Goal: Information Seeking & Learning: Learn about a topic

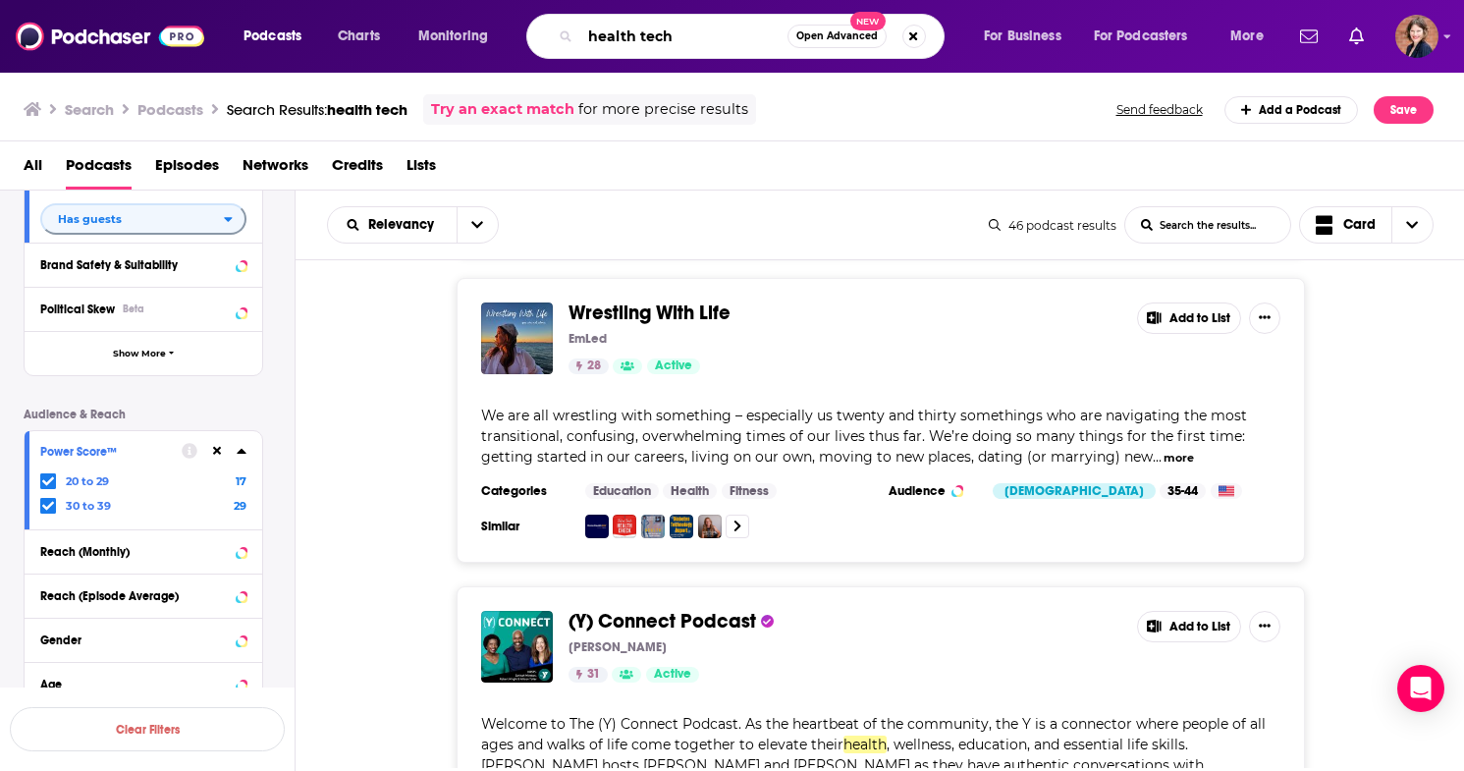
drag, startPoint x: 703, startPoint y: 42, endPoint x: 514, endPoint y: 30, distance: 188.8
click at [514, 30] on div "Podcasts Charts Monitoring health tech Open Advanced New For Business For Podca…" at bounding box center [756, 36] width 1052 height 45
type input "the hello someday"
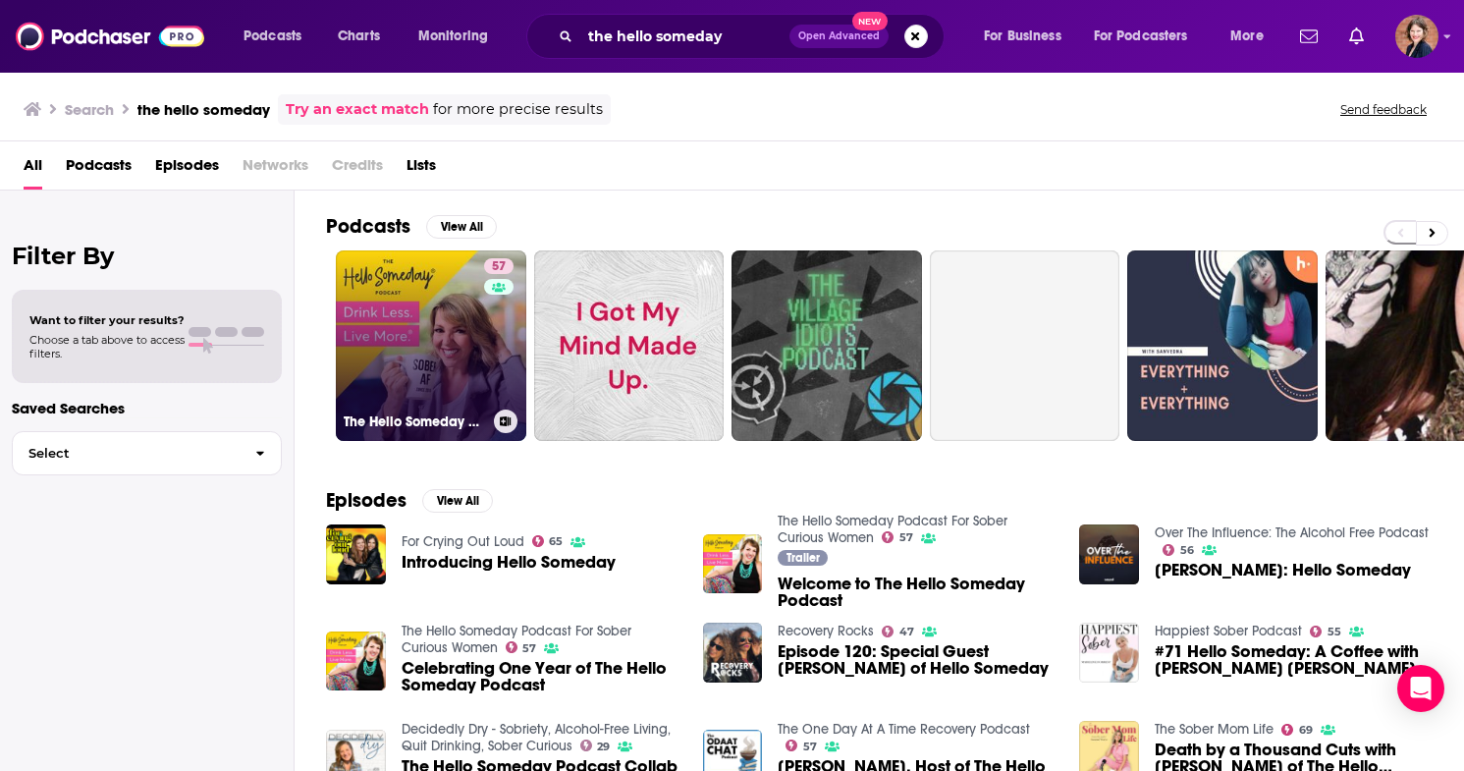
click at [395, 272] on link "57 The Hello Someday Podcast For Sober Curious Women" at bounding box center [431, 345] width 190 height 190
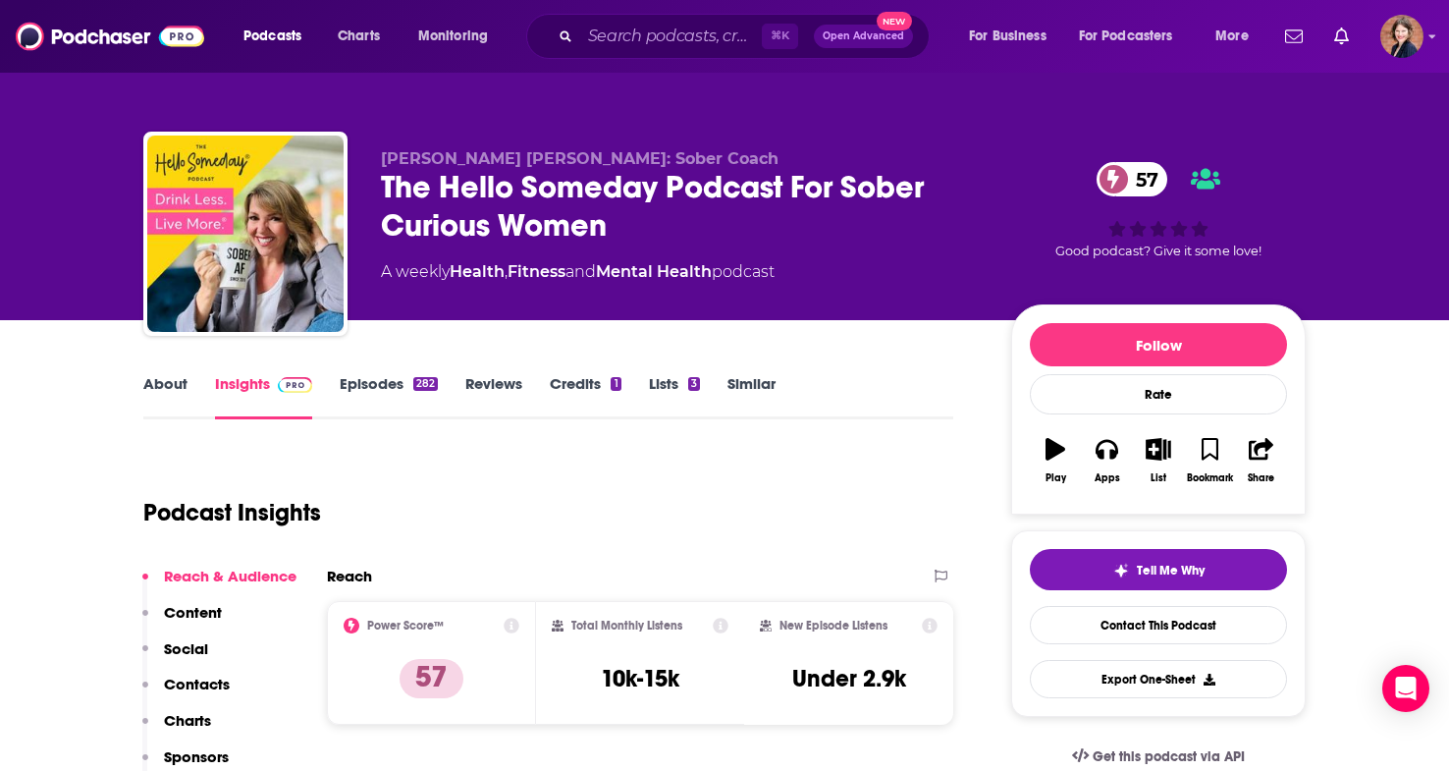
click at [167, 385] on link "About" at bounding box center [165, 396] width 44 height 45
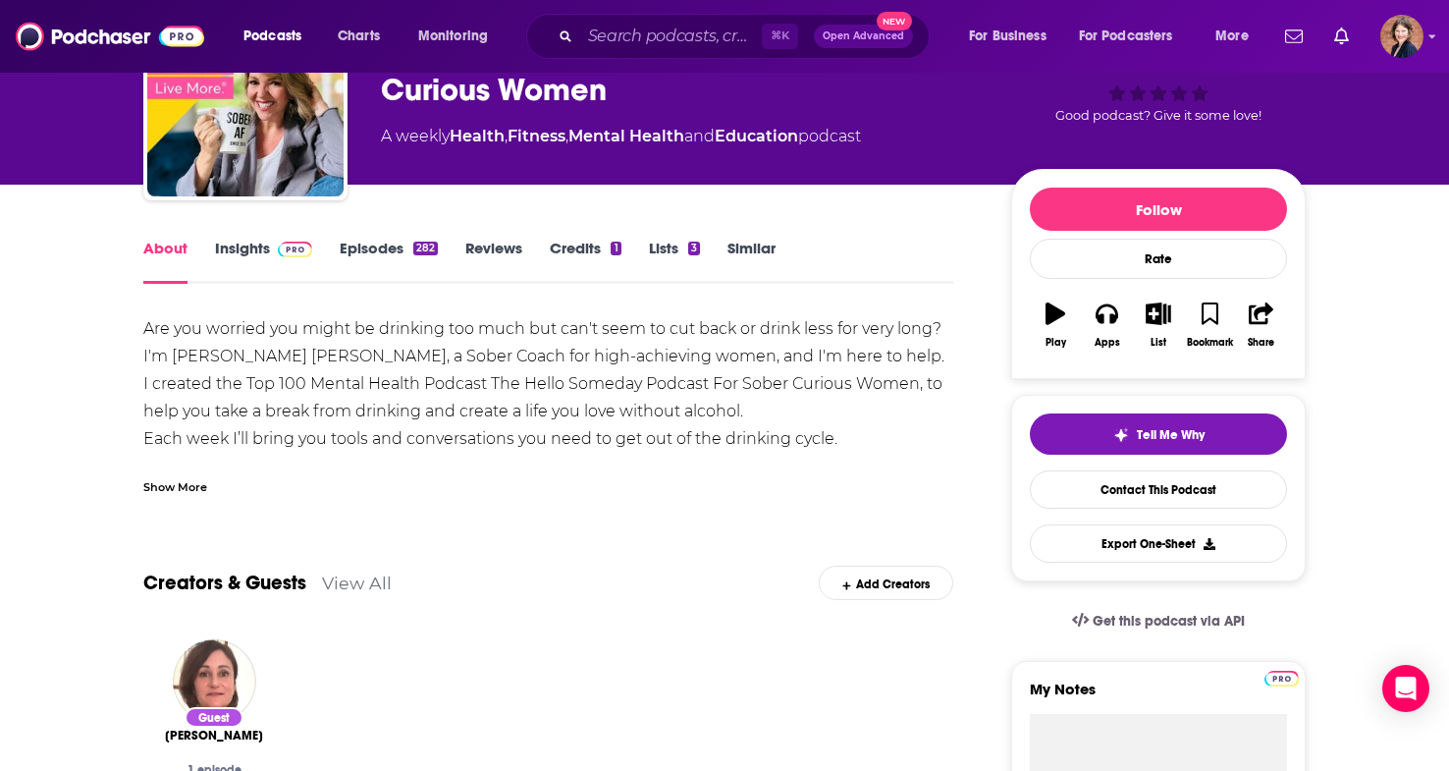
scroll to position [139, 0]
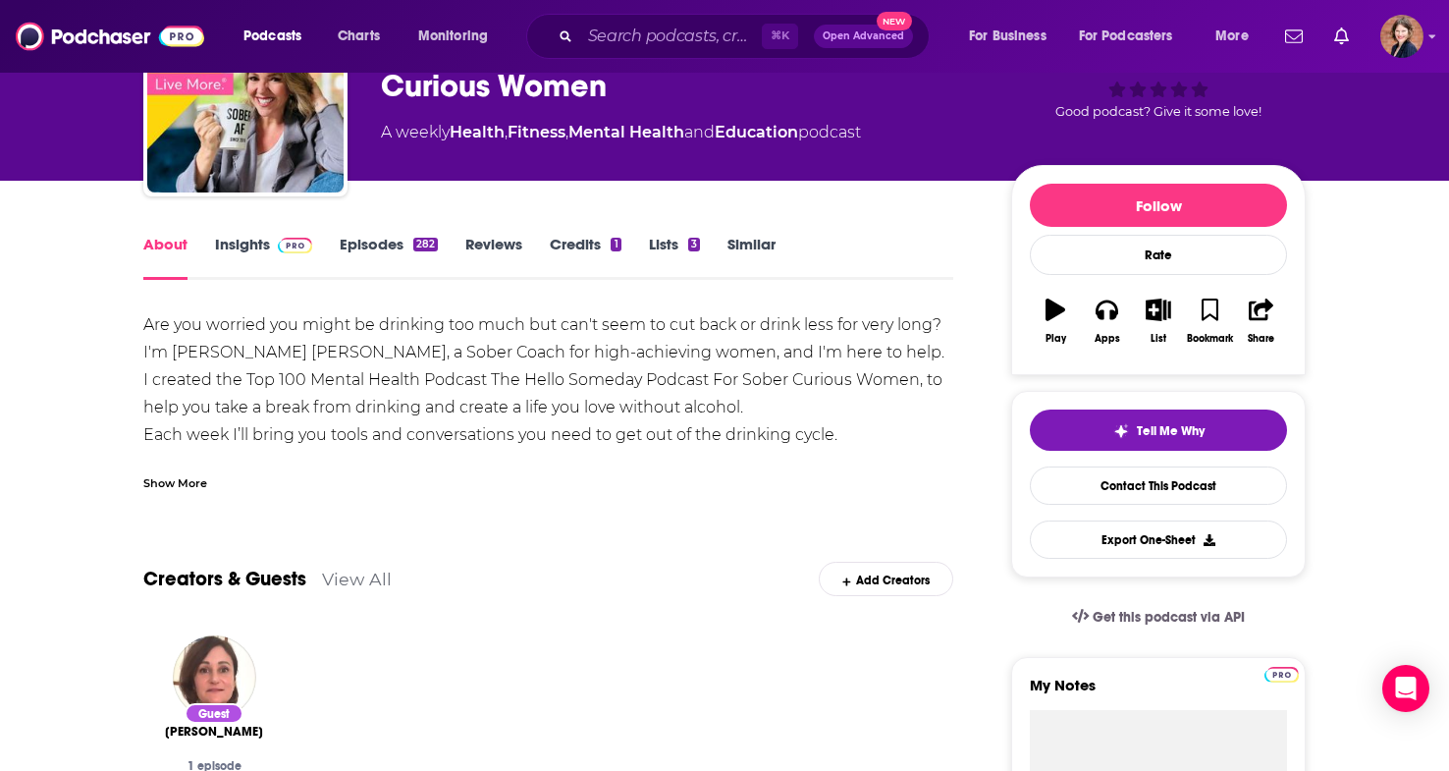
click at [194, 468] on div "Show More" at bounding box center [548, 474] width 810 height 33
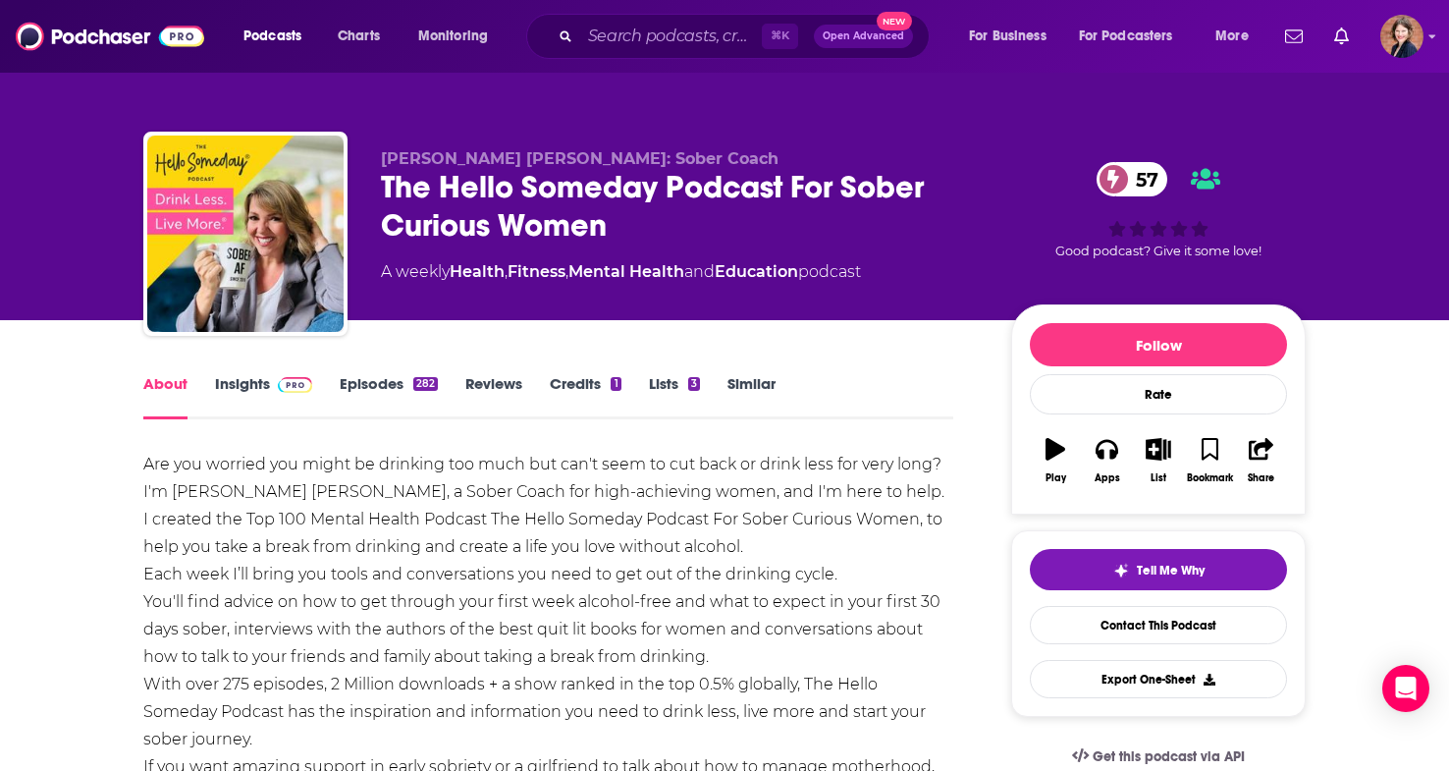
scroll to position [0, 0]
click at [228, 383] on link "Insights" at bounding box center [263, 396] width 97 height 45
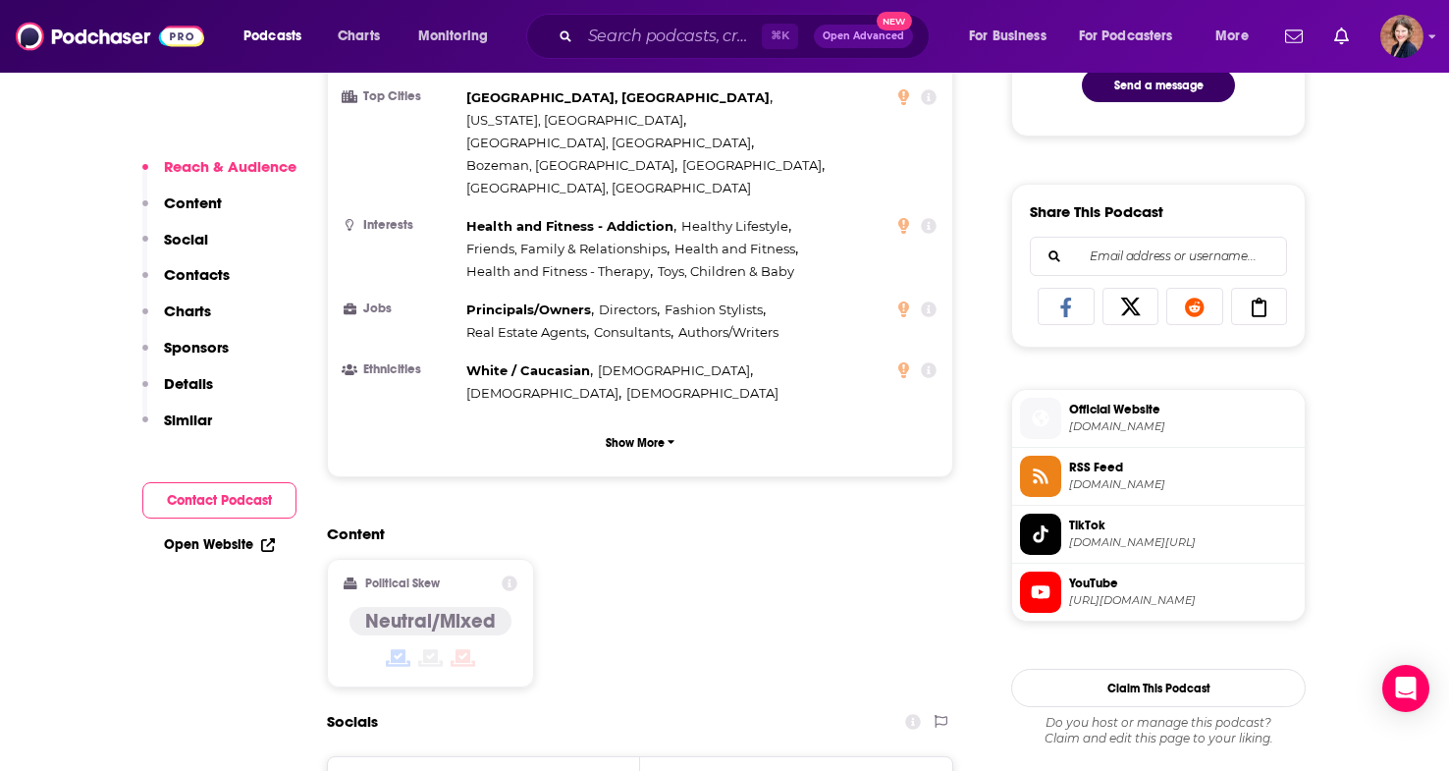
scroll to position [1568, 0]
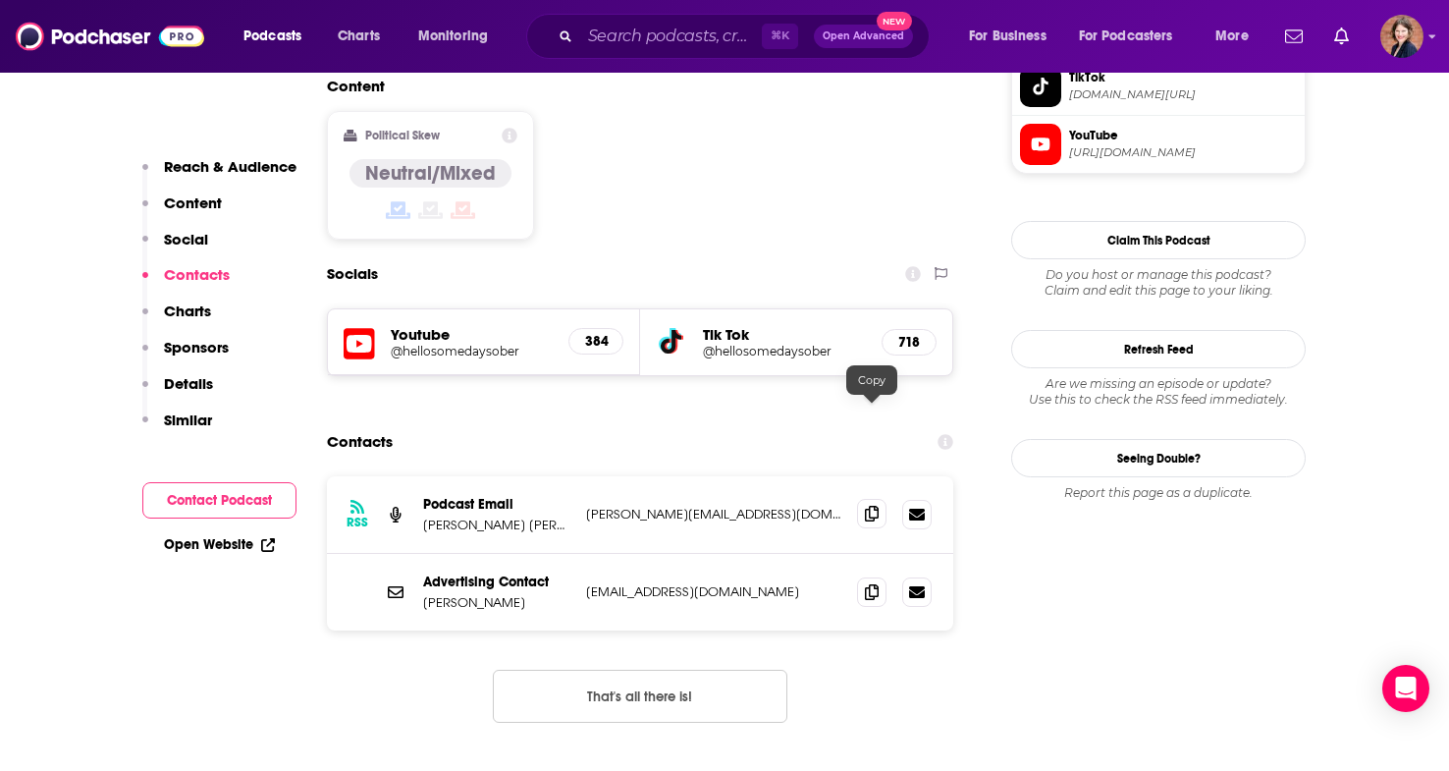
click at [878, 506] on icon at bounding box center [872, 514] width 14 height 16
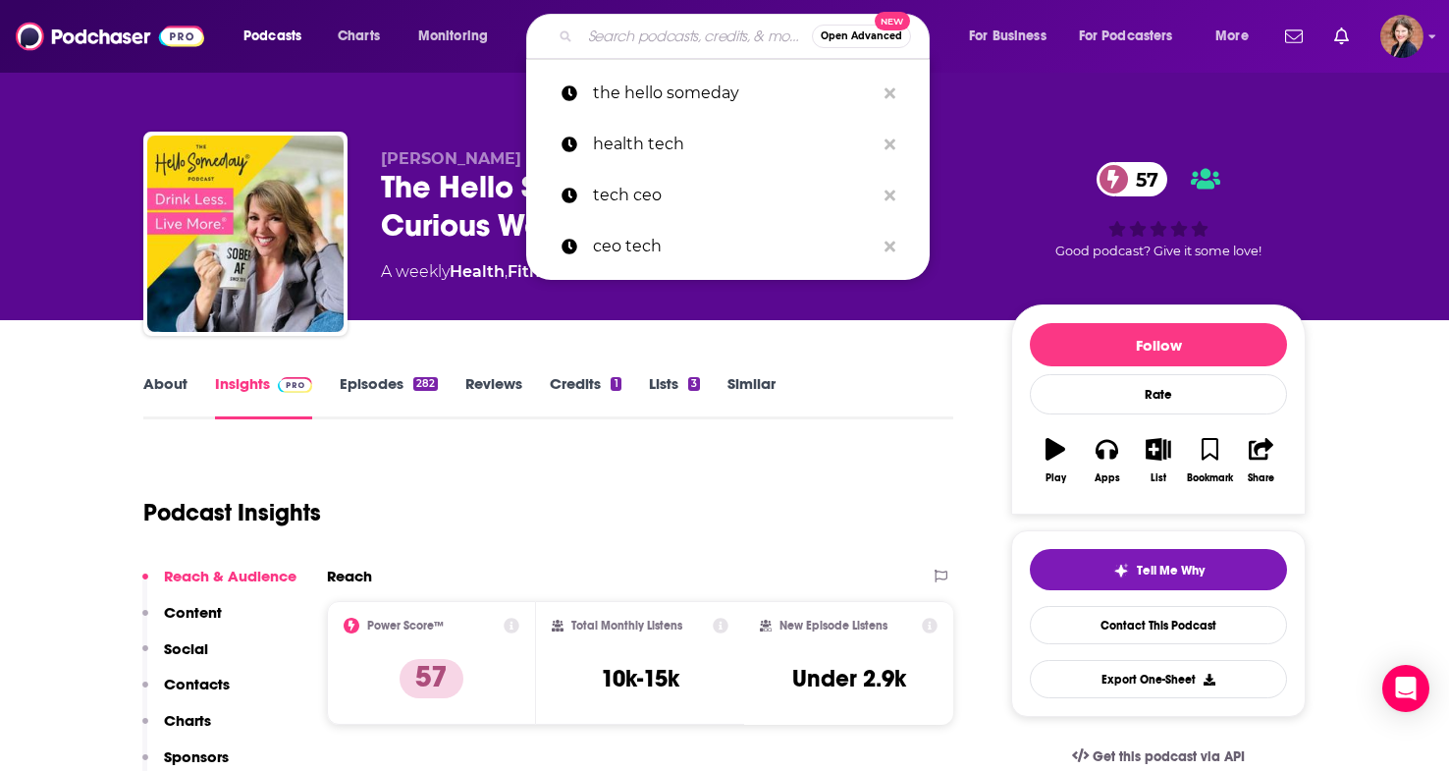
click at [633, 28] on input "Search podcasts, credits, & more..." at bounding box center [696, 36] width 232 height 31
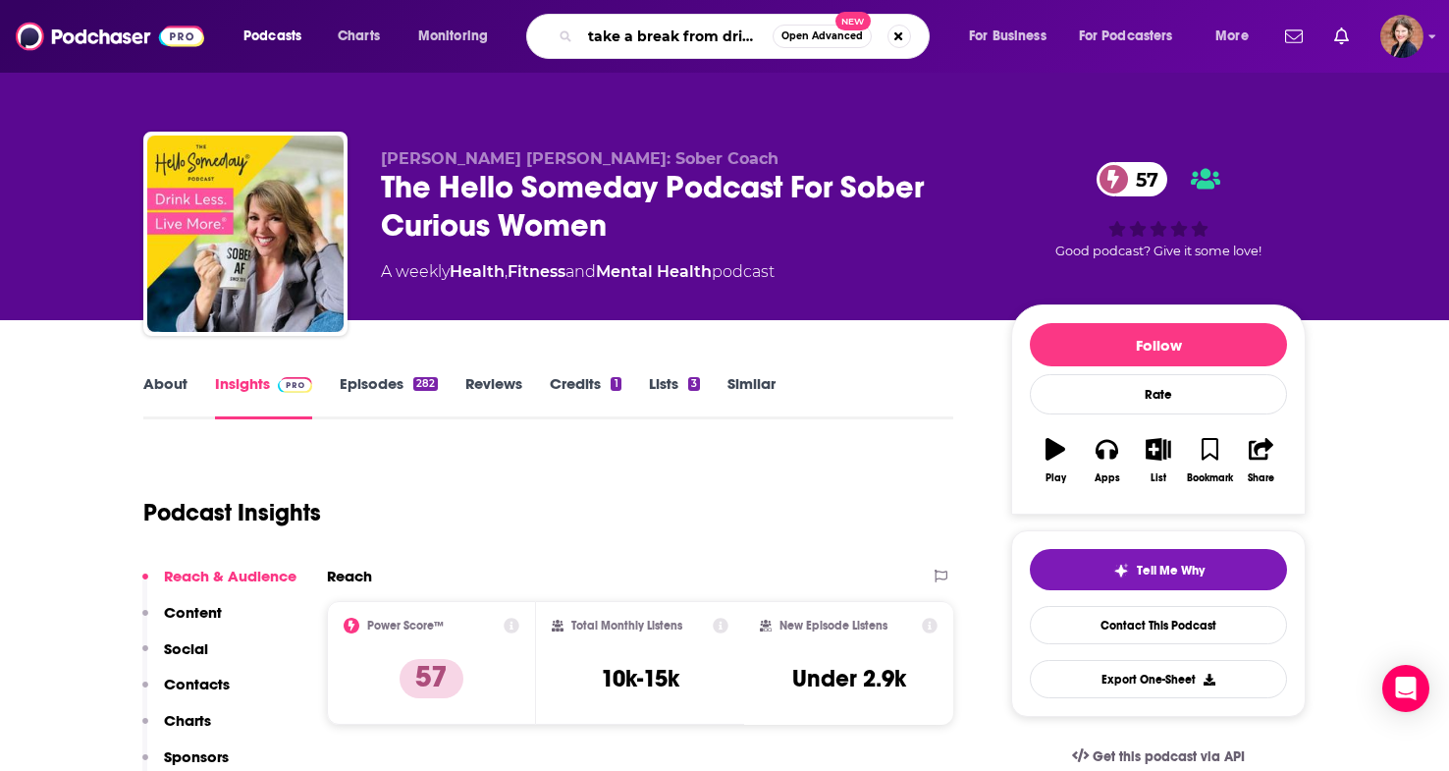
type input "take a break from drinking"
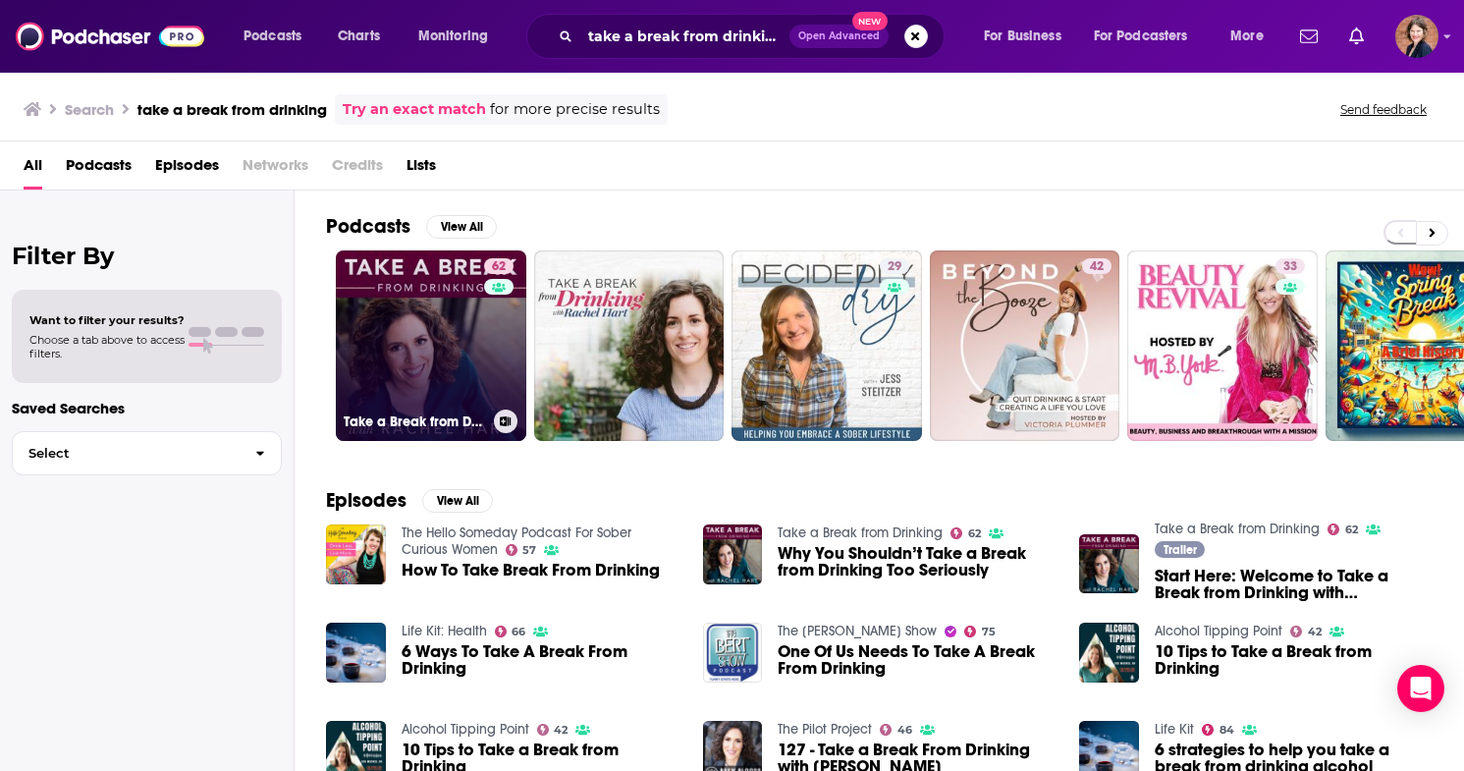
click at [404, 321] on link "62 Take a Break from Drinking" at bounding box center [431, 345] width 190 height 190
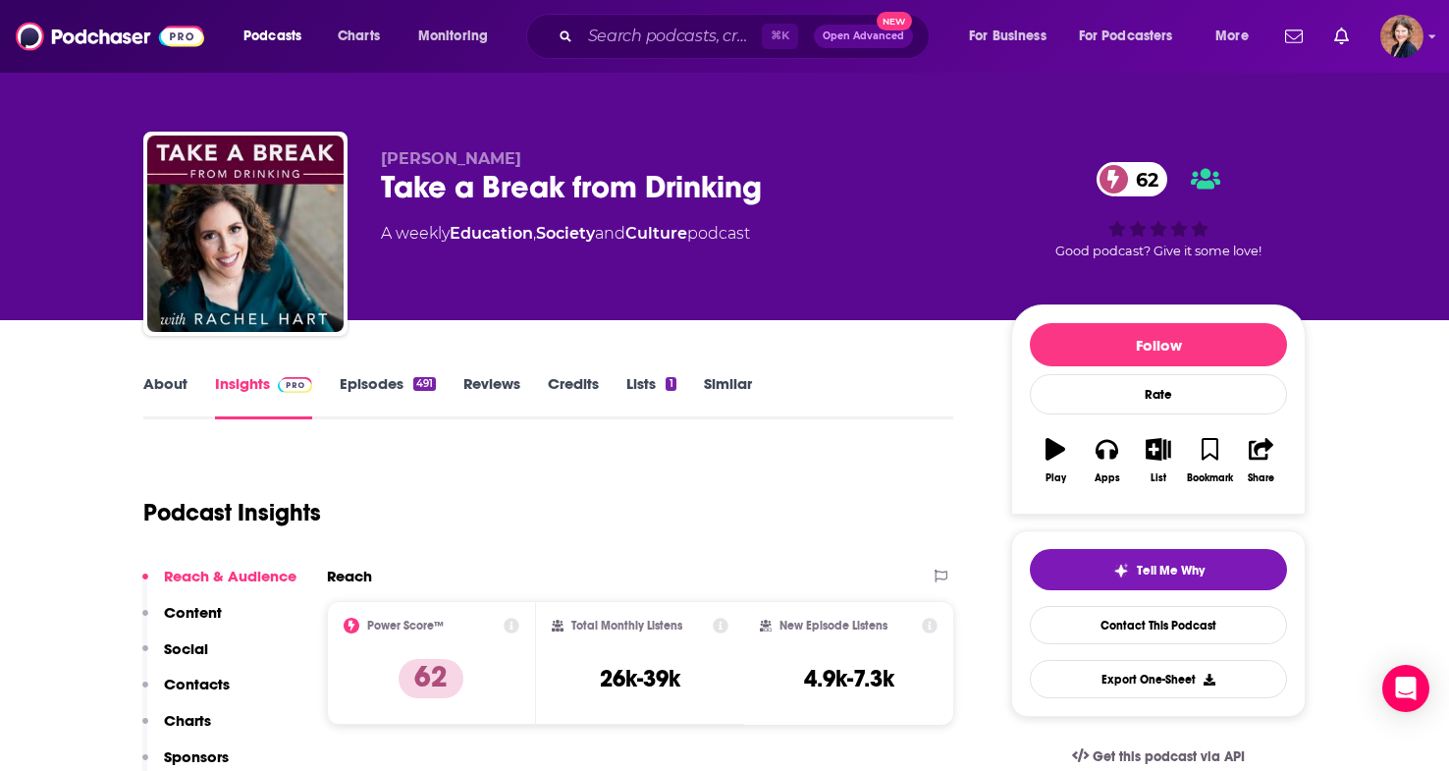
click at [169, 383] on link "About" at bounding box center [165, 396] width 44 height 45
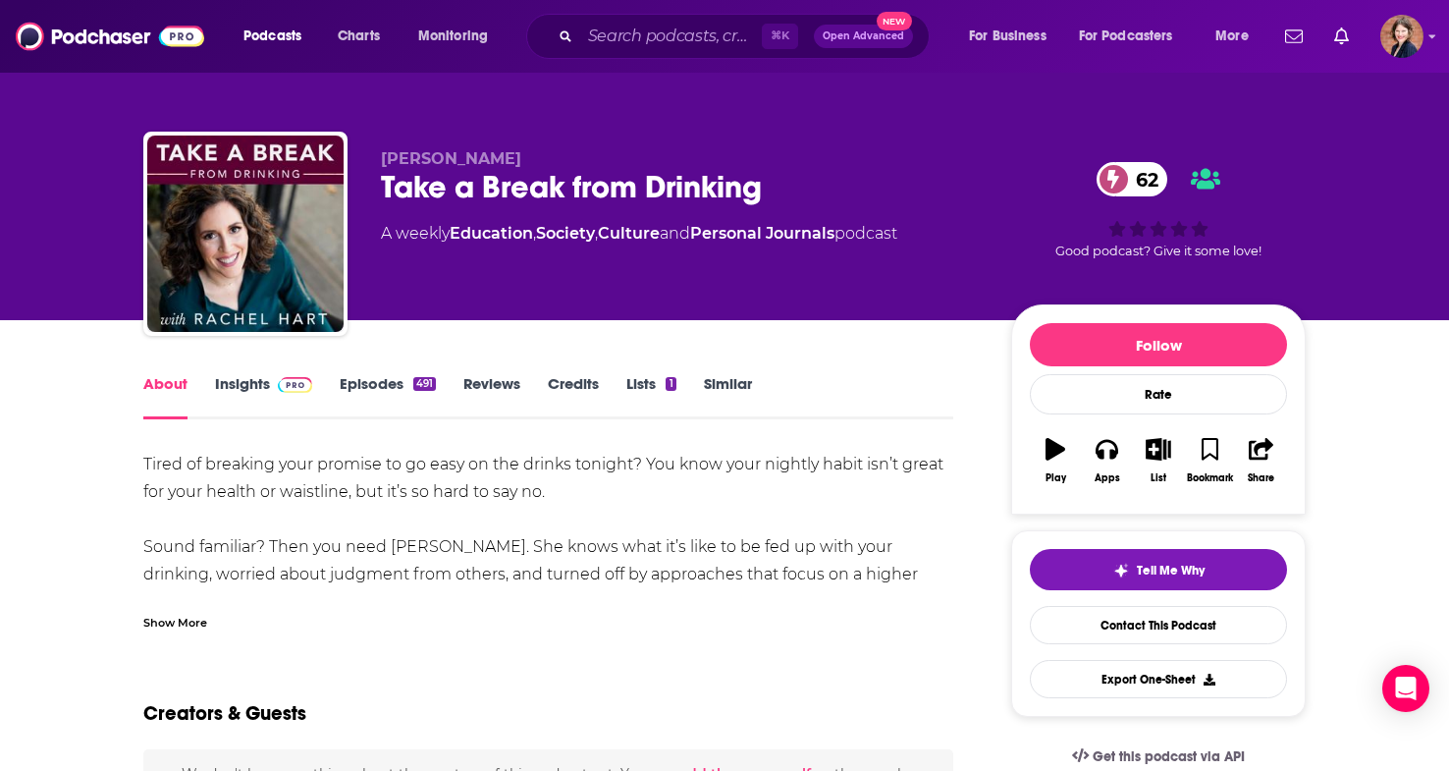
click at [183, 617] on div "Show More" at bounding box center [175, 621] width 64 height 19
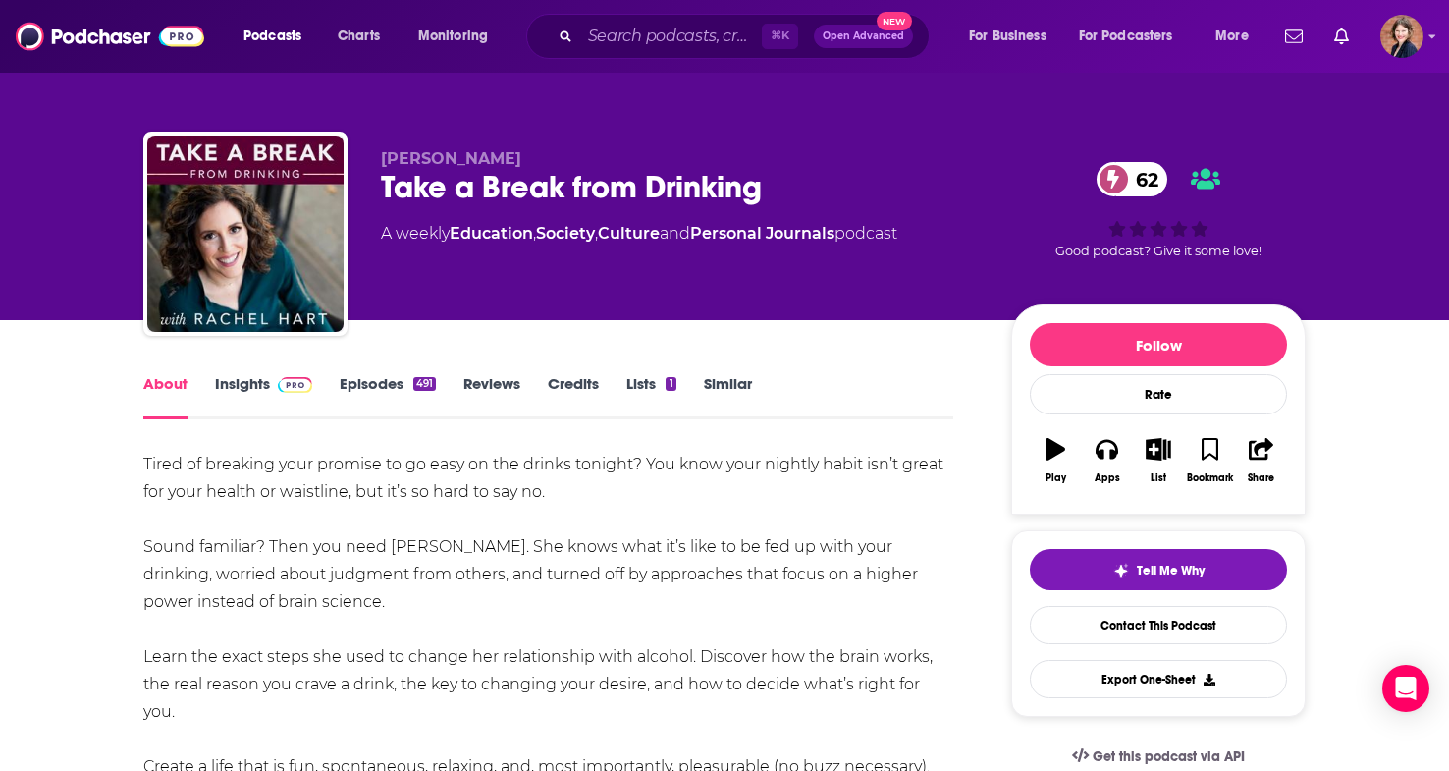
click at [243, 389] on link "Insights" at bounding box center [263, 396] width 97 height 45
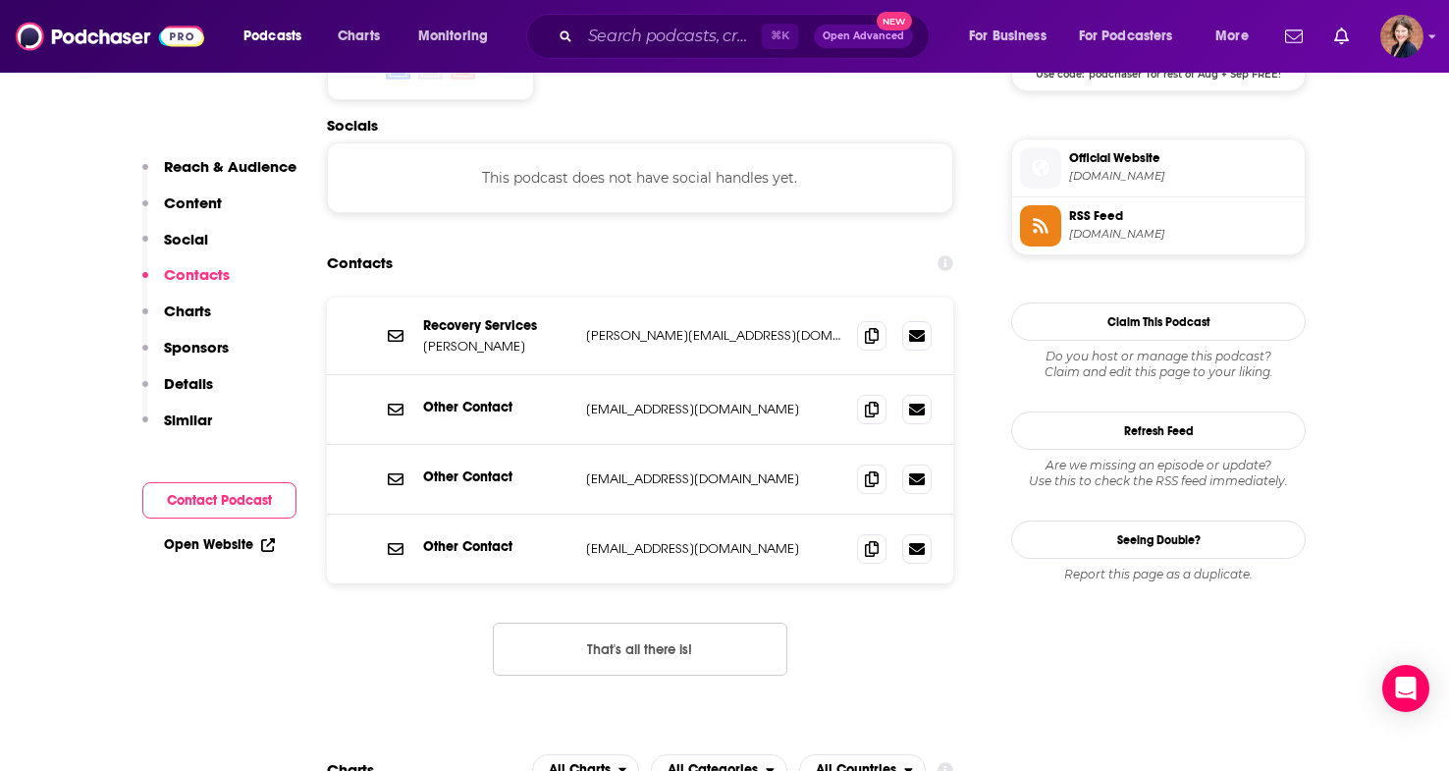
scroll to position [1714, 0]
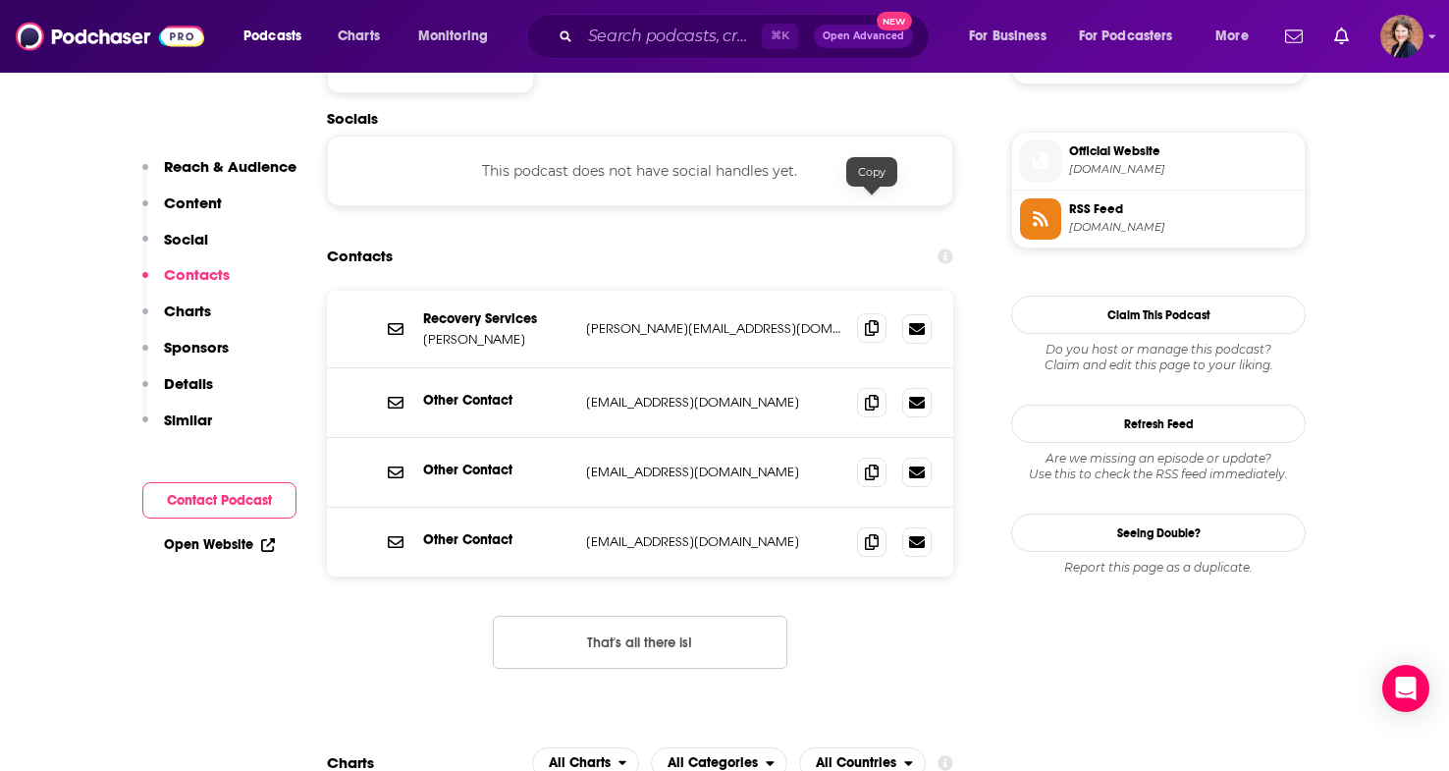
click at [874, 320] on icon at bounding box center [872, 328] width 14 height 16
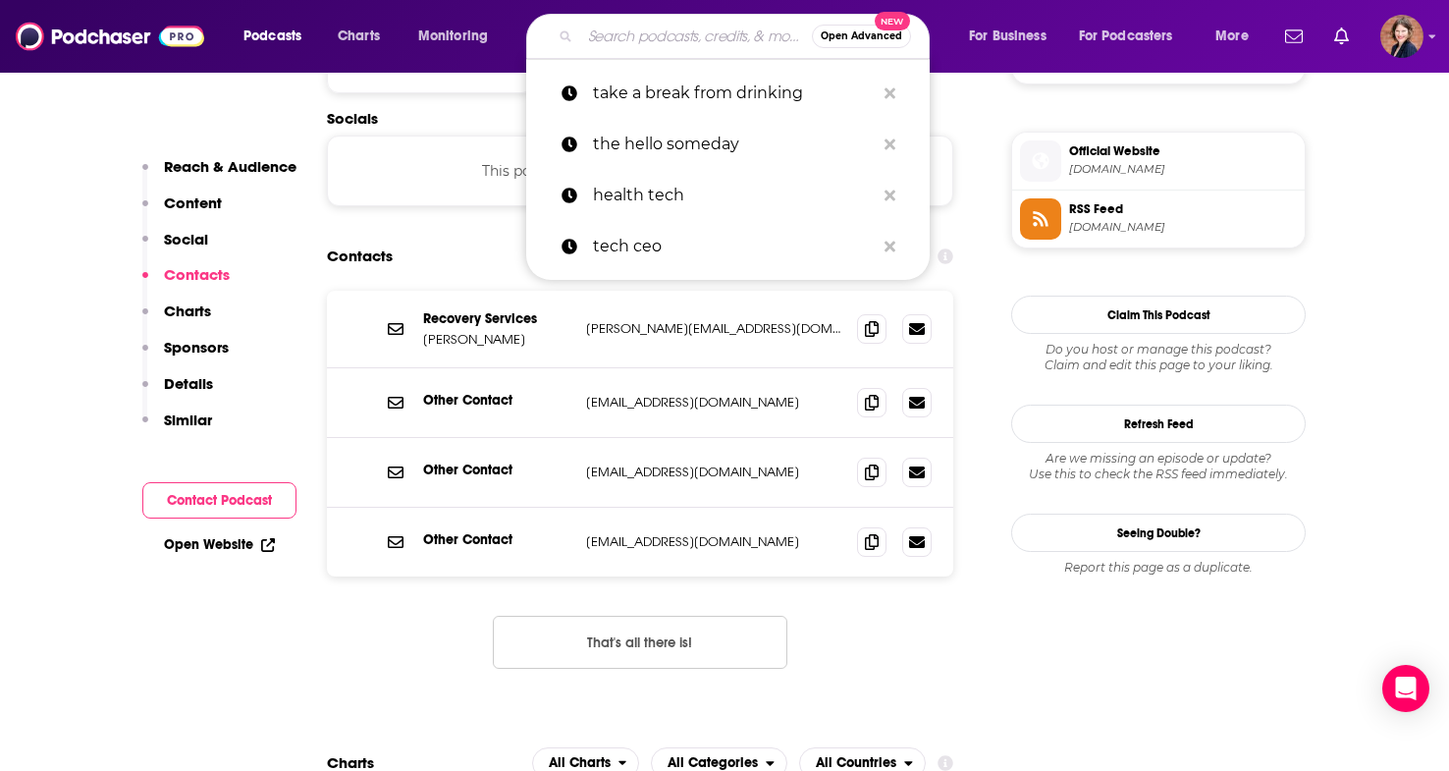
click at [648, 41] on input "Search podcasts, credits, & more..." at bounding box center [696, 36] width 232 height 31
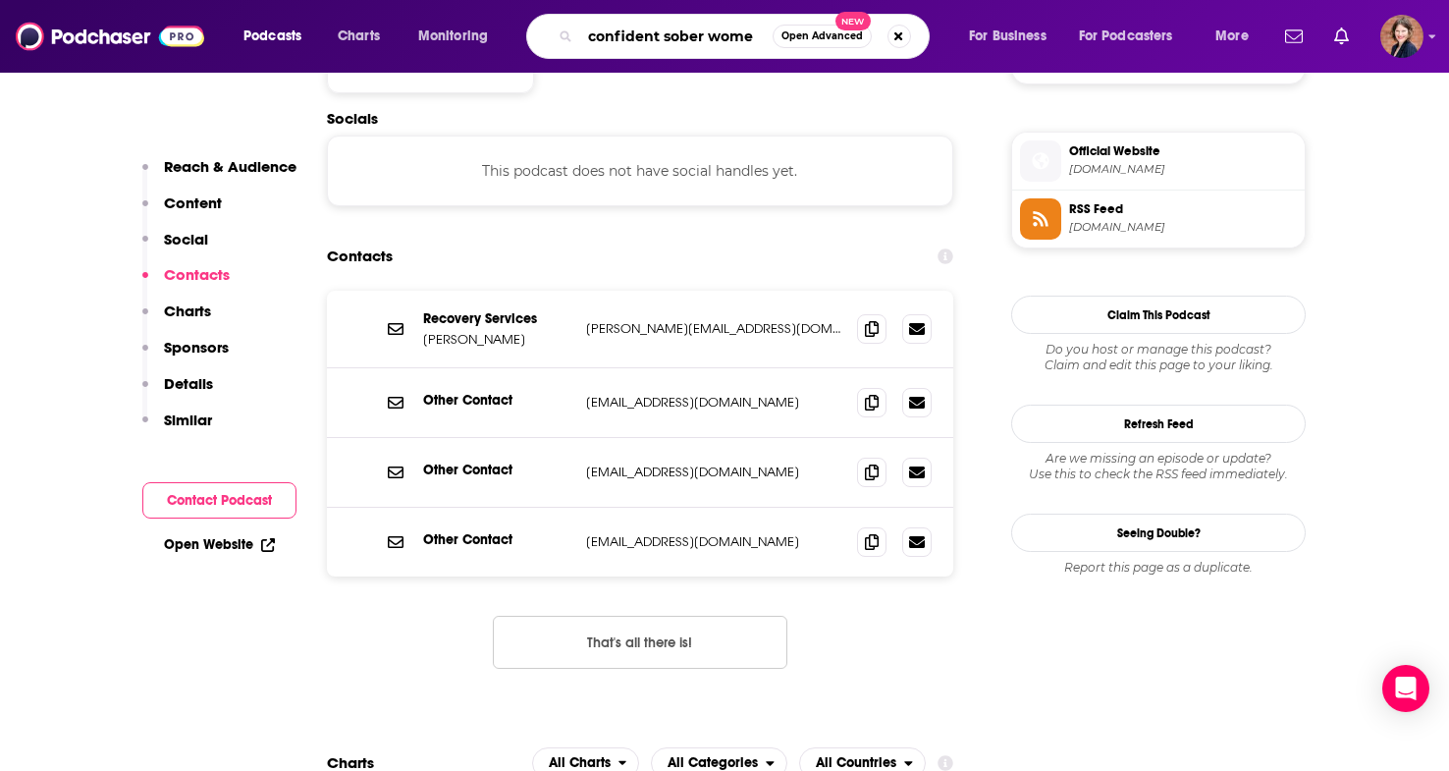
type input "confident sober women"
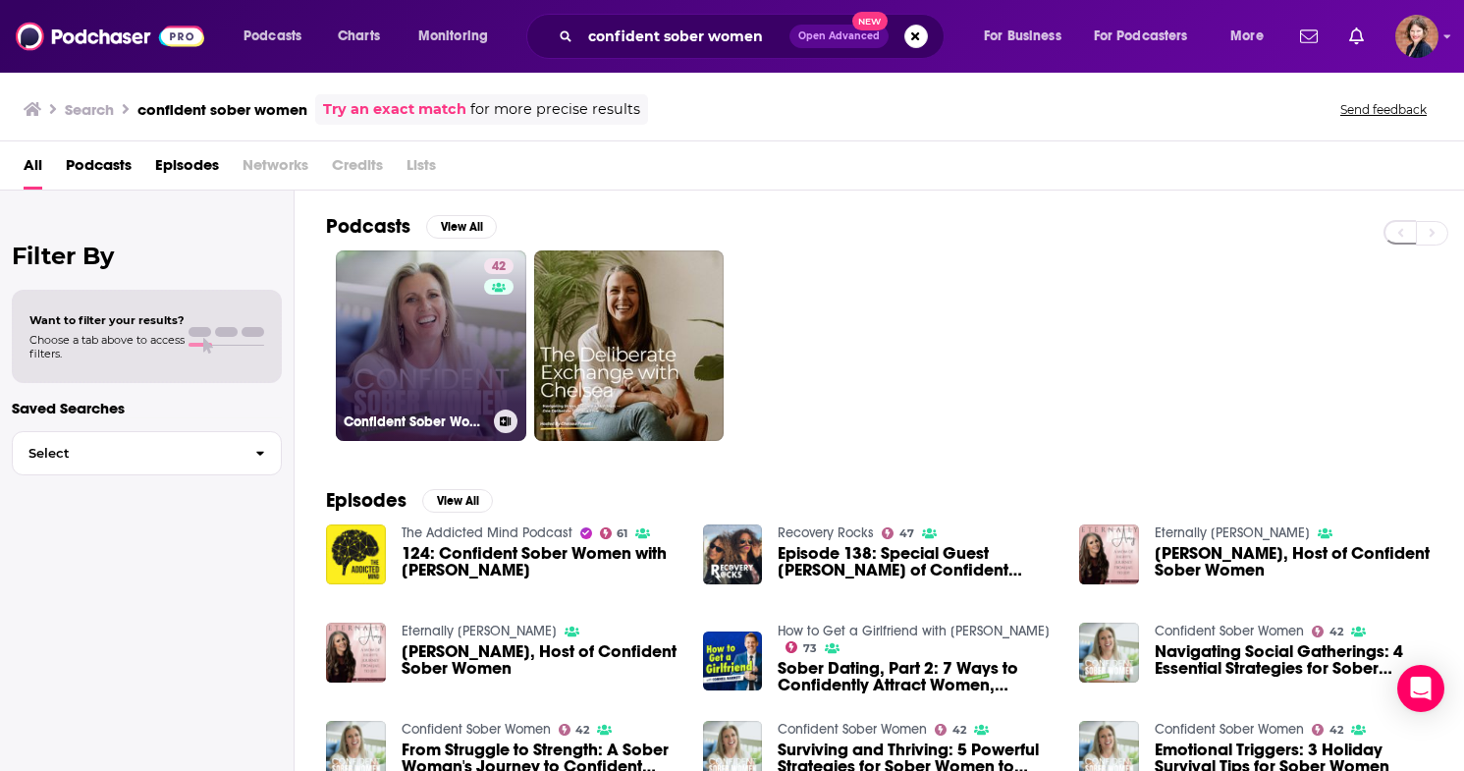
click at [433, 301] on link "42 Confident Sober Women" at bounding box center [431, 345] width 190 height 190
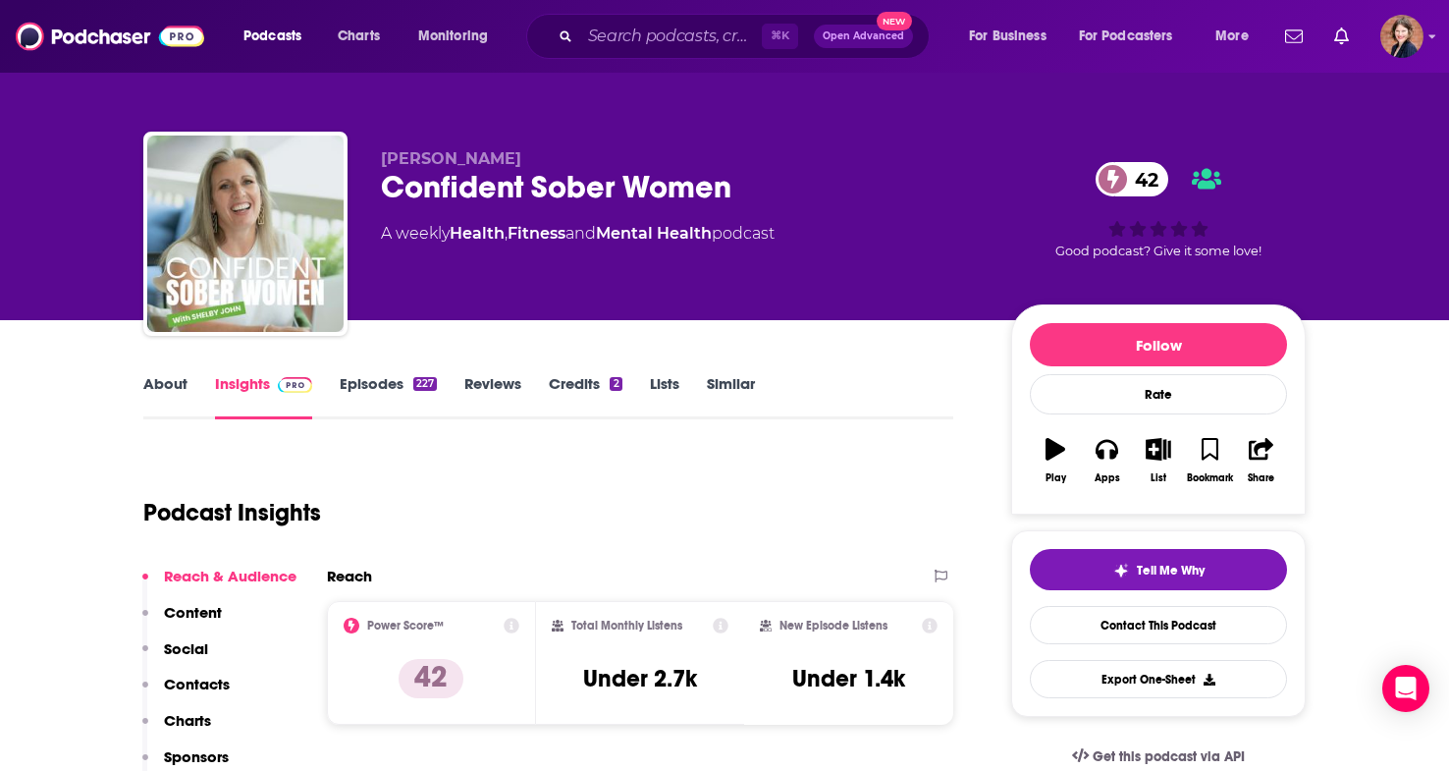
click at [178, 382] on link "About" at bounding box center [165, 396] width 44 height 45
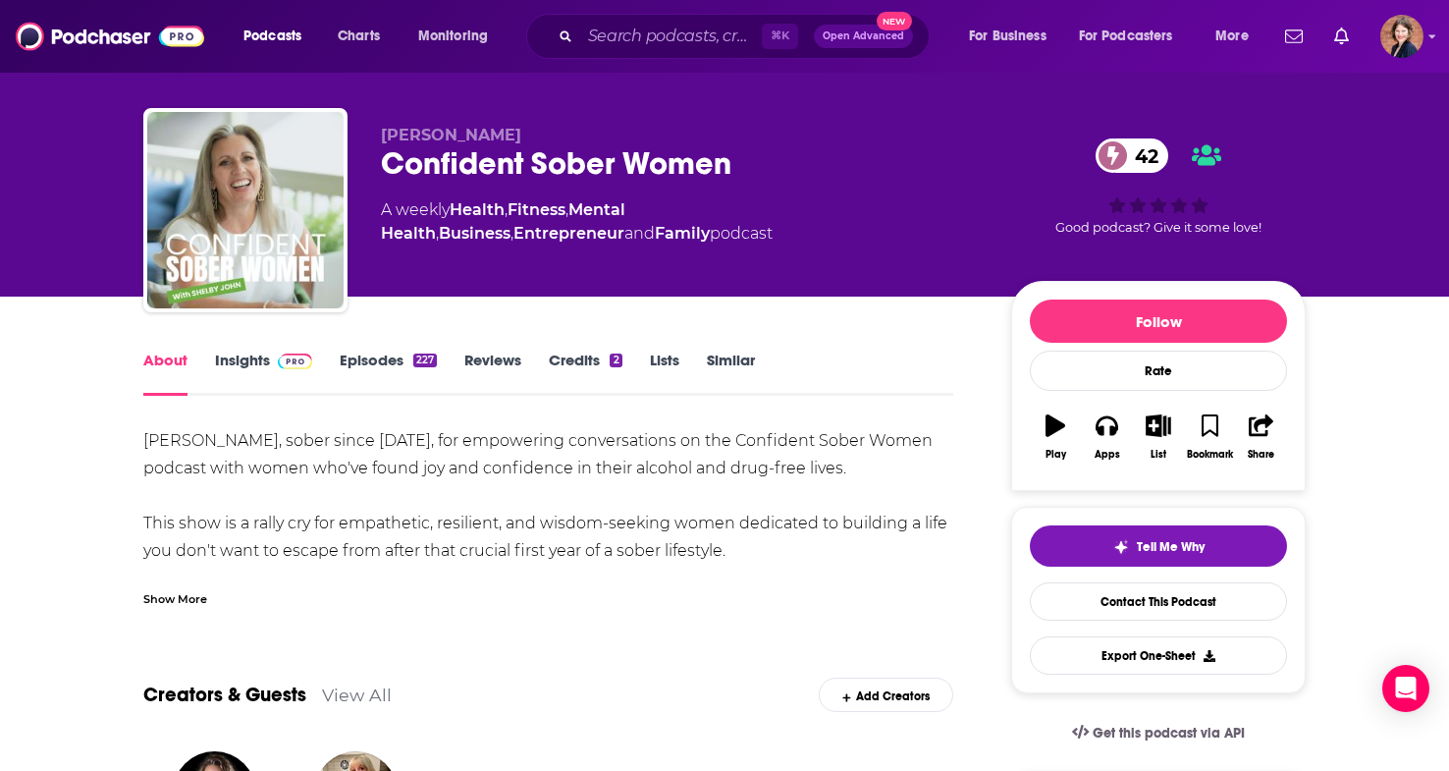
scroll to position [39, 0]
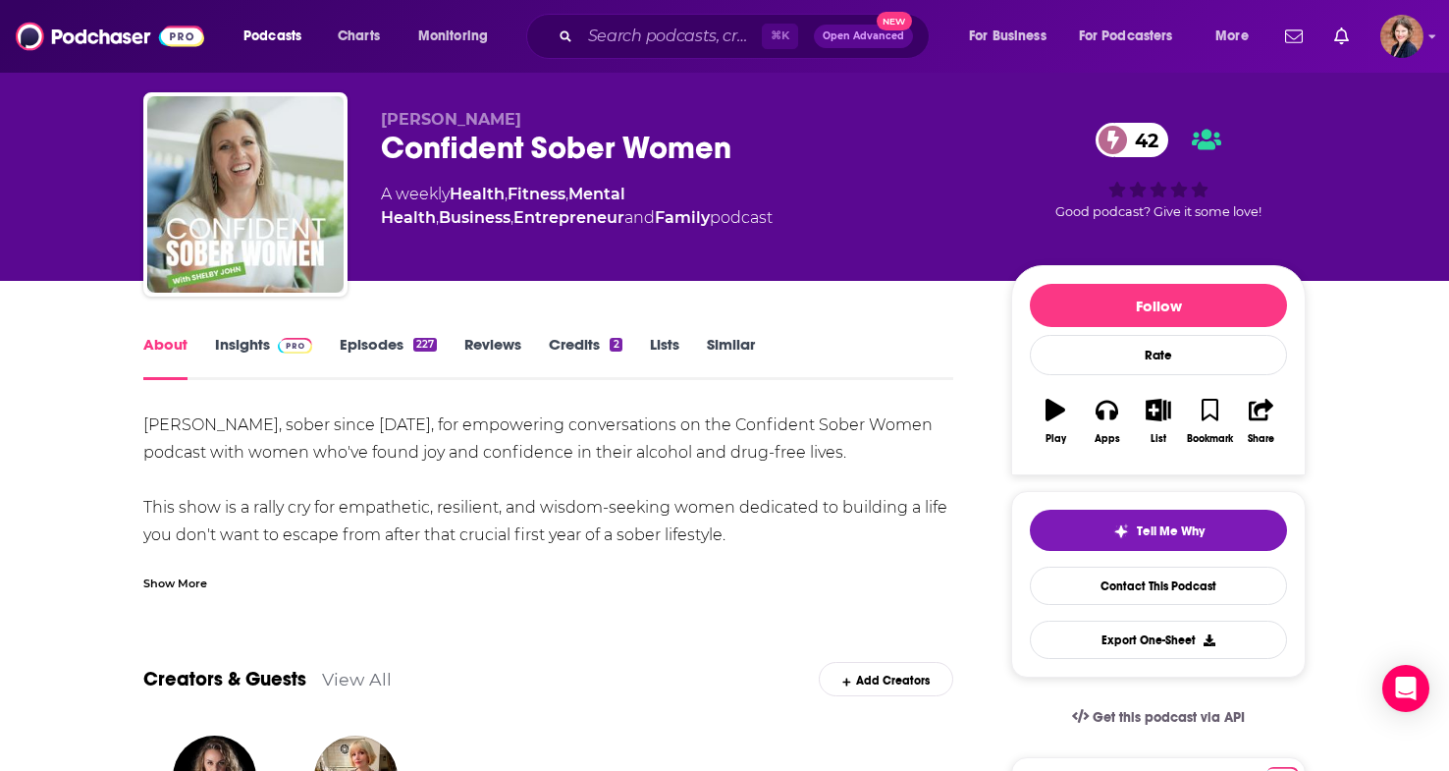
click at [177, 574] on div "Show More" at bounding box center [175, 581] width 64 height 19
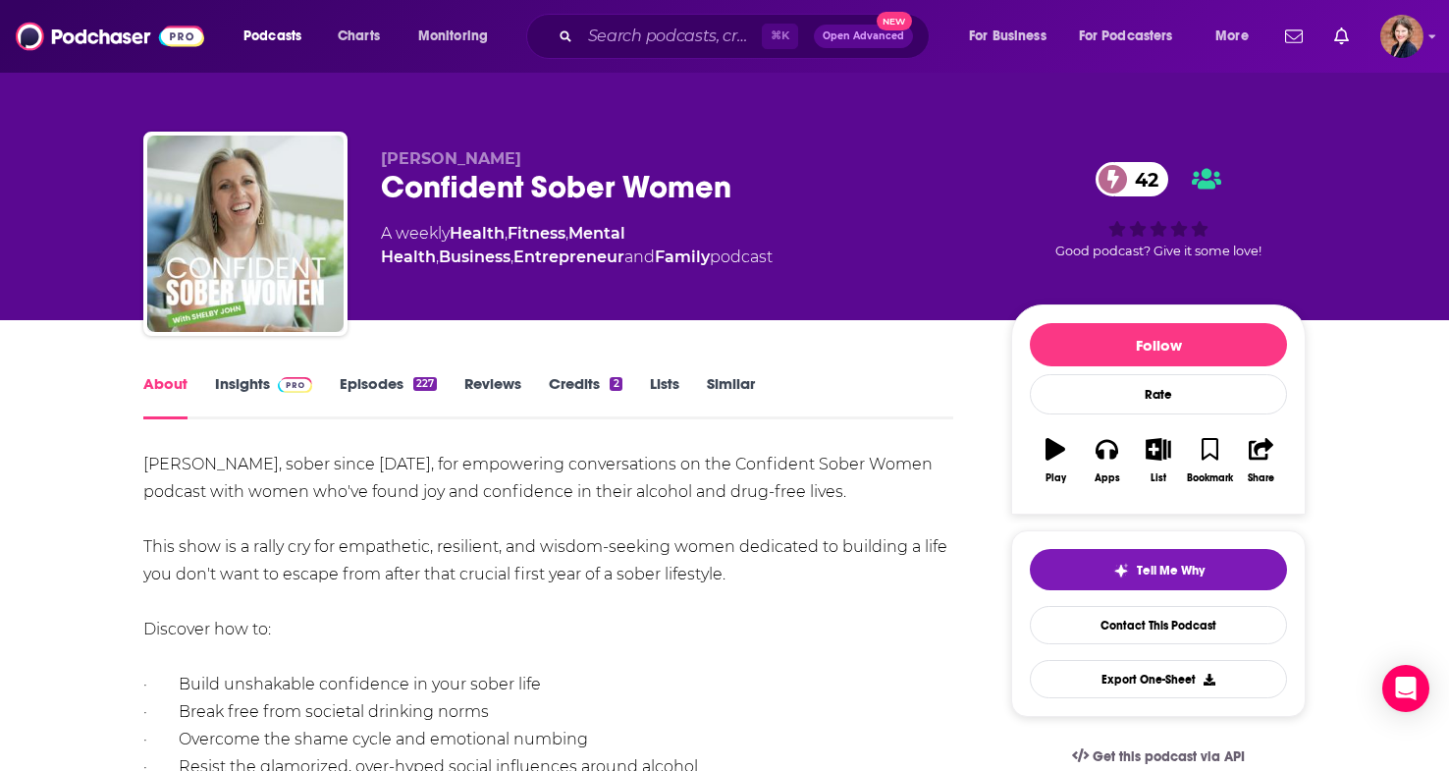
scroll to position [0, 0]
click at [260, 398] on link "Insights" at bounding box center [263, 396] width 97 height 45
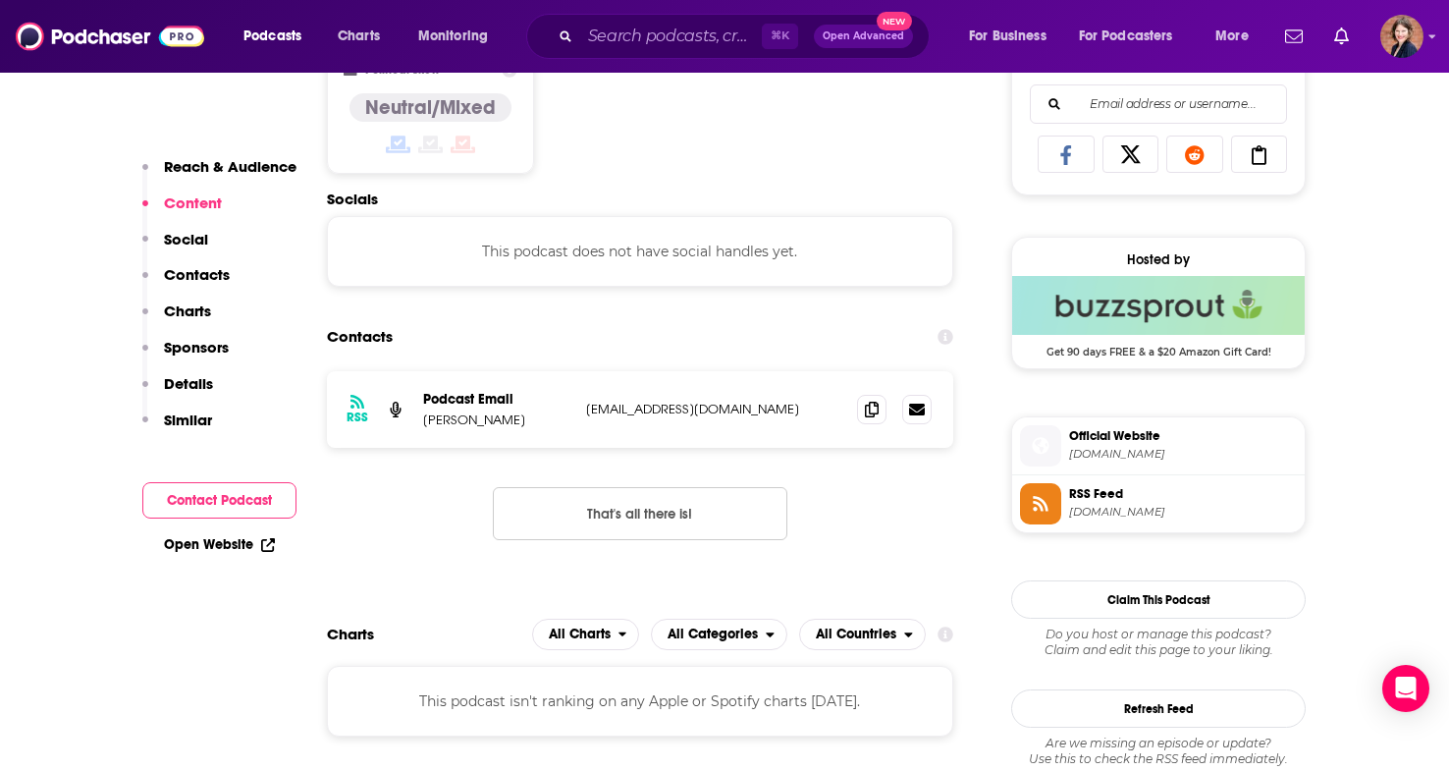
scroll to position [1340, 0]
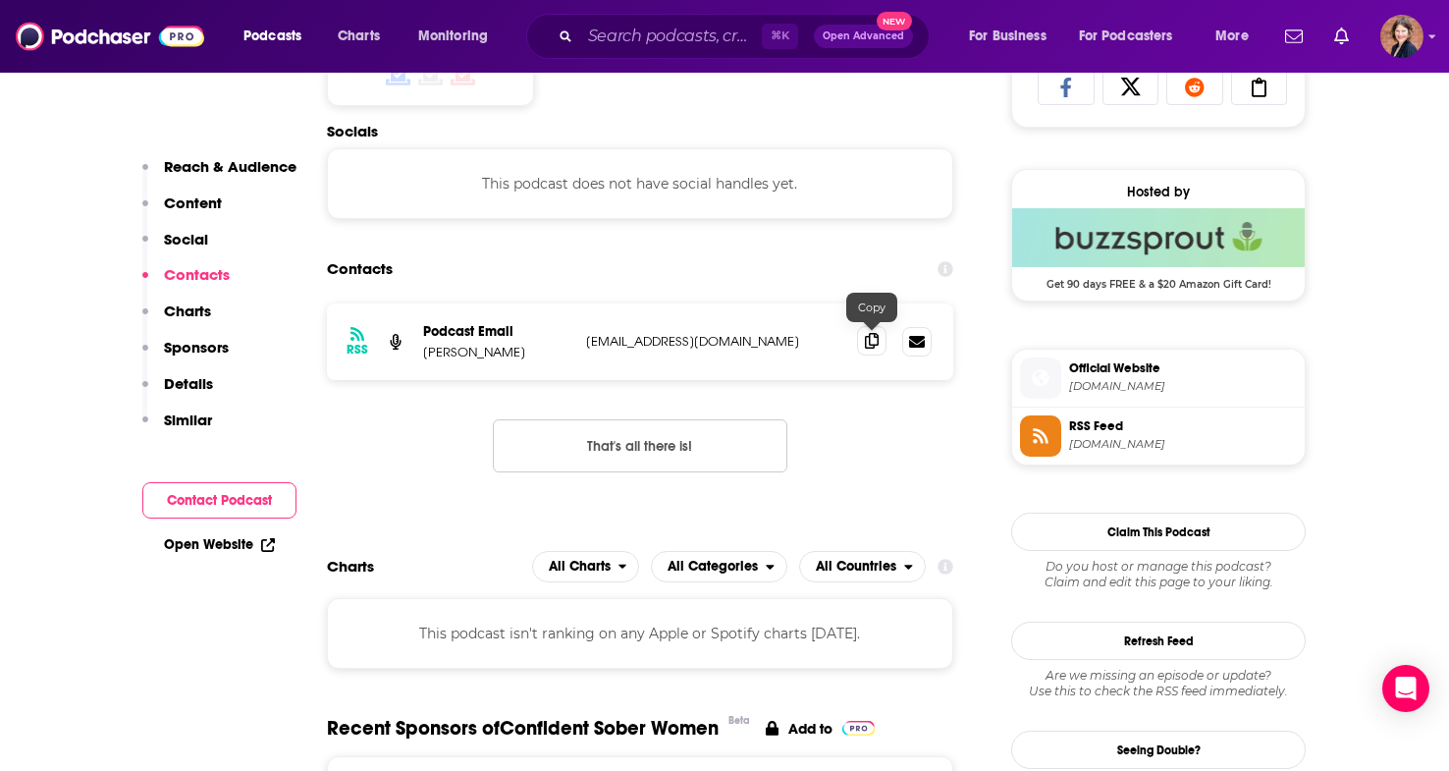
click at [871, 343] on icon at bounding box center [872, 341] width 14 height 16
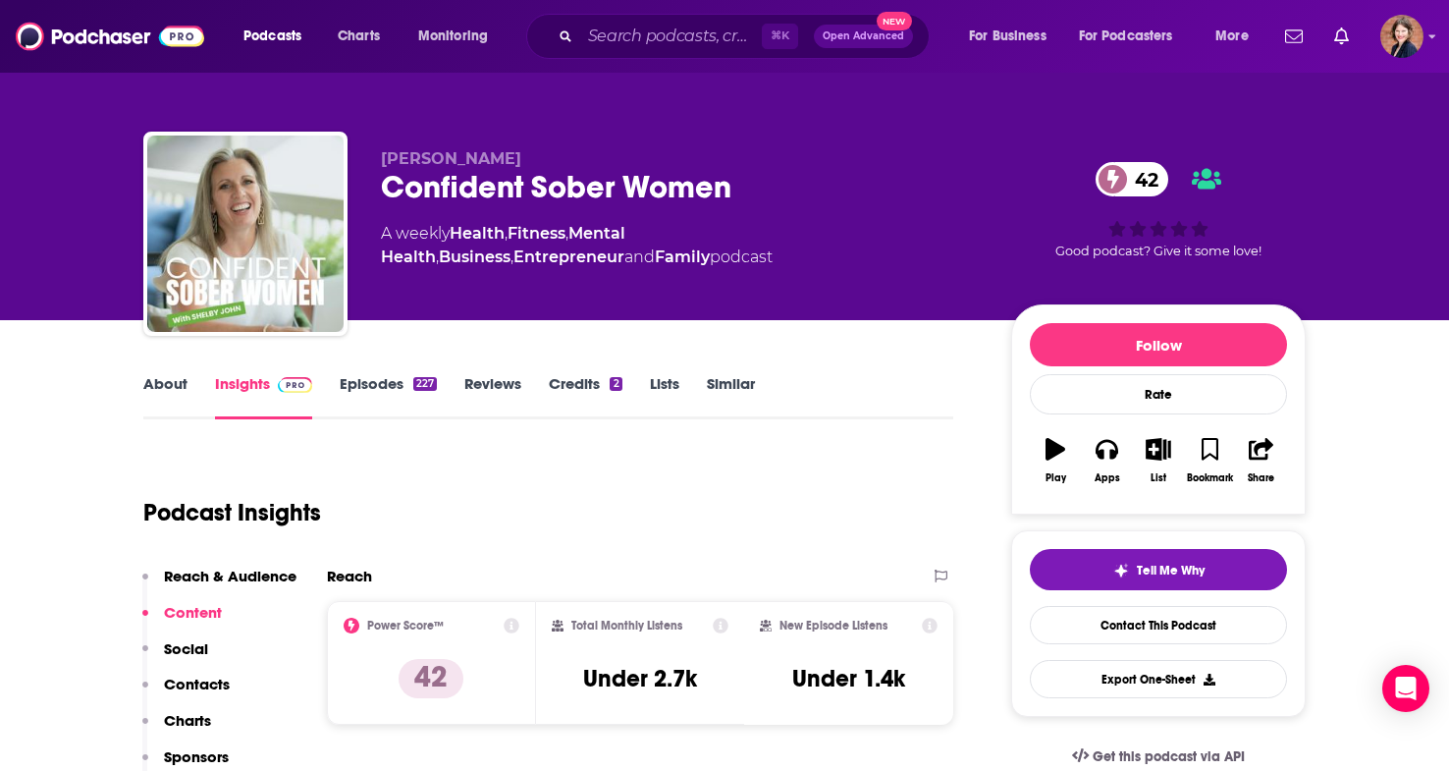
scroll to position [0, 0]
click at [606, 38] on input "Search podcasts, credits, & more..." at bounding box center [671, 36] width 182 height 31
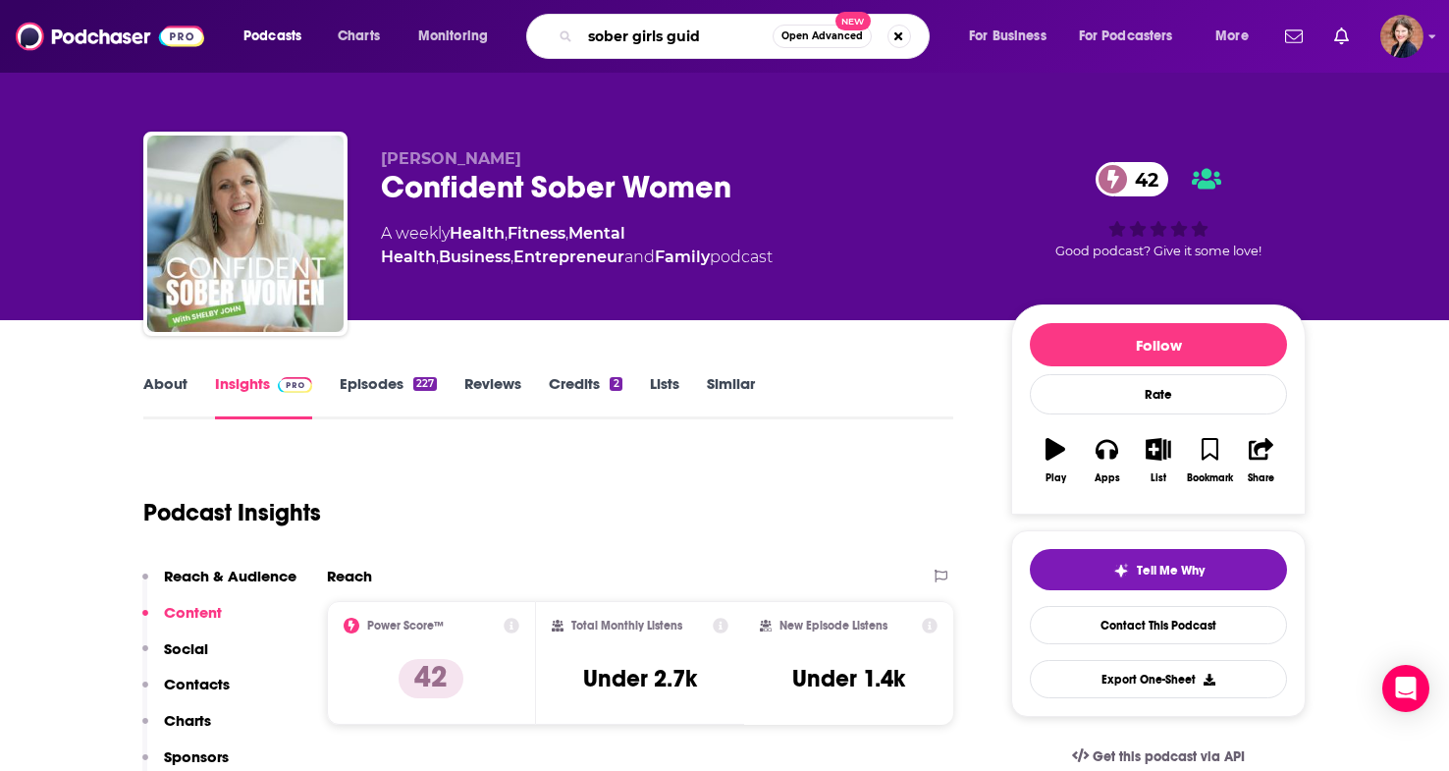
type input "sober girls guide"
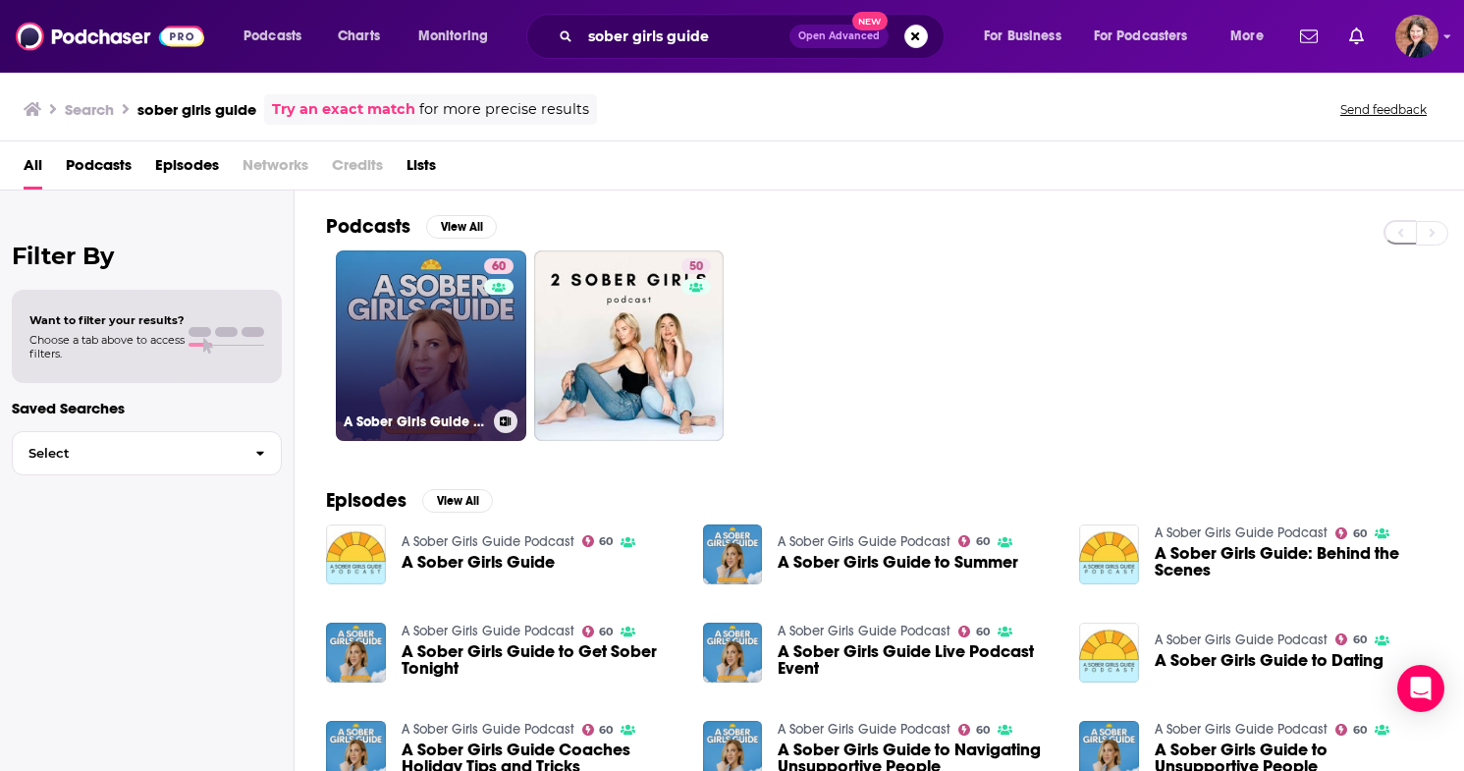
click at [355, 360] on link "60 A Sober Girls Guide Podcast" at bounding box center [431, 345] width 190 height 190
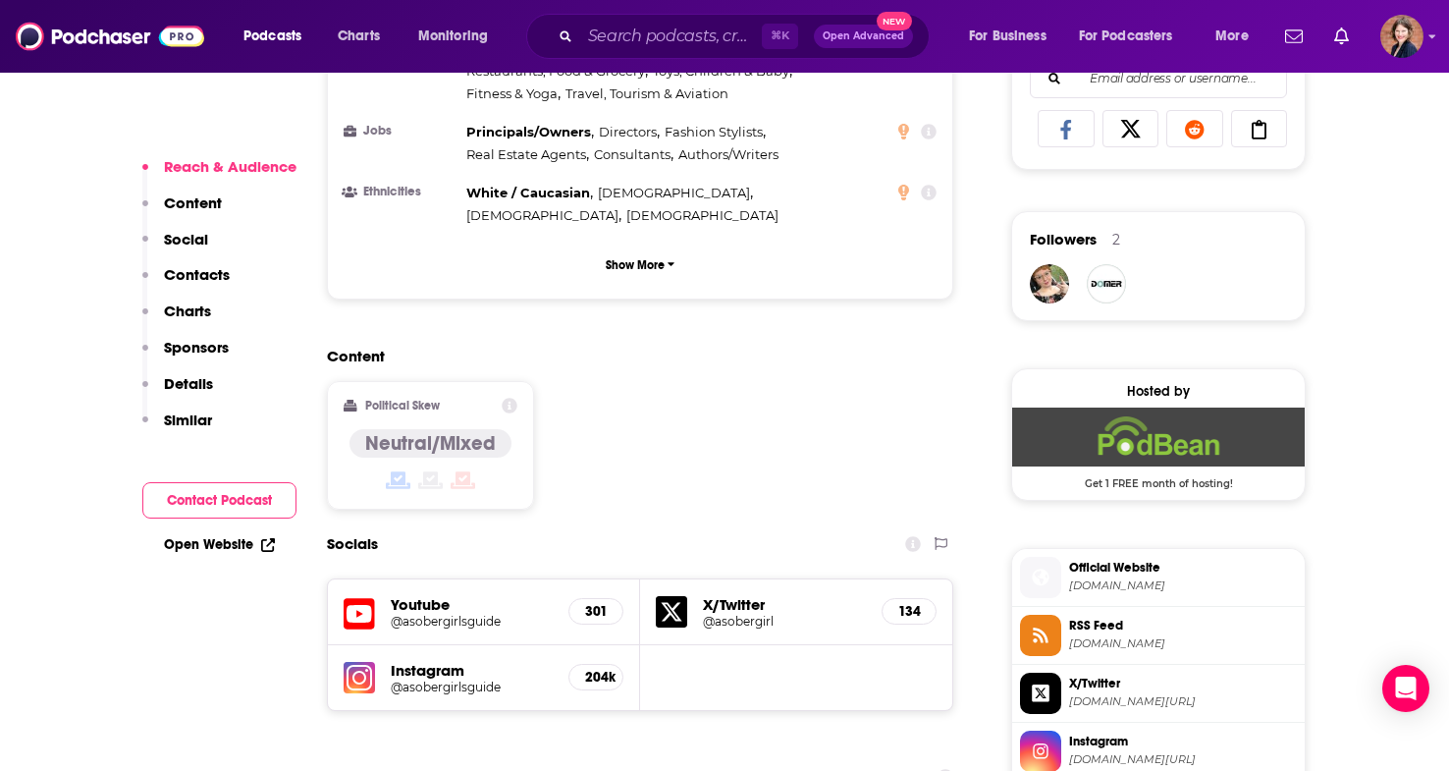
scroll to position [1558, 0]
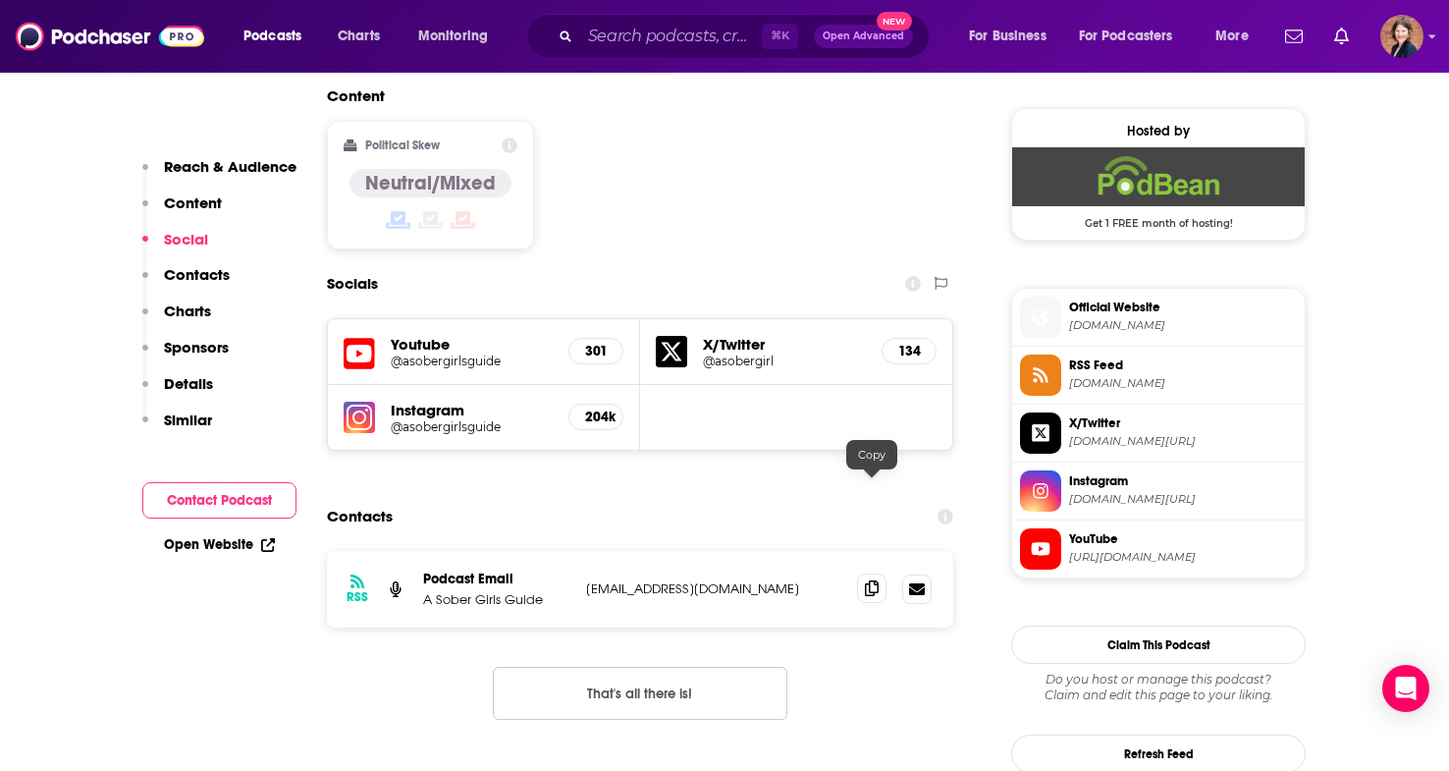
click at [870, 573] on span at bounding box center [871, 587] width 29 height 29
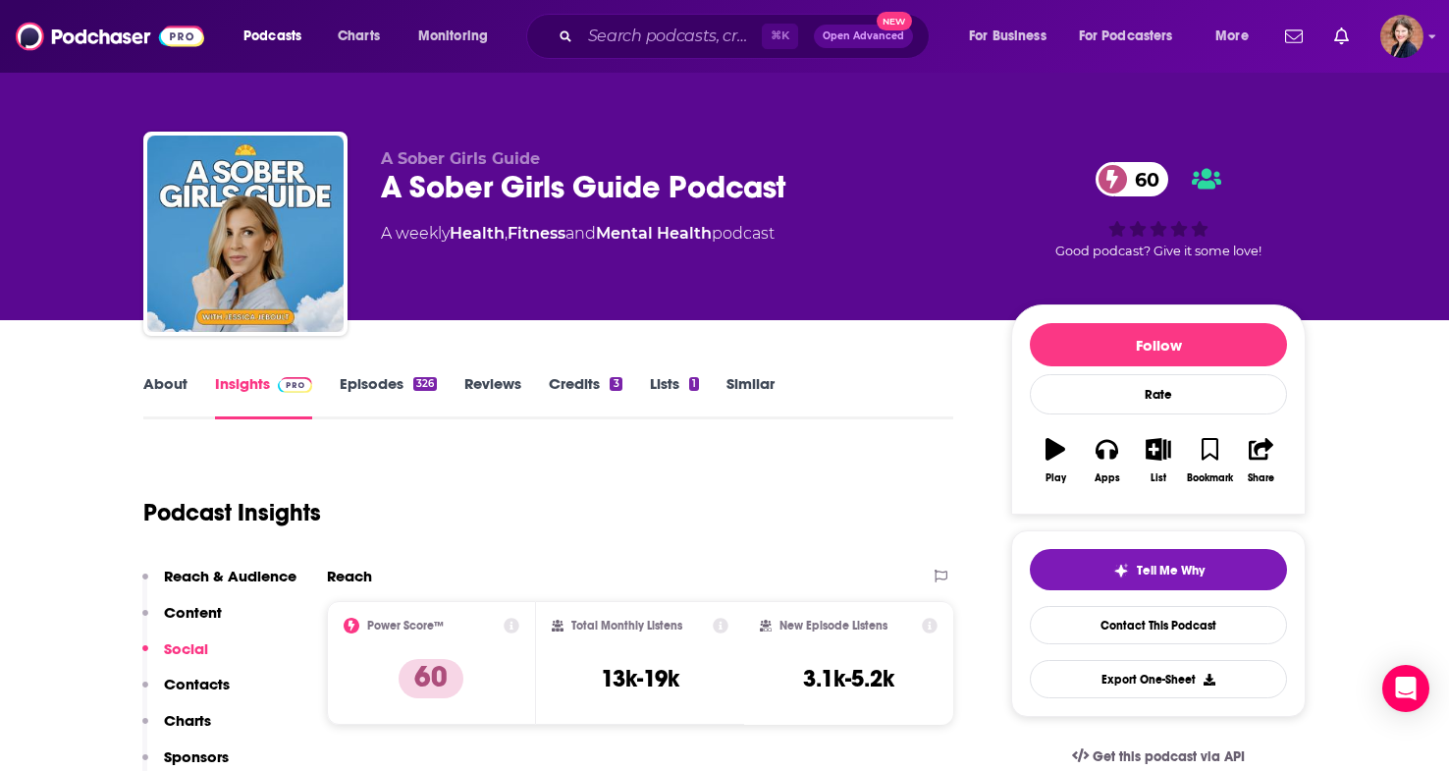
scroll to position [0, 0]
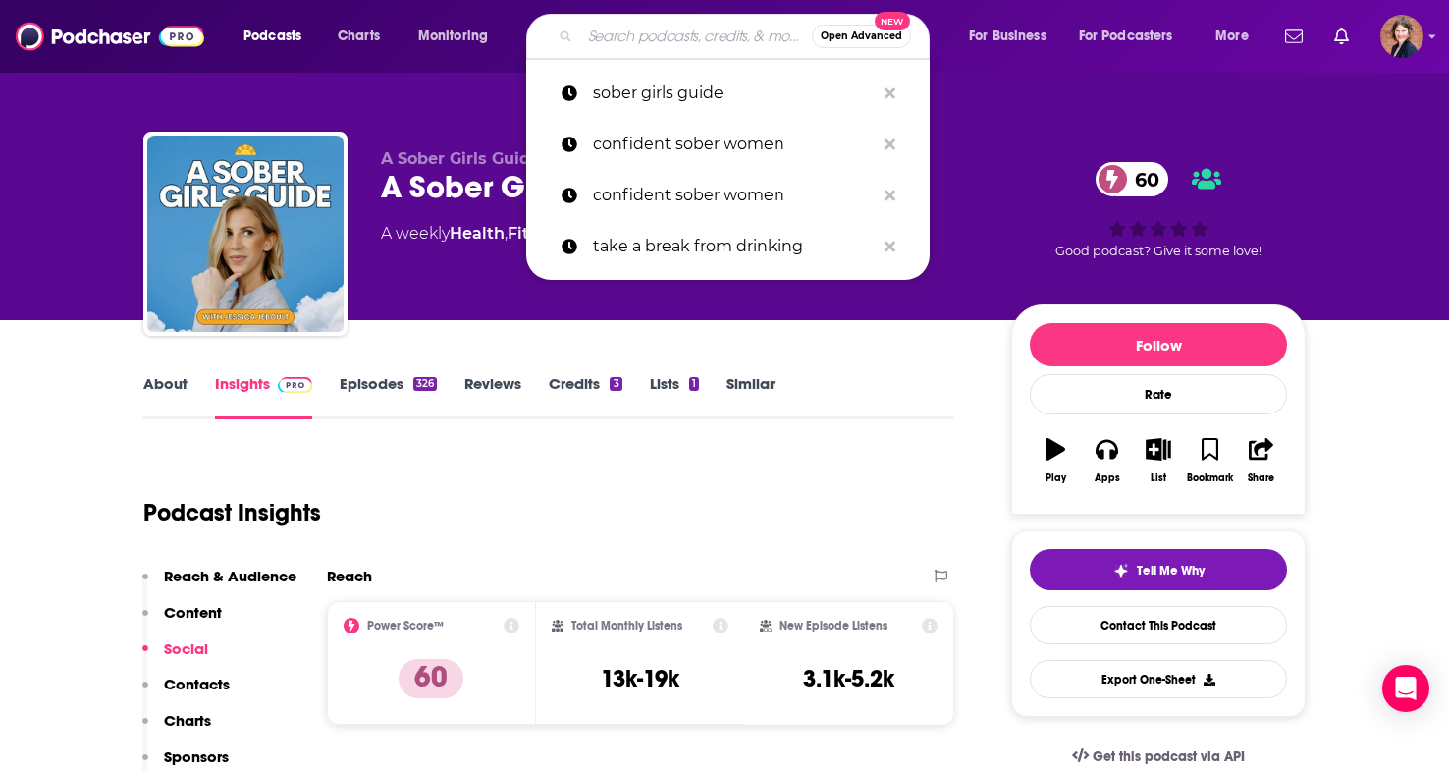
click at [636, 30] on input "Search podcasts, credits, & more..." at bounding box center [696, 36] width 232 height 31
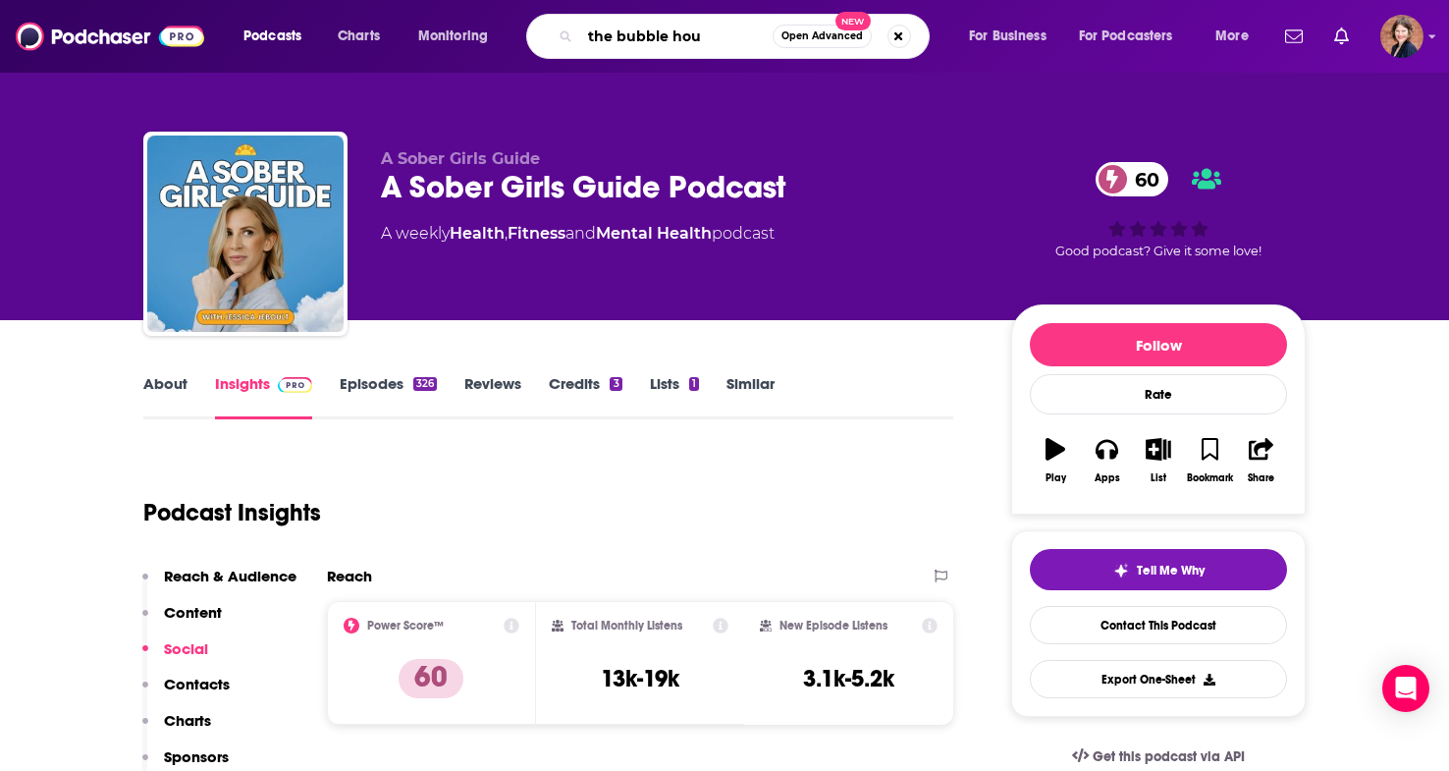
type input "the bubble hour"
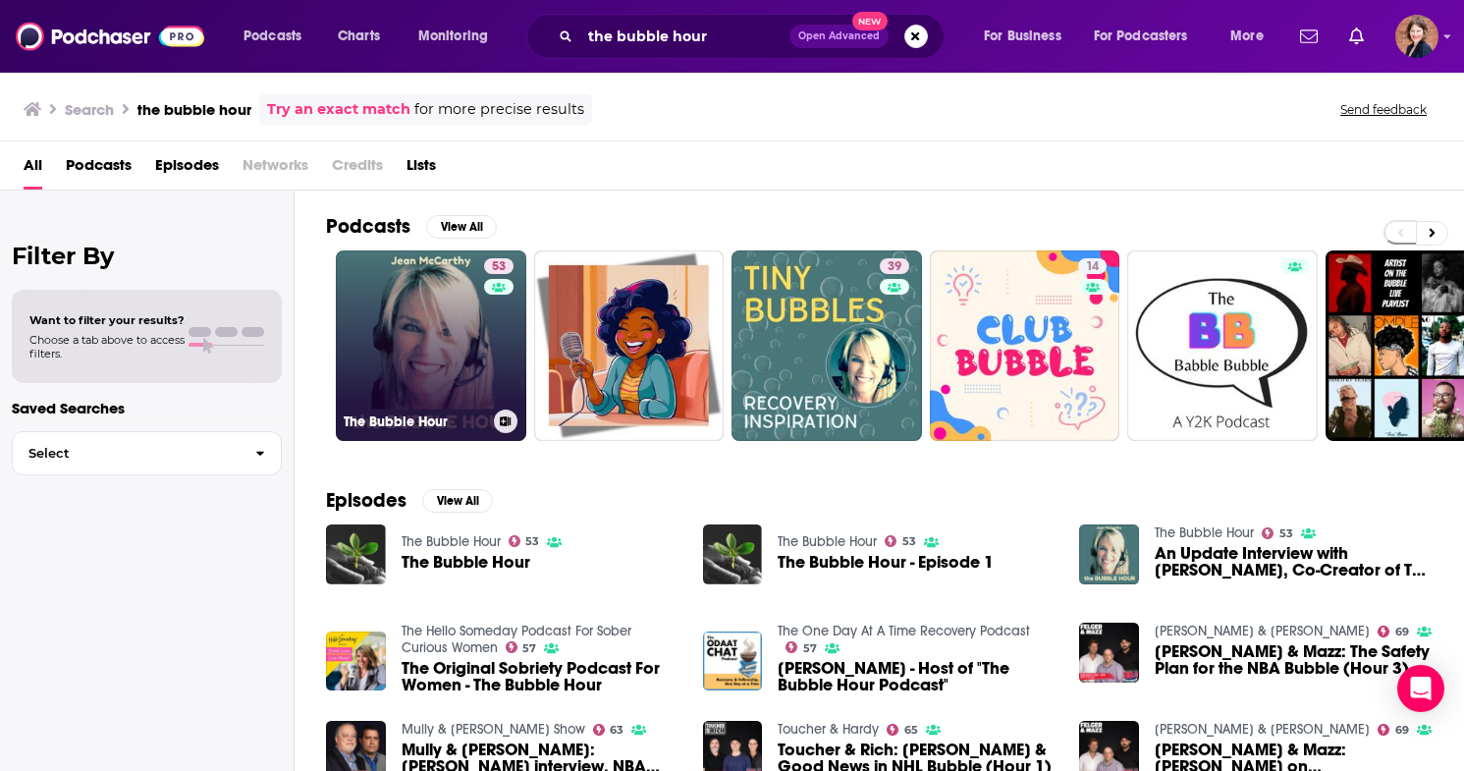
click at [371, 331] on link "53 The Bubble Hour" at bounding box center [431, 345] width 190 height 190
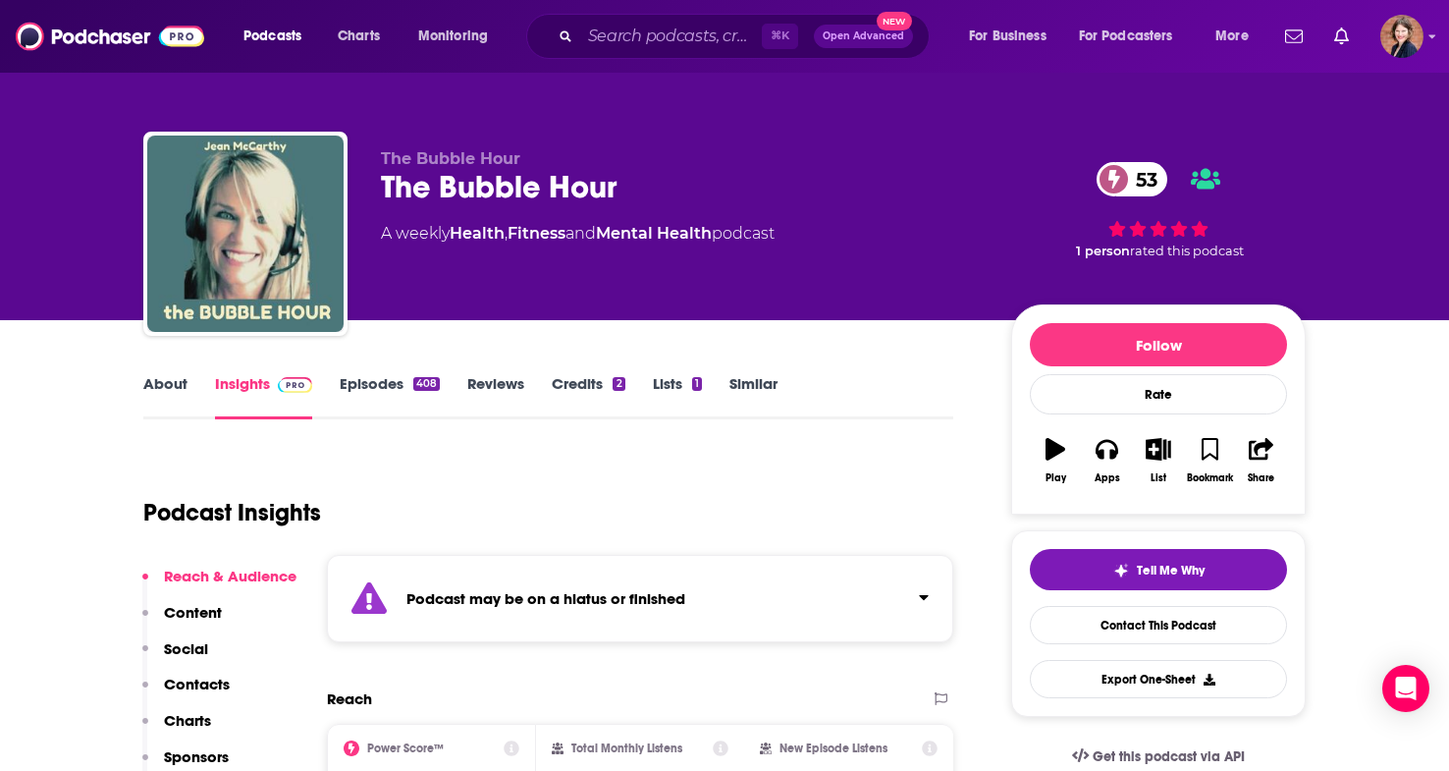
click at [684, 599] on strong "Podcast may be on a hiatus or finished" at bounding box center [545, 598] width 279 height 19
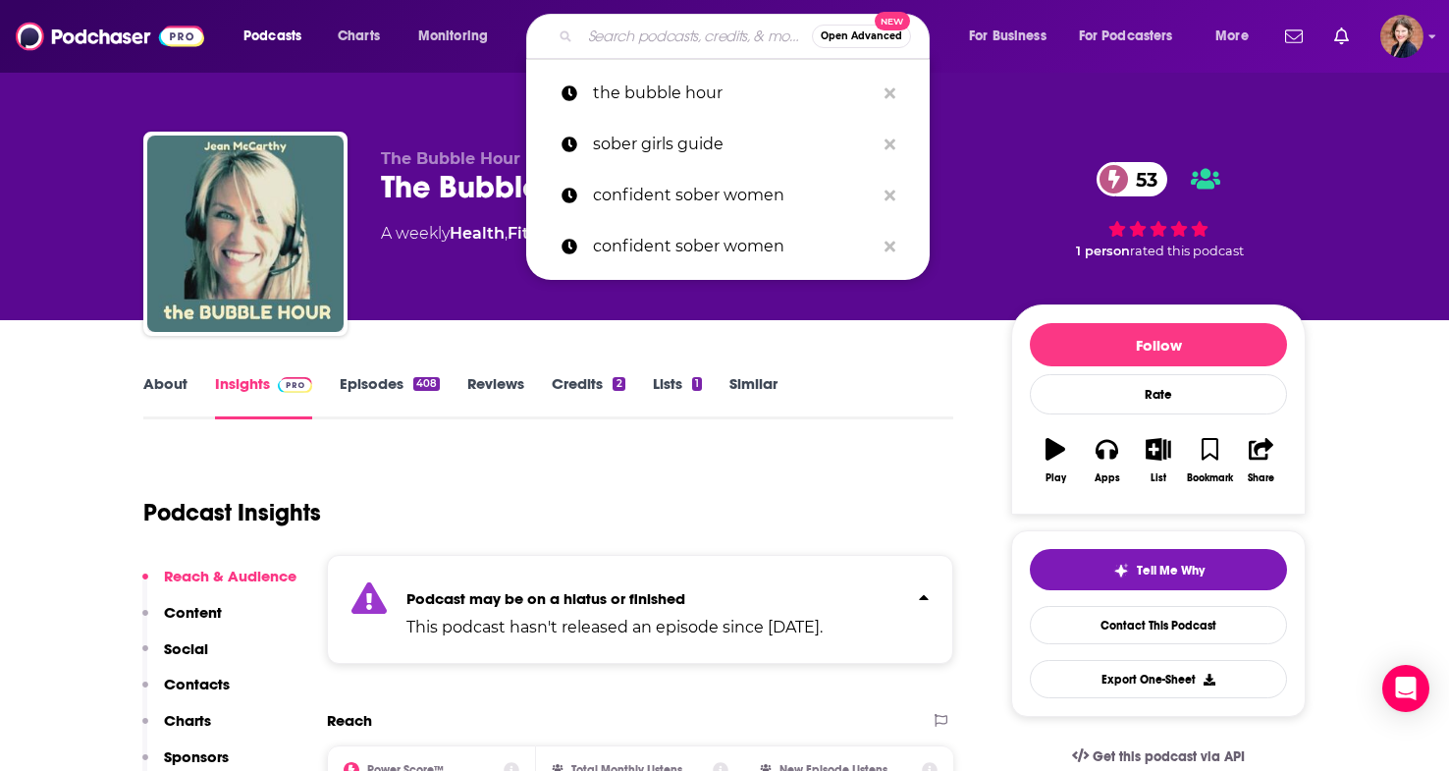
click at [697, 36] on input "Search podcasts, credits, & more..." at bounding box center [696, 36] width 232 height 31
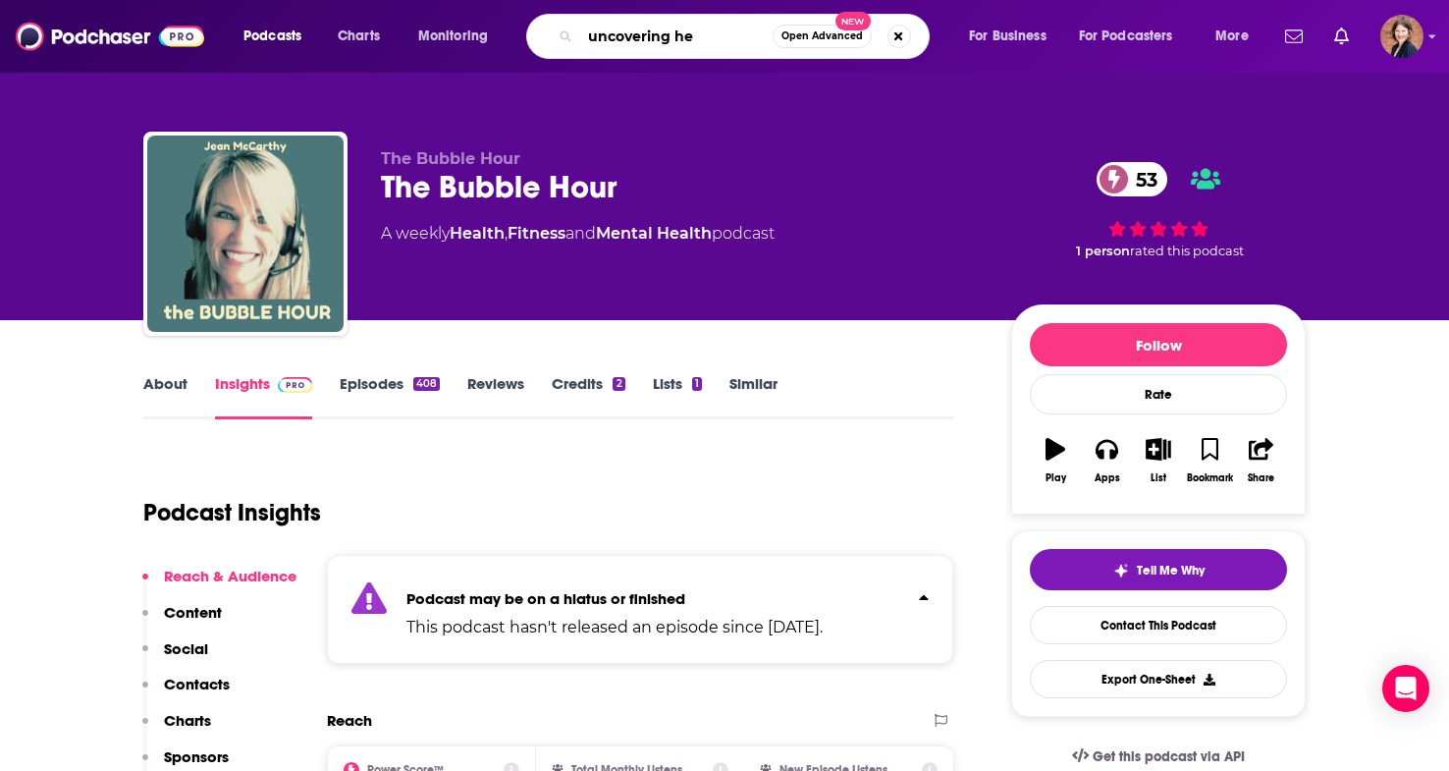
type input "uncovering her"
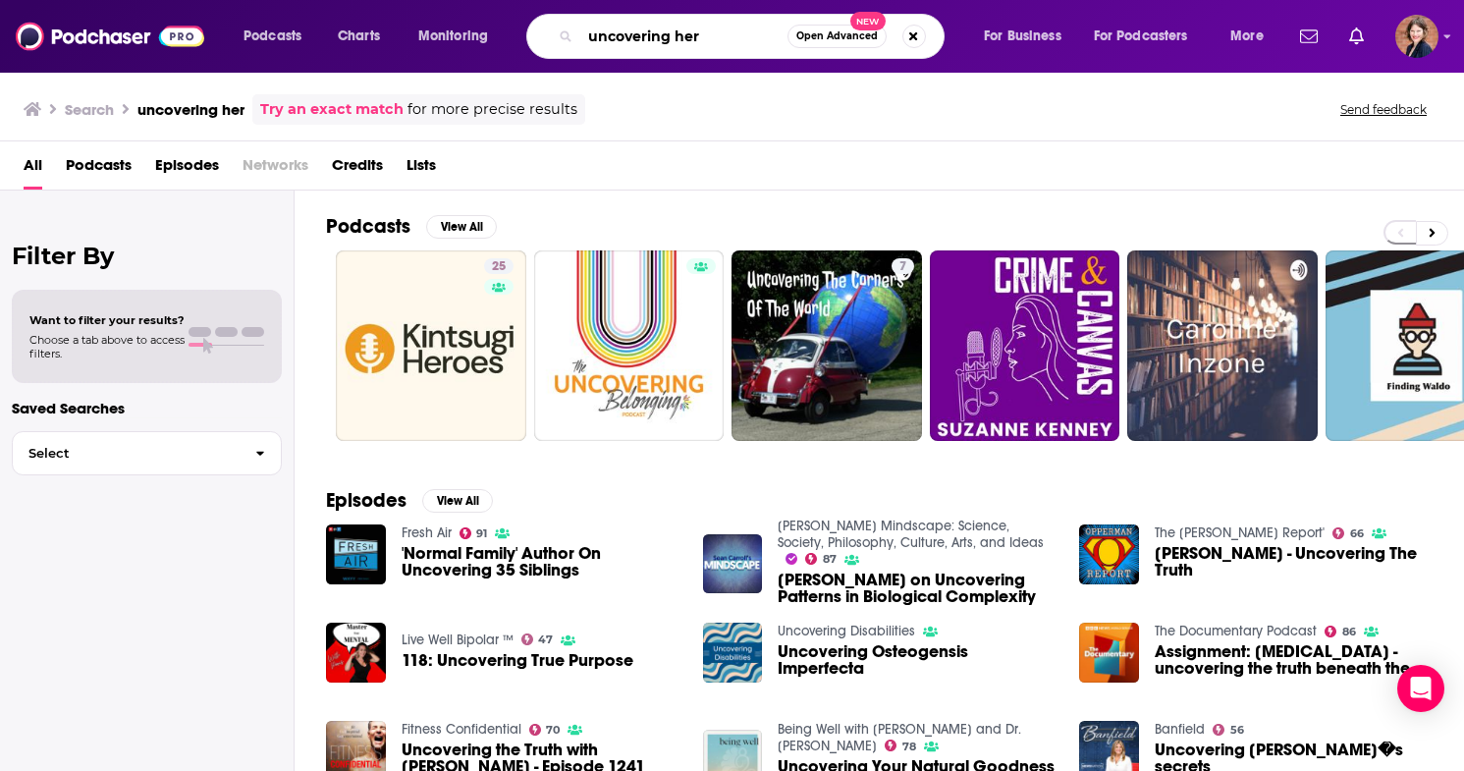
drag, startPoint x: 712, startPoint y: 40, endPoint x: 499, endPoint y: 37, distance: 213.0
click at [499, 37] on div "Podcasts Charts Monitoring uncovering her Open Advanced New For Business For Po…" at bounding box center [756, 36] width 1052 height 45
type input "women sobriety"
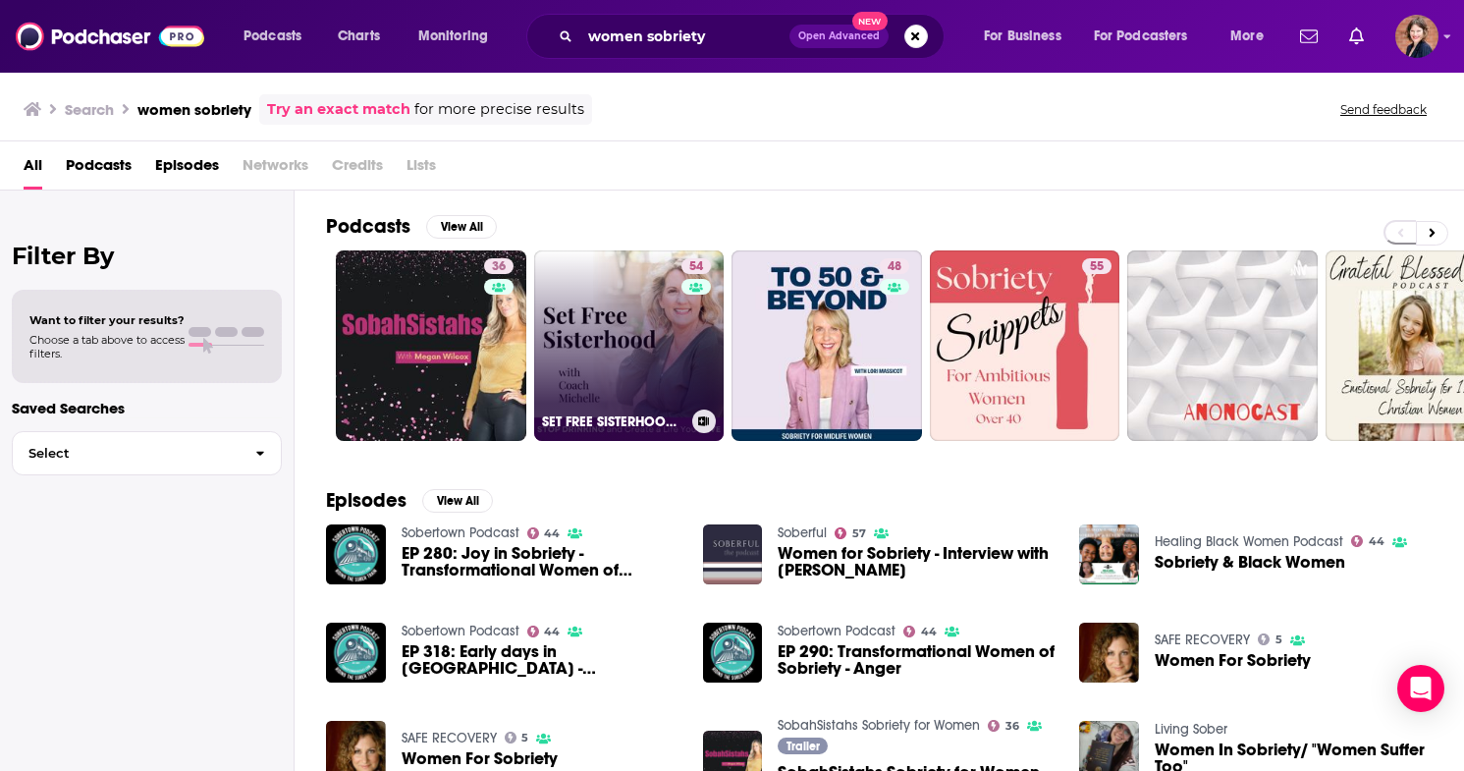
click at [650, 318] on link "54 SET FREE SISTERHOOD-how to stop drinking, over drinking, [MEDICAL_DATA], [DE…" at bounding box center [629, 345] width 190 height 190
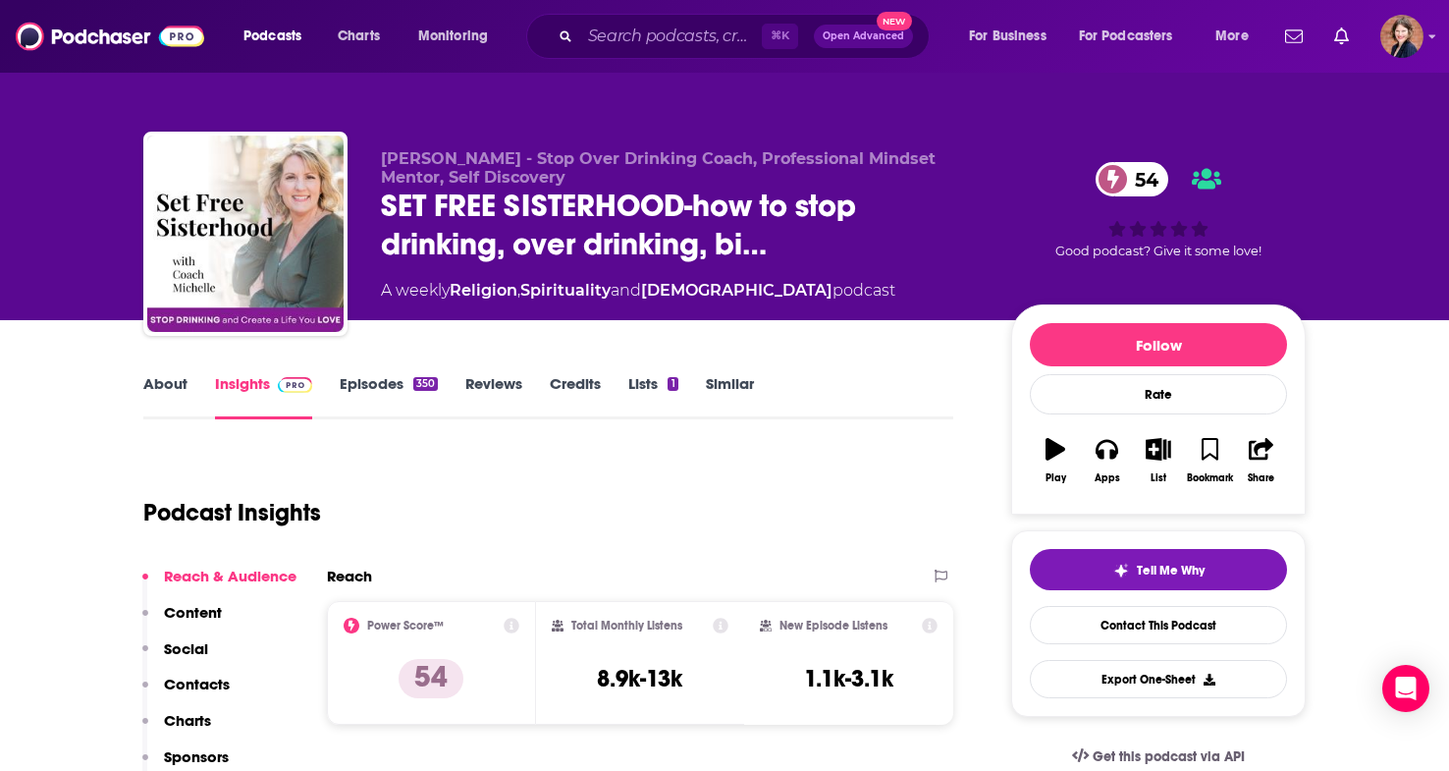
click at [171, 385] on link "About" at bounding box center [165, 396] width 44 height 45
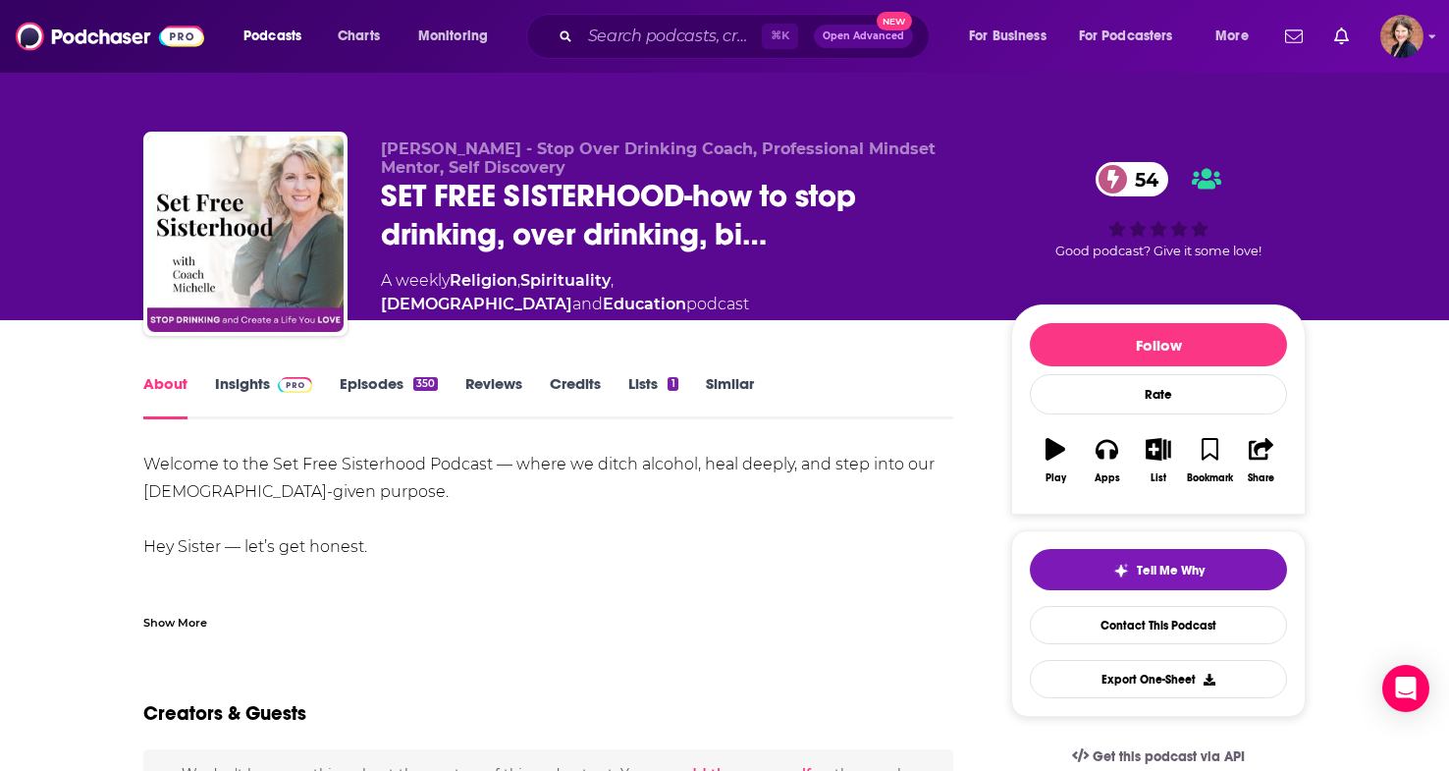
click at [177, 618] on div "Show More" at bounding box center [175, 621] width 64 height 19
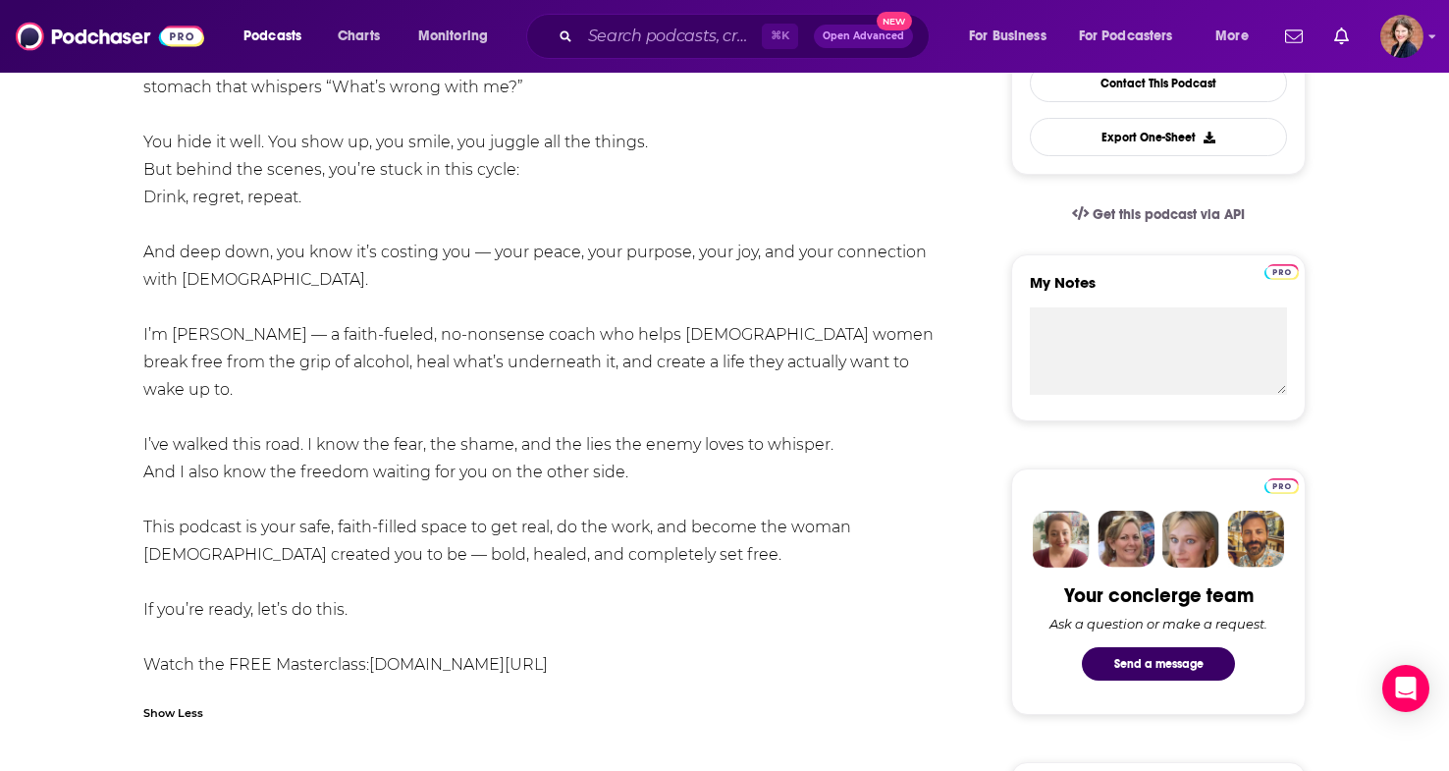
scroll to position [571, 0]
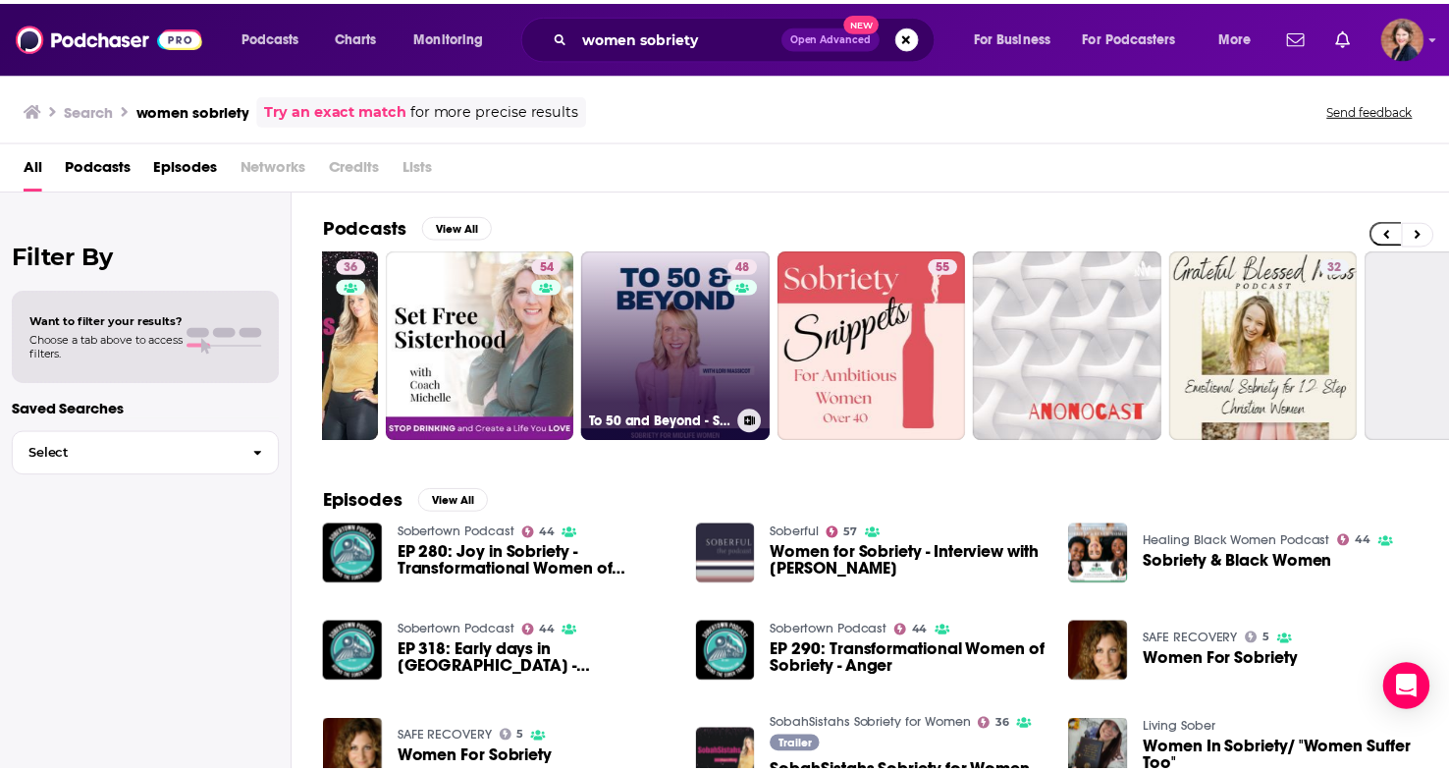
scroll to position [0, 161]
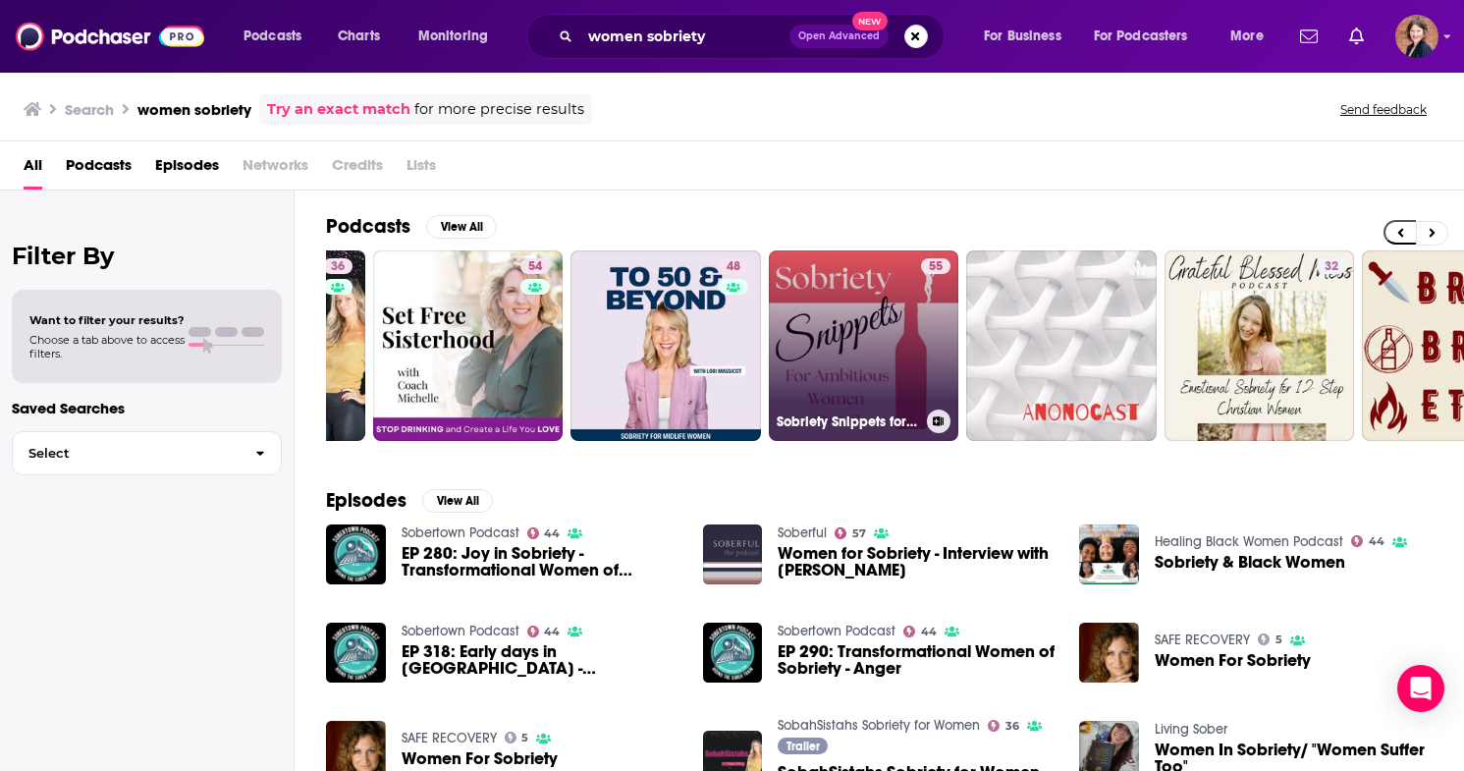
click at [829, 360] on link "55 Sobriety Snippets for Ambitious Women Over 40 - Gain Confidence, Clarity & S…" at bounding box center [864, 345] width 190 height 190
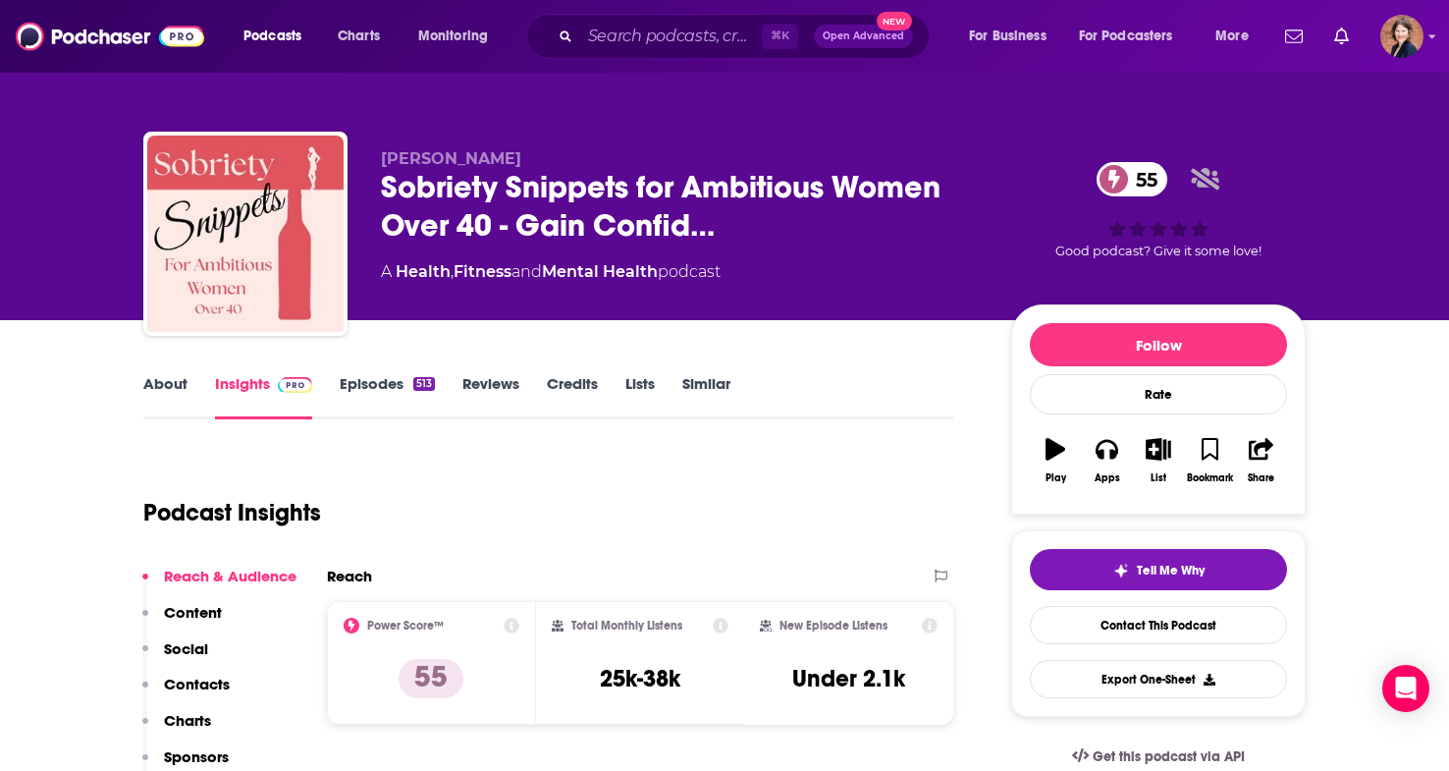
click at [175, 395] on link "About" at bounding box center [165, 396] width 44 height 45
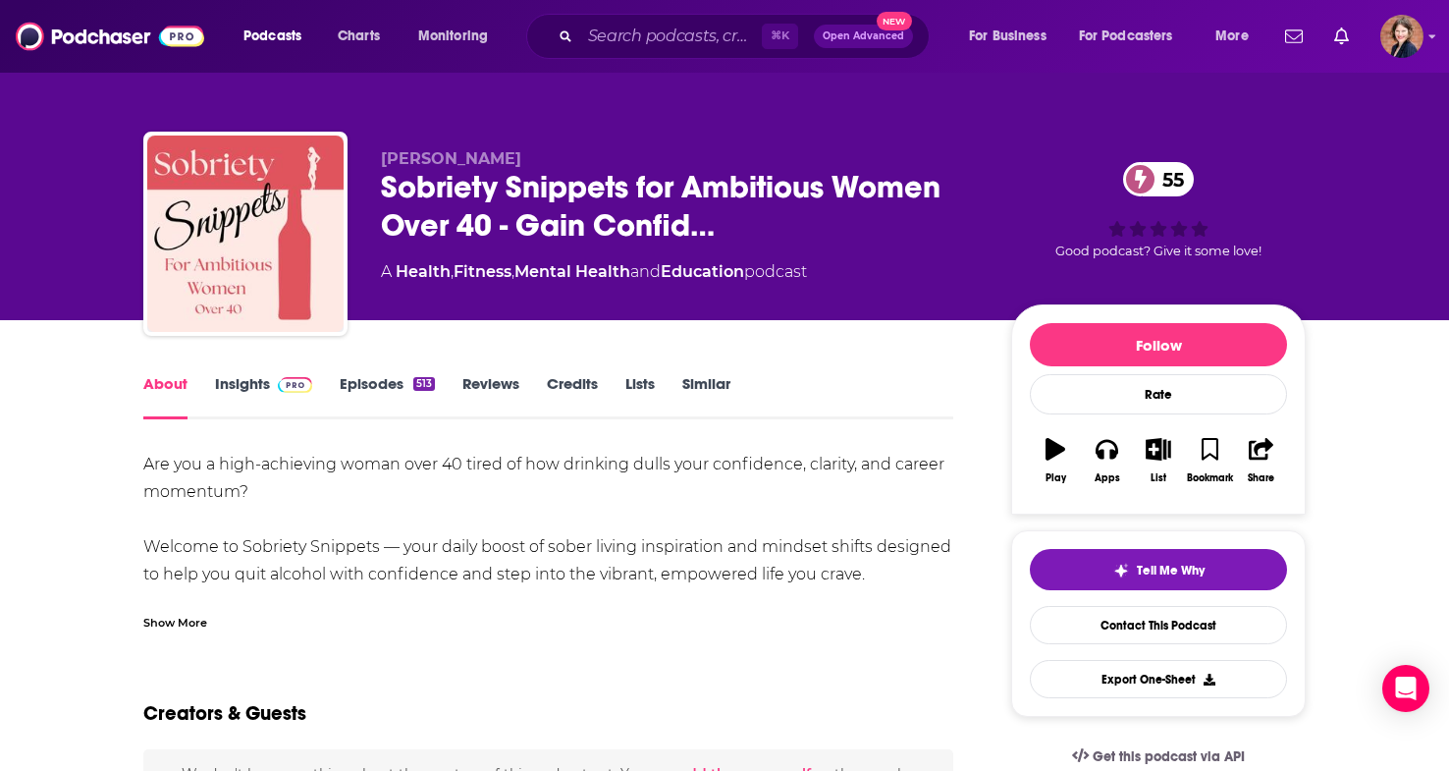
click at [187, 613] on div "Show More" at bounding box center [175, 621] width 64 height 19
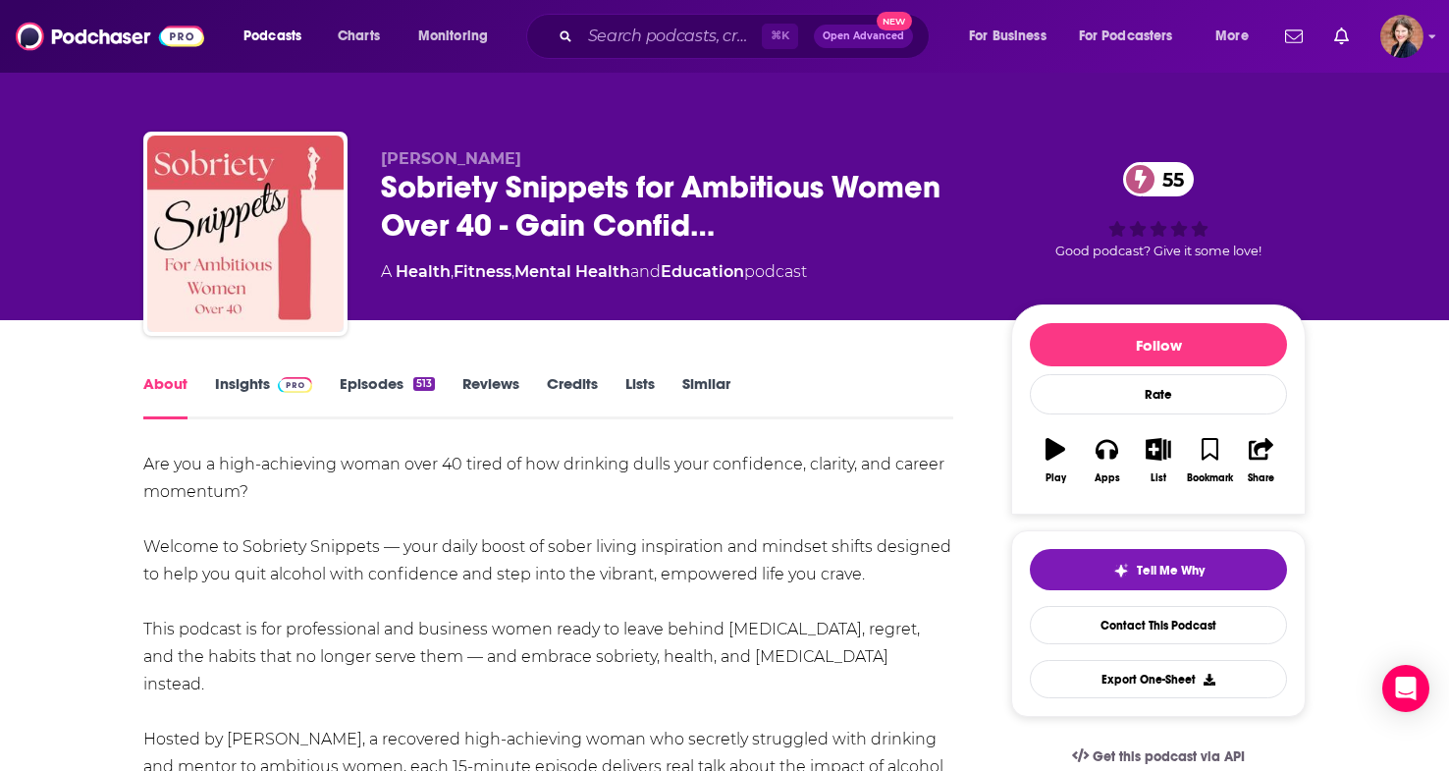
click at [252, 383] on link "Insights" at bounding box center [263, 396] width 97 height 45
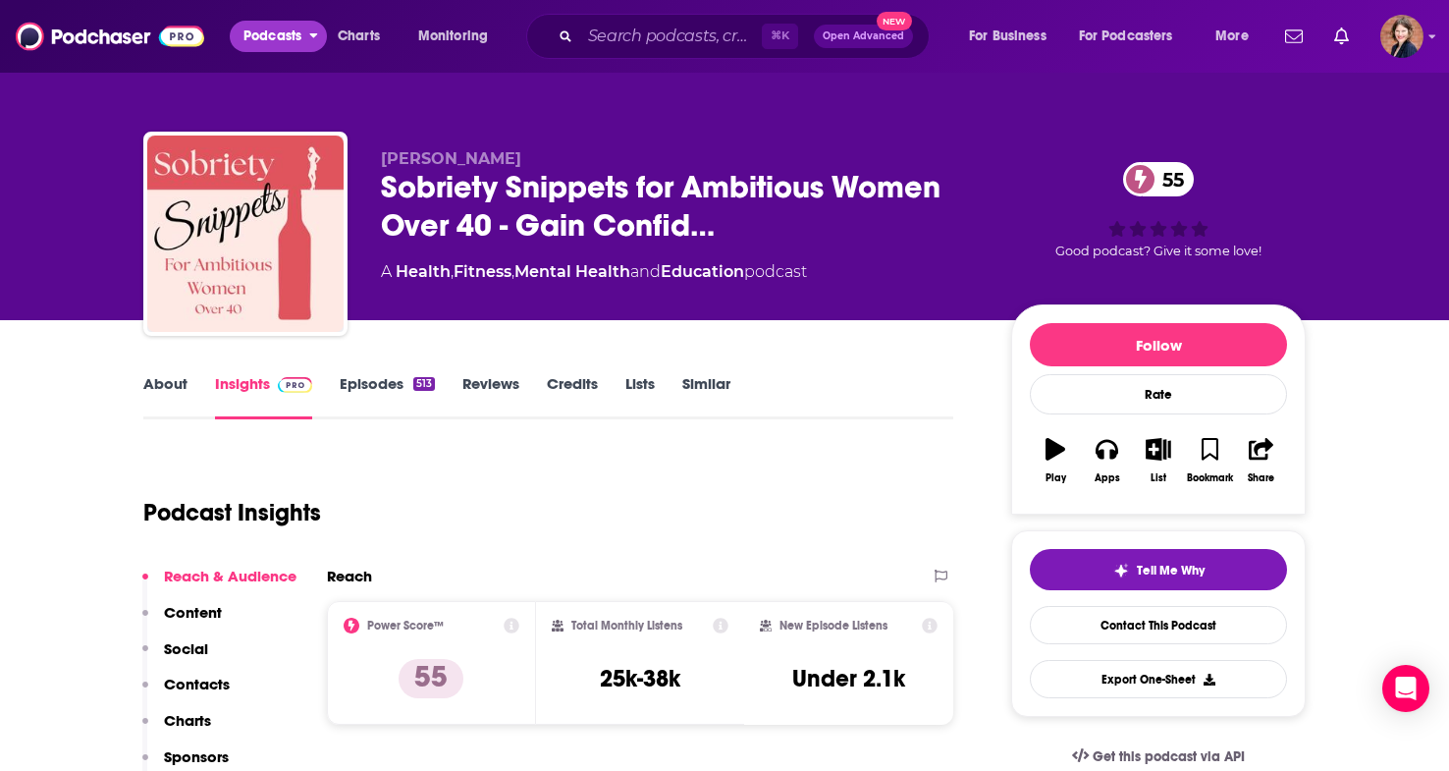
click at [263, 41] on span "Podcasts" at bounding box center [272, 36] width 58 height 27
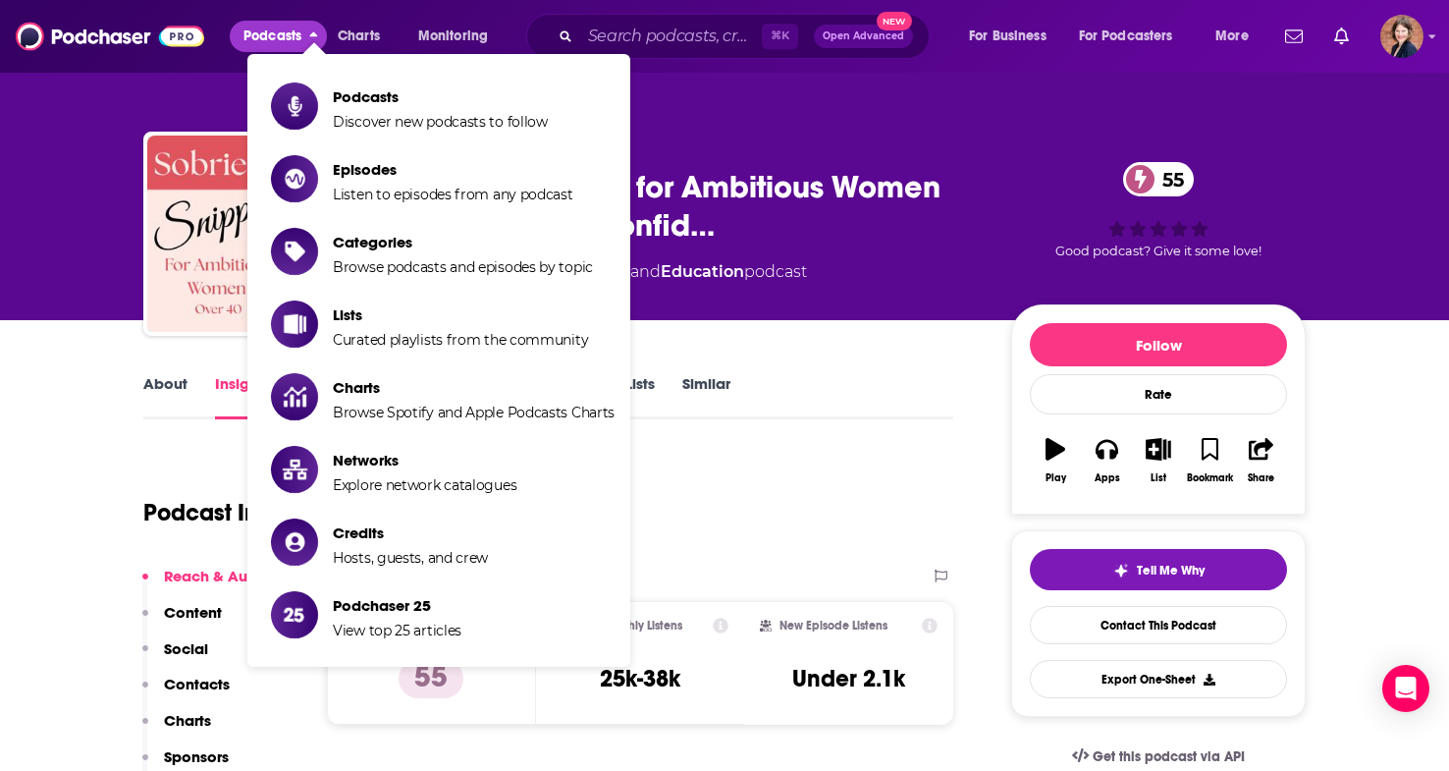
click at [263, 41] on span "Podcasts" at bounding box center [272, 36] width 58 height 27
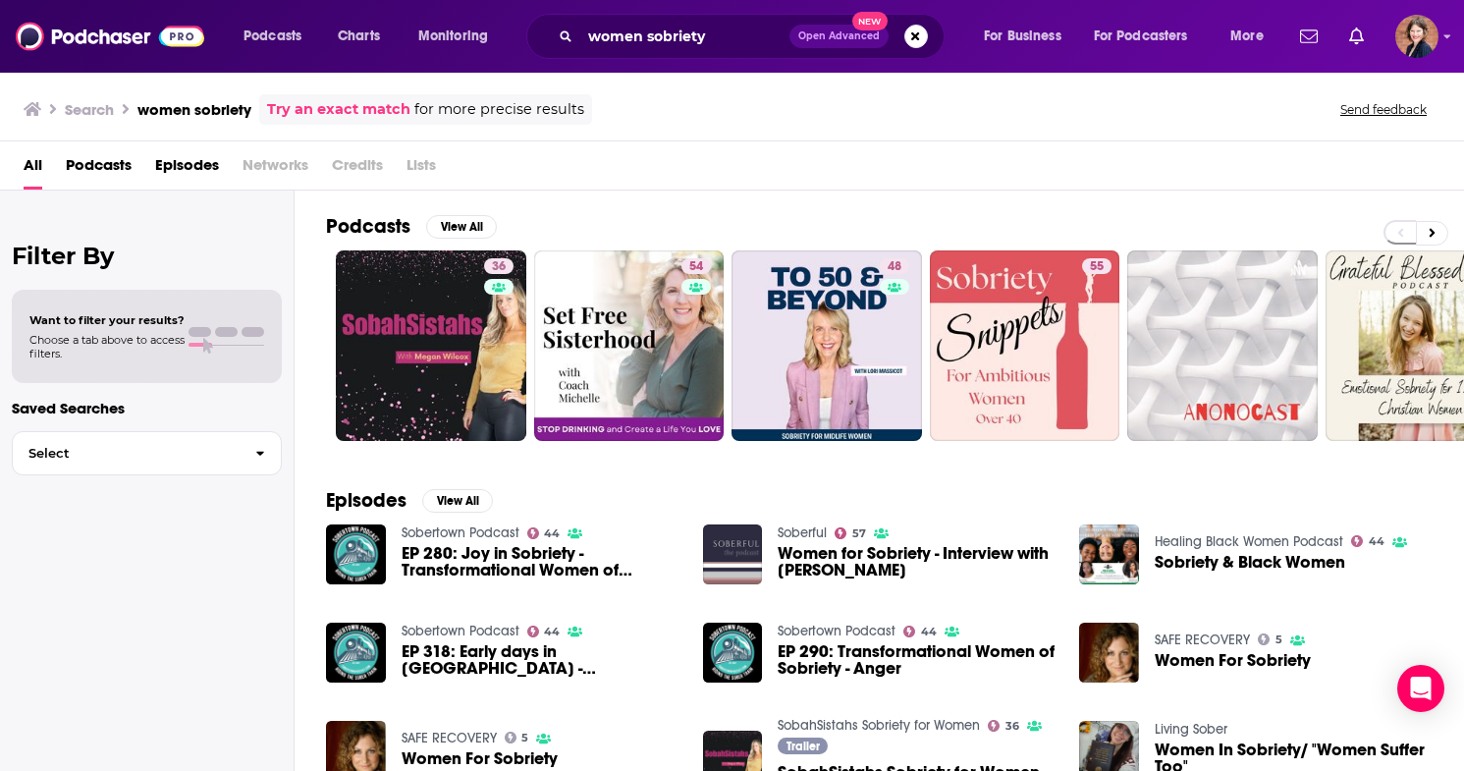
click at [124, 167] on span "Podcasts" at bounding box center [99, 169] width 66 height 40
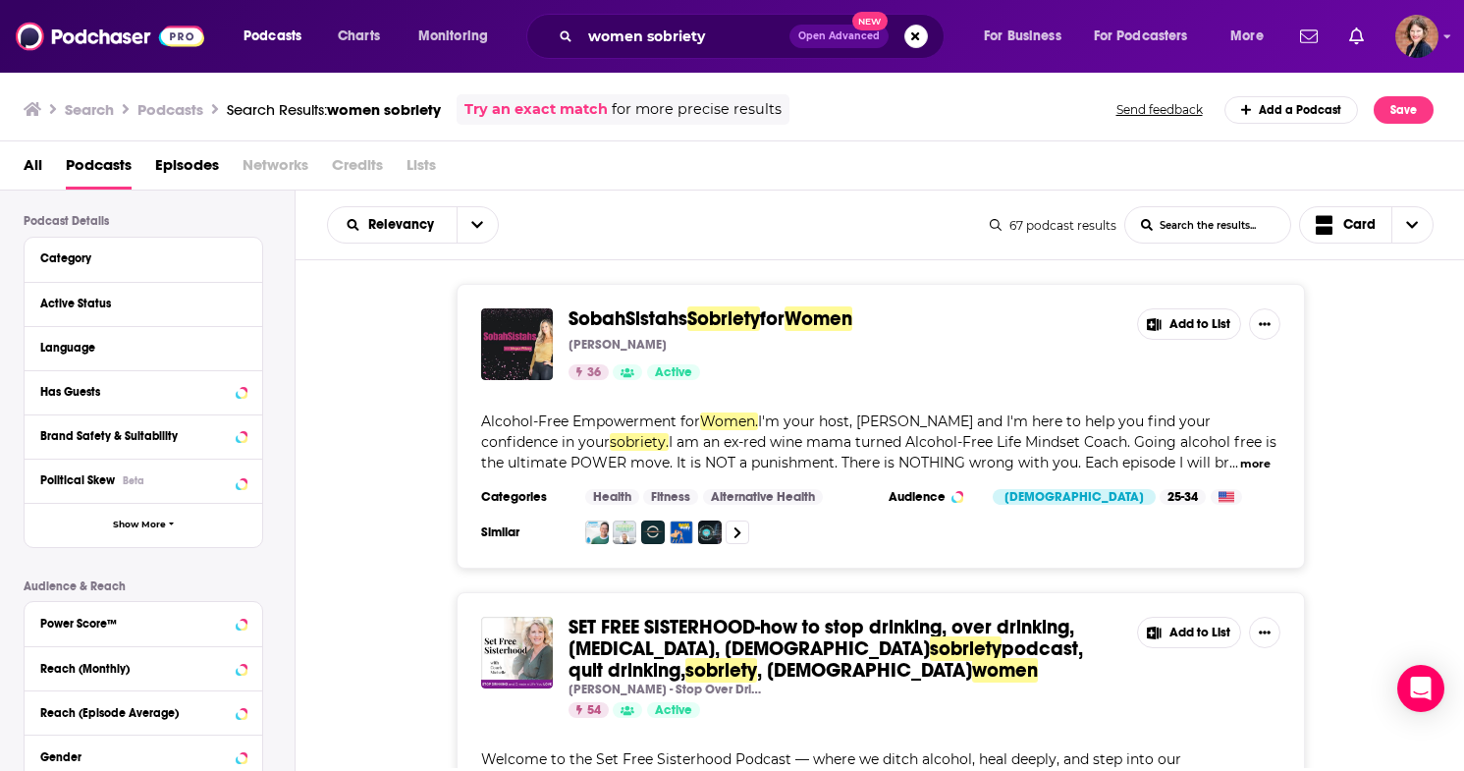
scroll to position [257, 0]
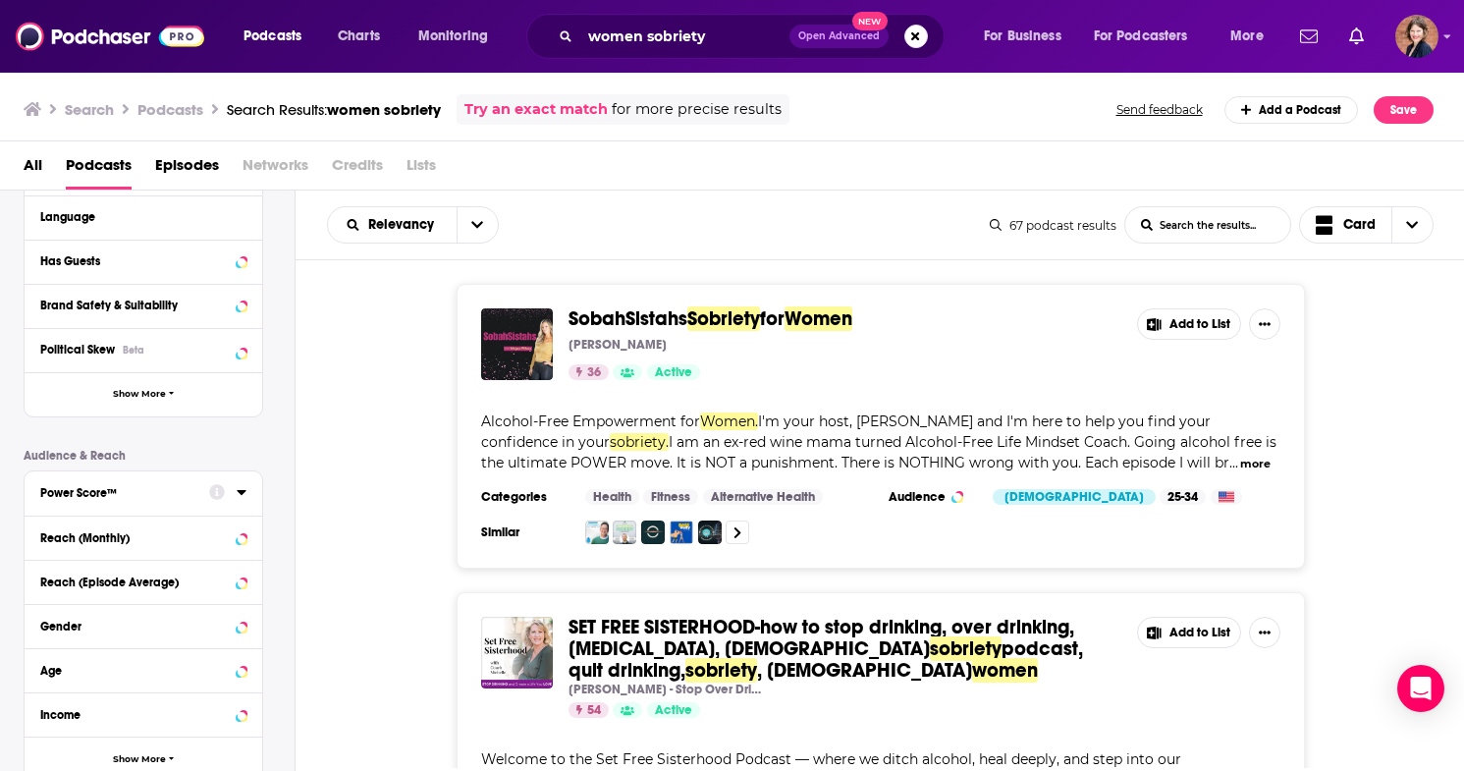
click at [180, 497] on div "Power Score™" at bounding box center [118, 493] width 156 height 14
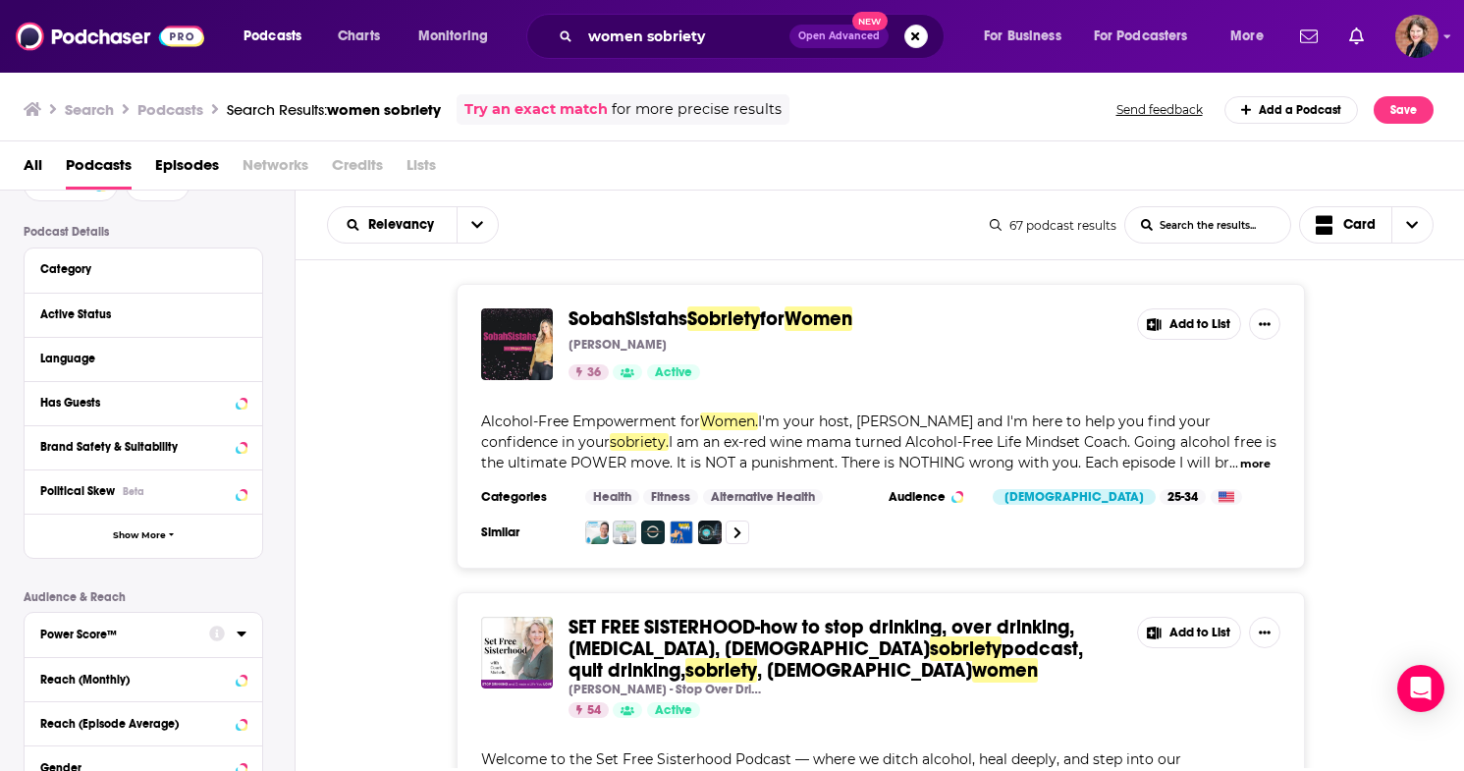
scroll to position [106, 0]
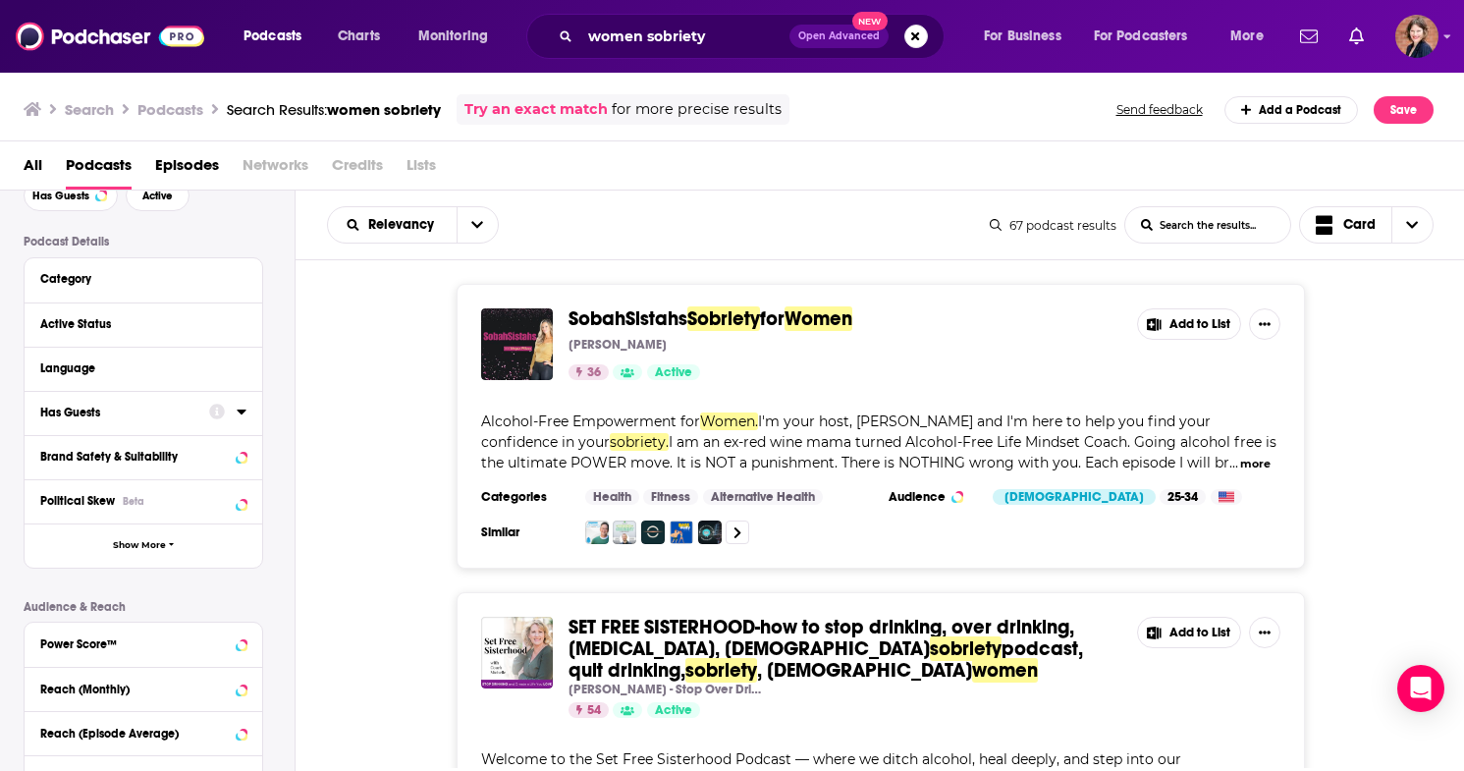
click at [154, 410] on div "Has Guests" at bounding box center [118, 412] width 156 height 14
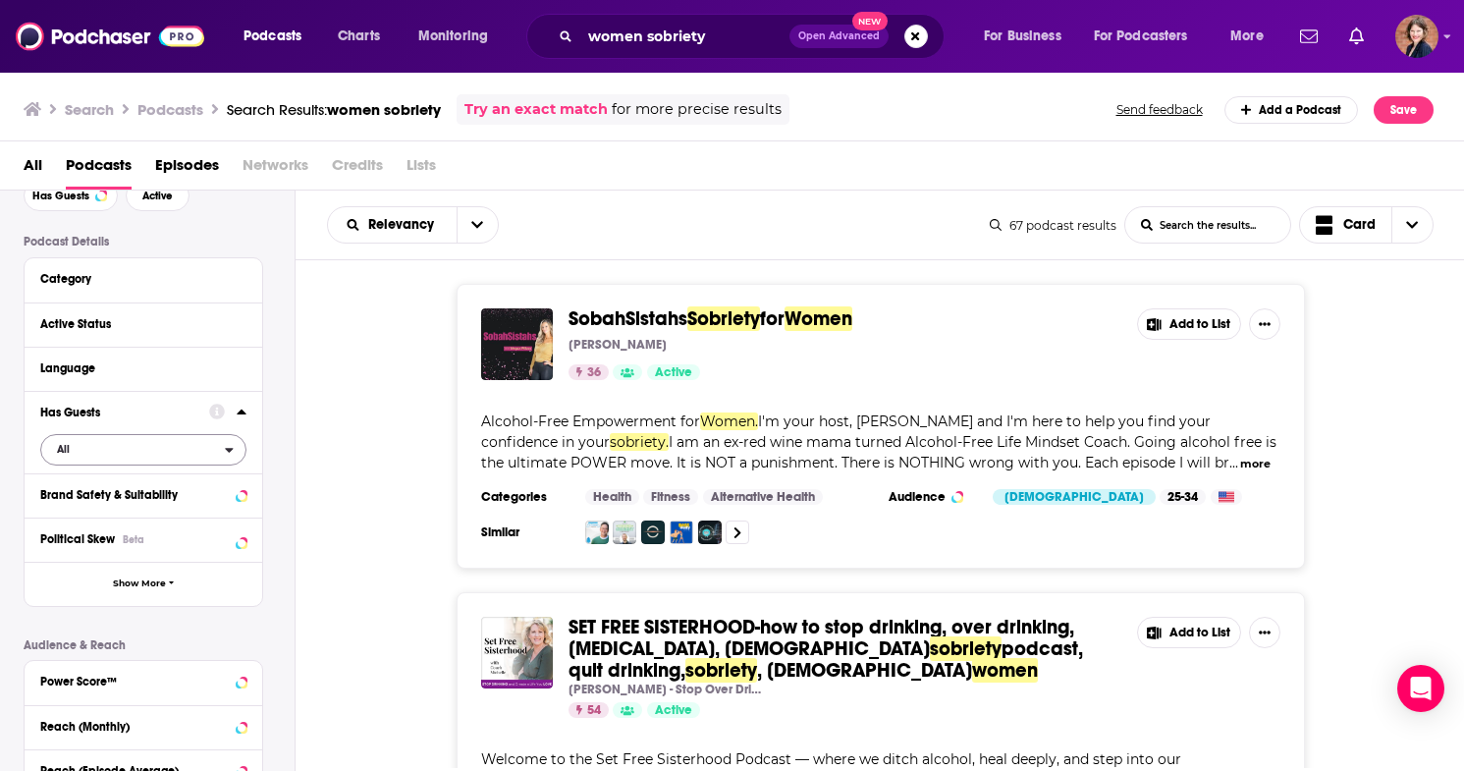
click at [147, 455] on span "All" at bounding box center [133, 449] width 184 height 26
click at [137, 539] on div "Has guests 34" at bounding box center [150, 546] width 220 height 32
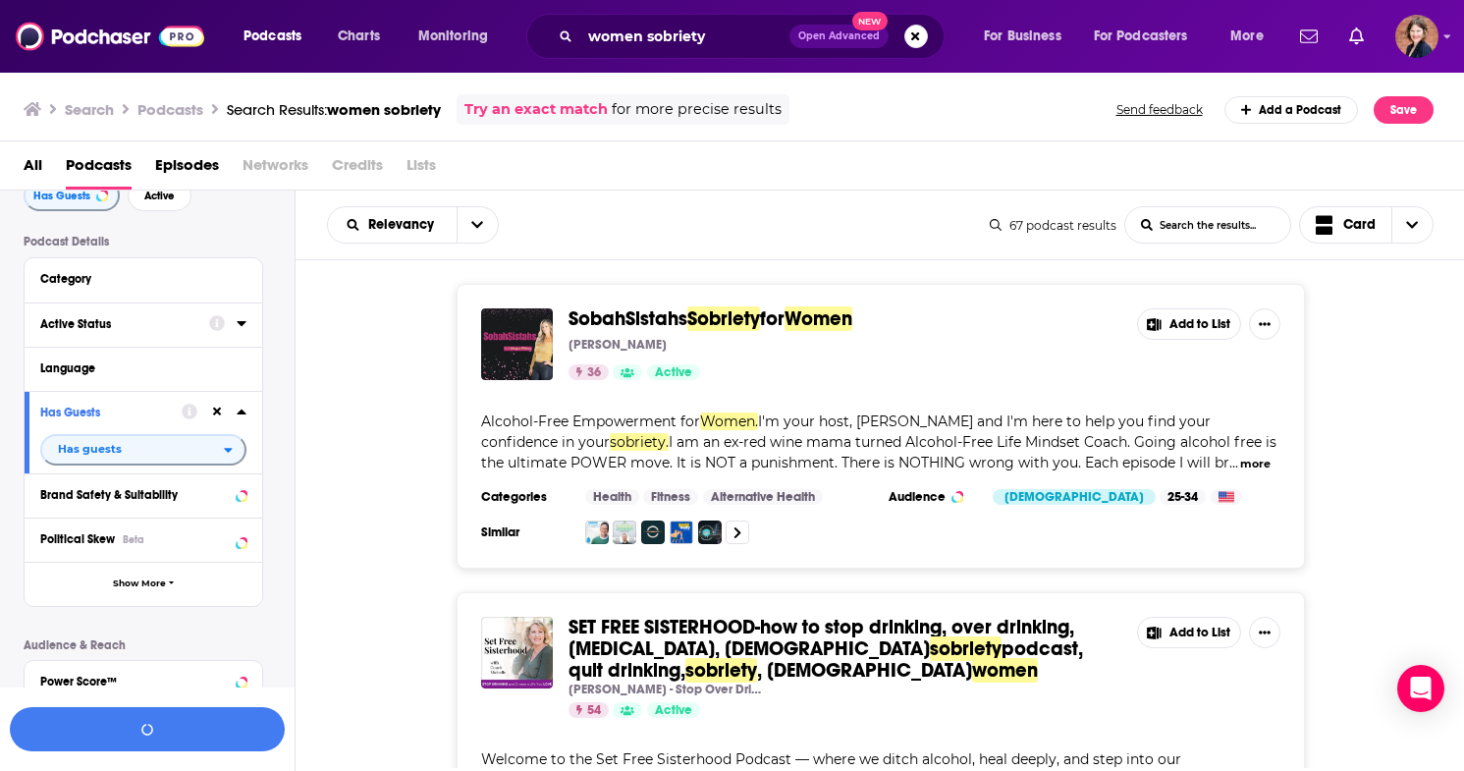
click at [138, 329] on div "Active Status" at bounding box center [118, 324] width 156 height 14
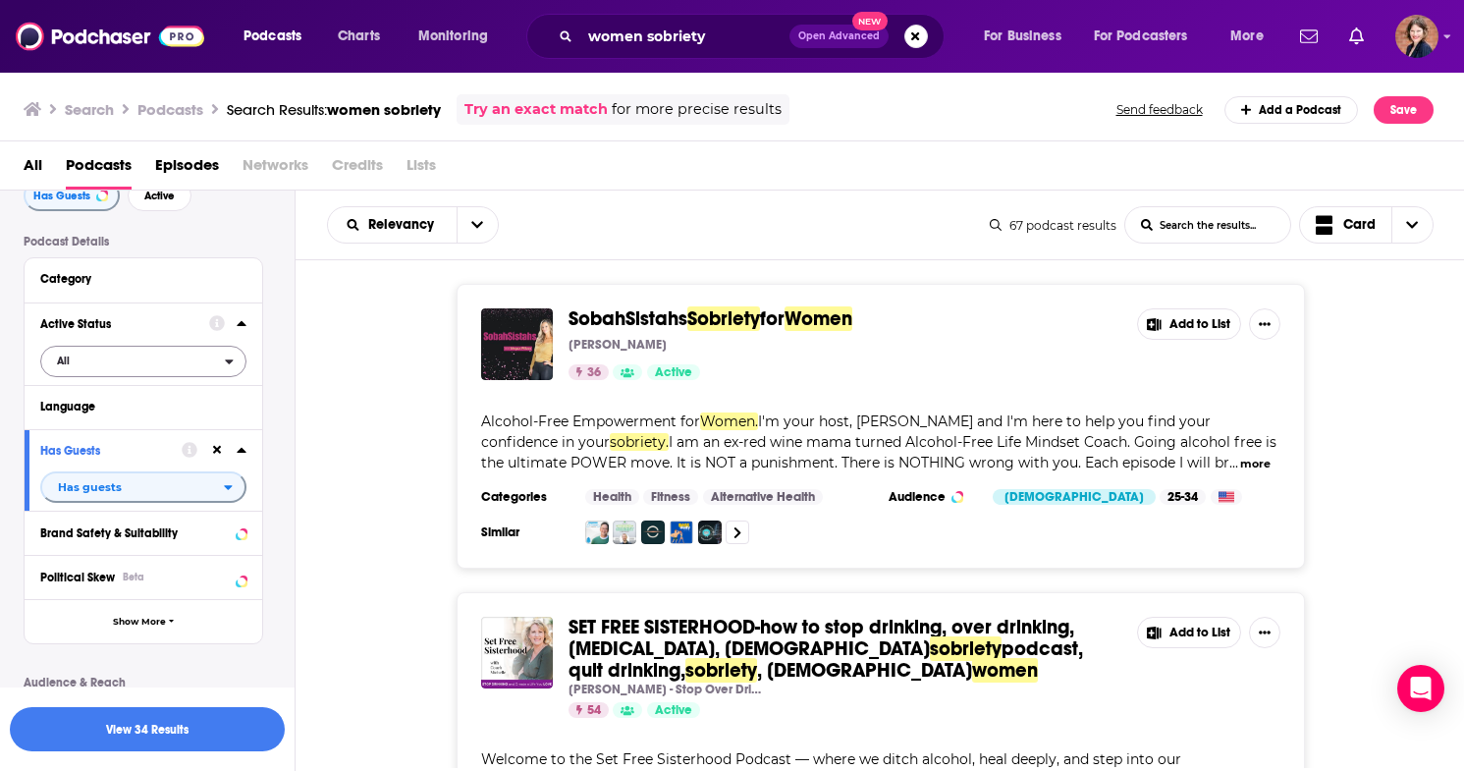
click at [133, 365] on span "All" at bounding box center [133, 361] width 184 height 26
click at [137, 427] on span "Active" at bounding box center [102, 425] width 105 height 11
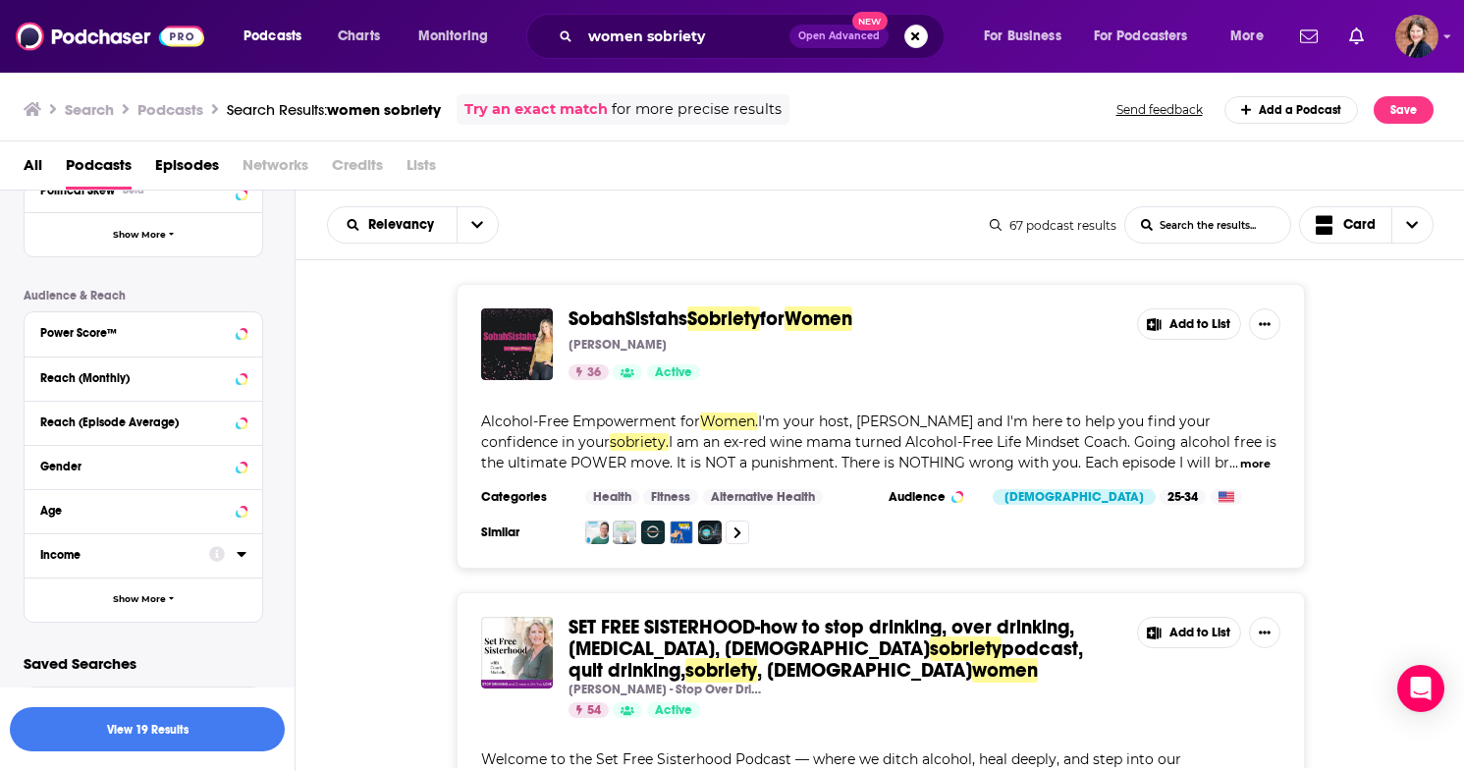
scroll to position [493, 0]
click at [145, 729] on button "View 19 Results" at bounding box center [147, 729] width 275 height 44
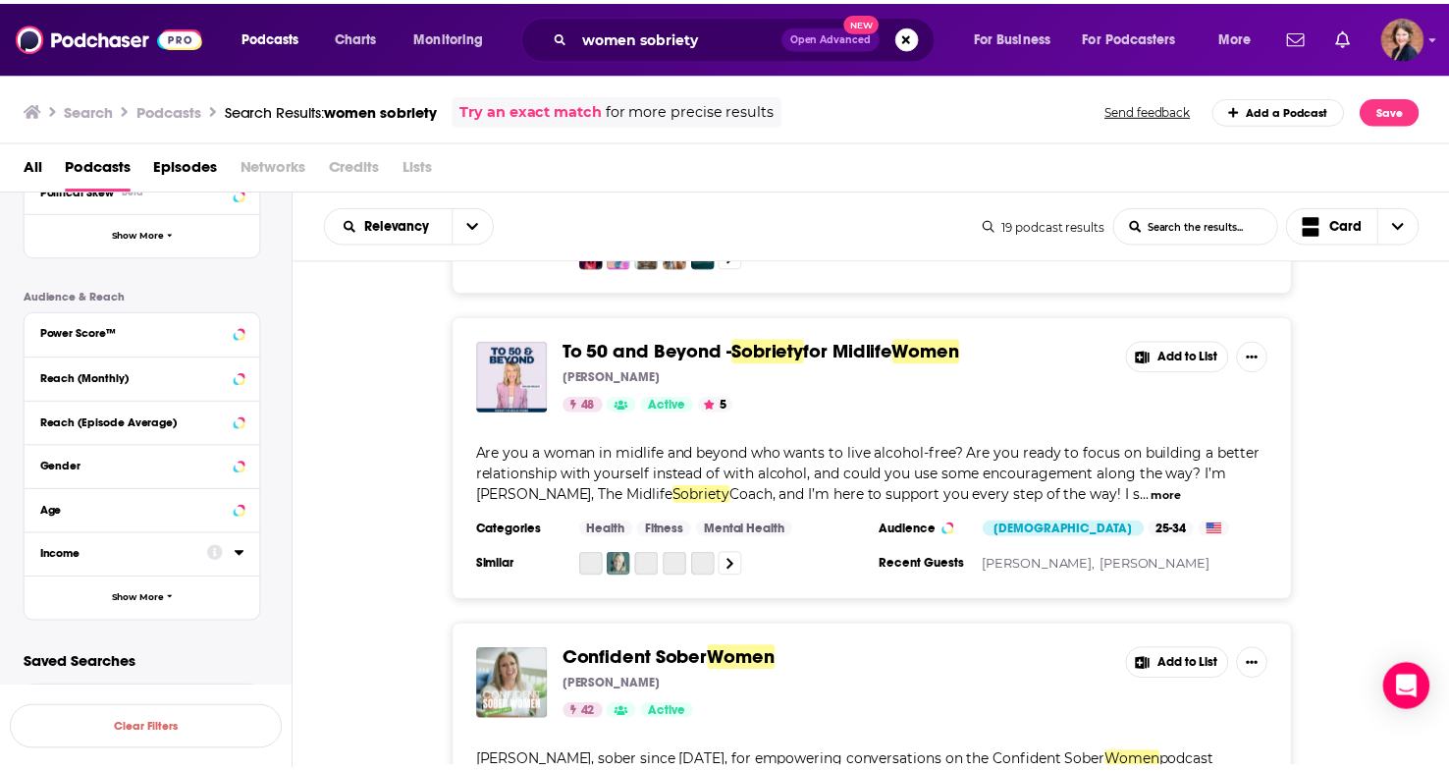
scroll to position [635, 0]
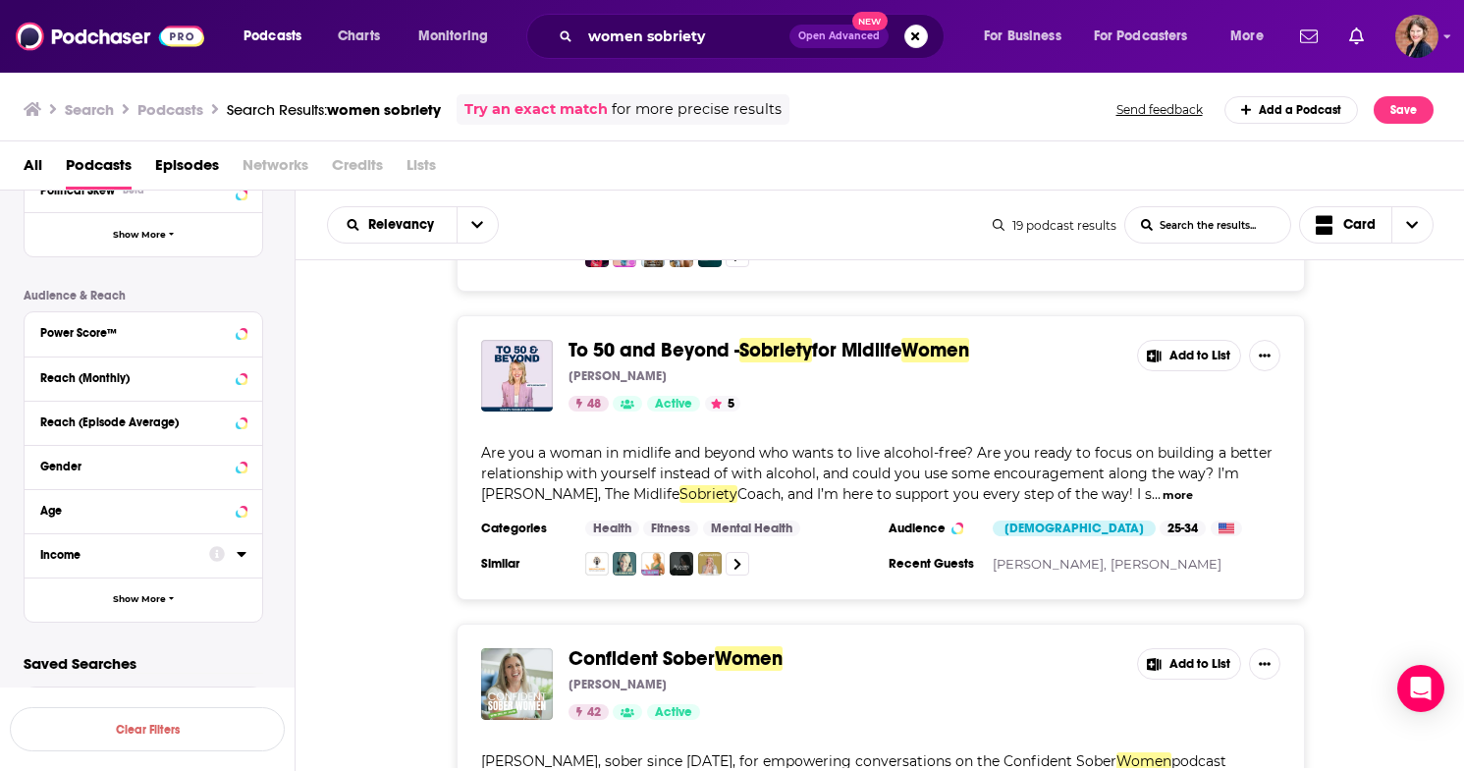
click at [679, 338] on span "To 50 and Beyond -" at bounding box center [653, 350] width 171 height 25
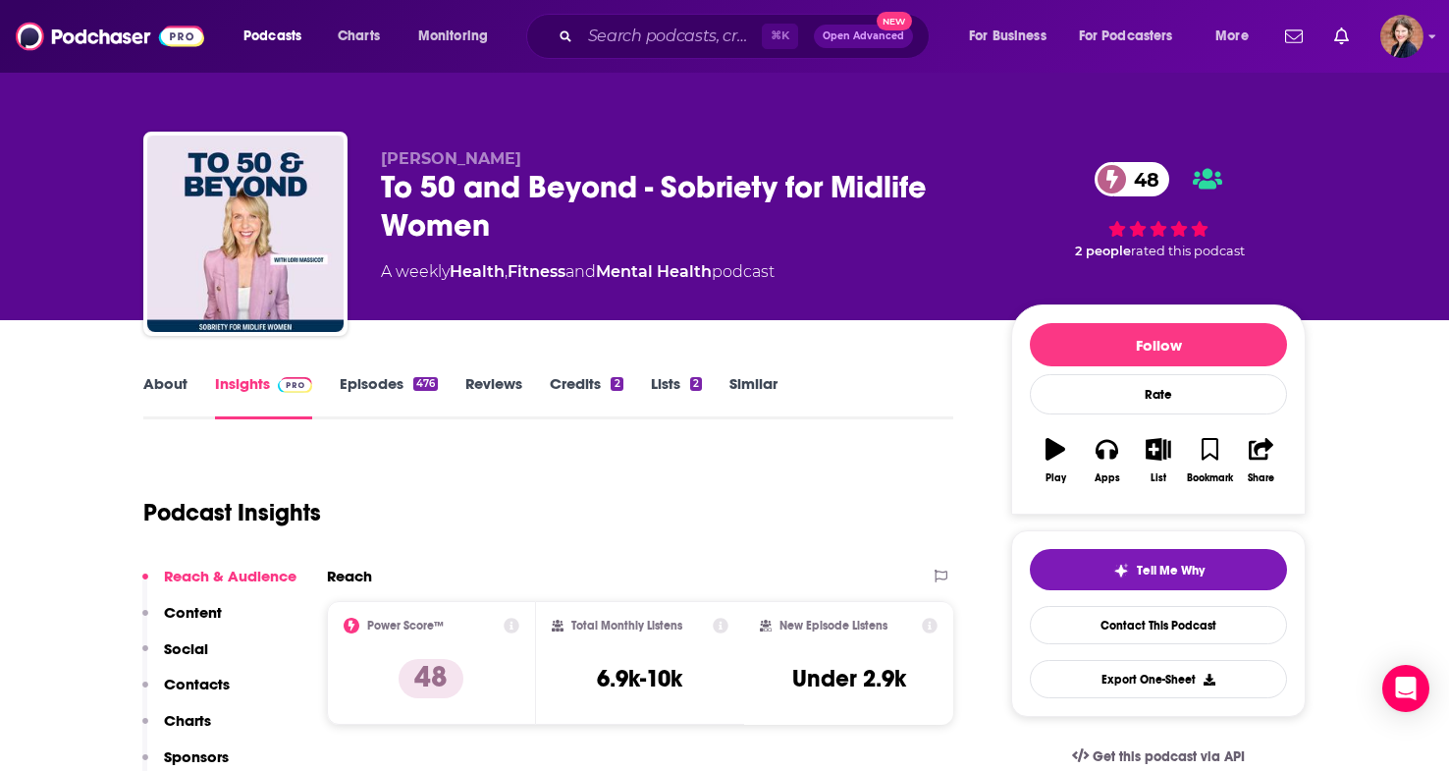
click at [165, 389] on link "About" at bounding box center [165, 396] width 44 height 45
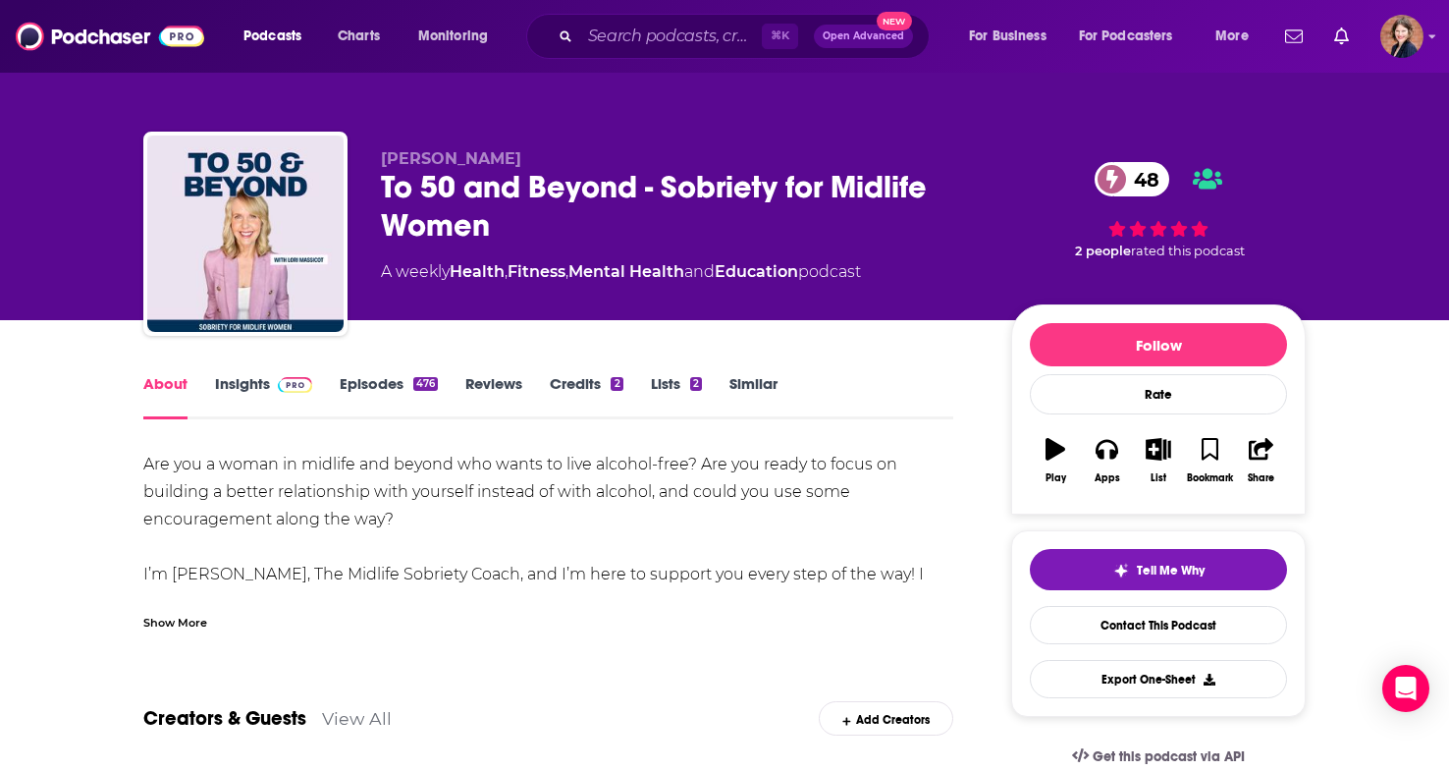
scroll to position [184, 0]
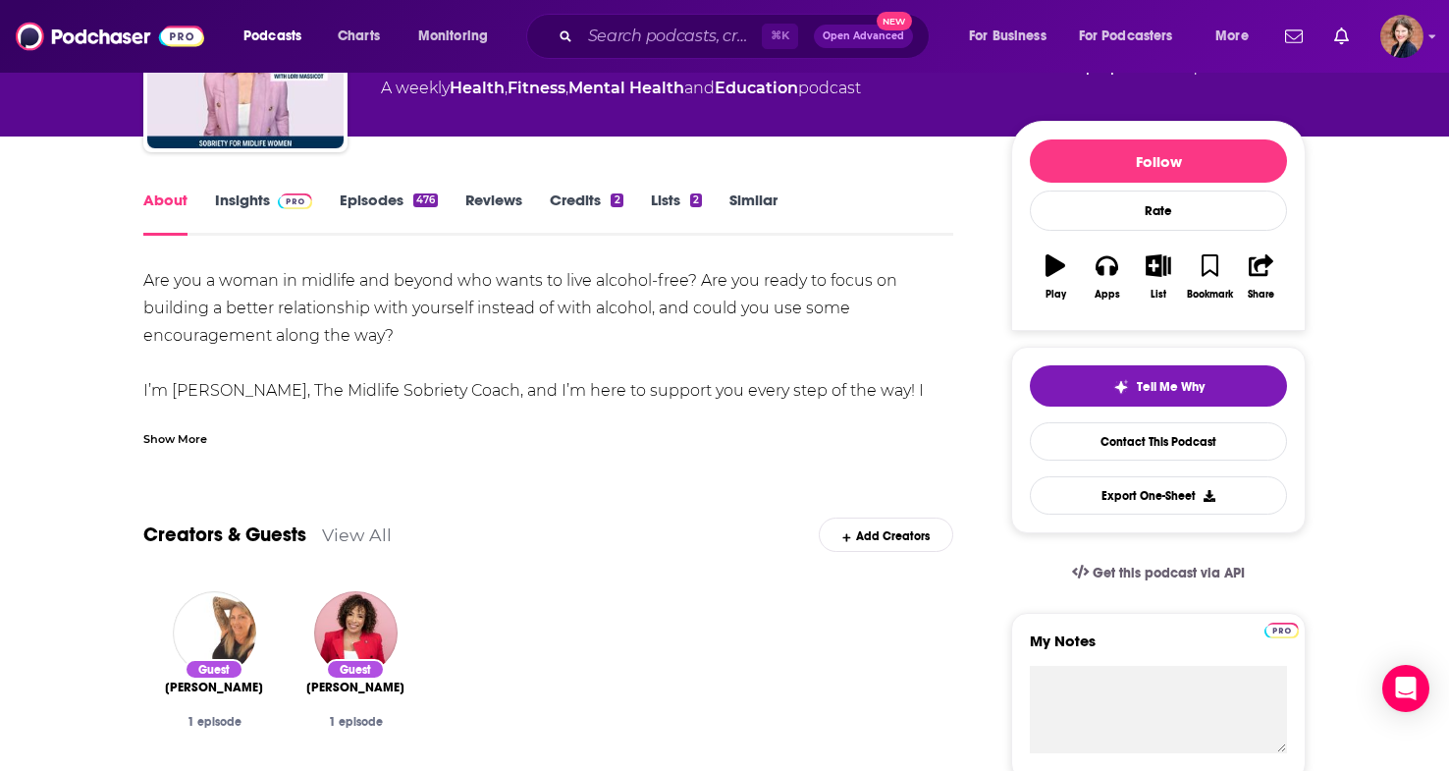
click at [166, 445] on div "Show More" at bounding box center [175, 437] width 64 height 19
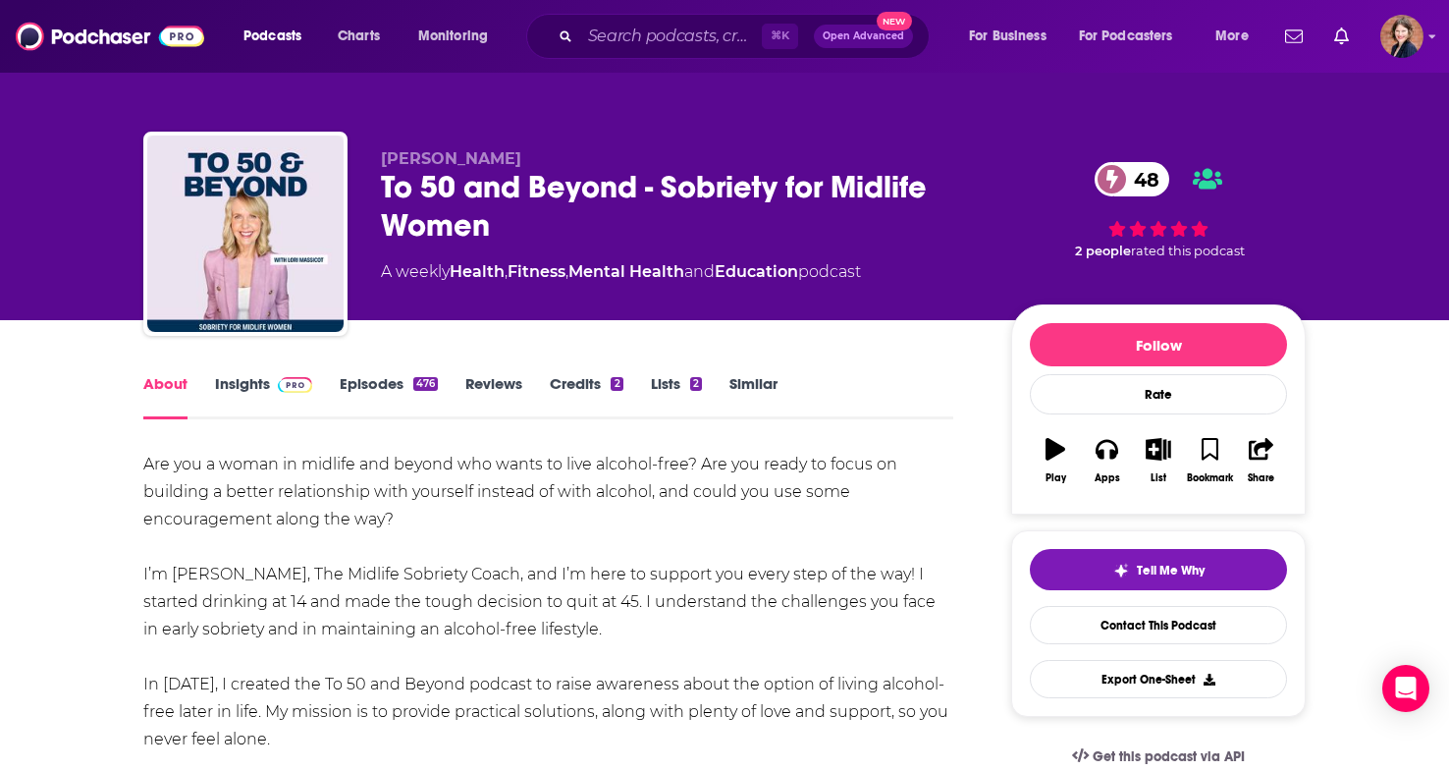
scroll to position [0, 0]
click at [224, 393] on link "Insights" at bounding box center [263, 396] width 97 height 45
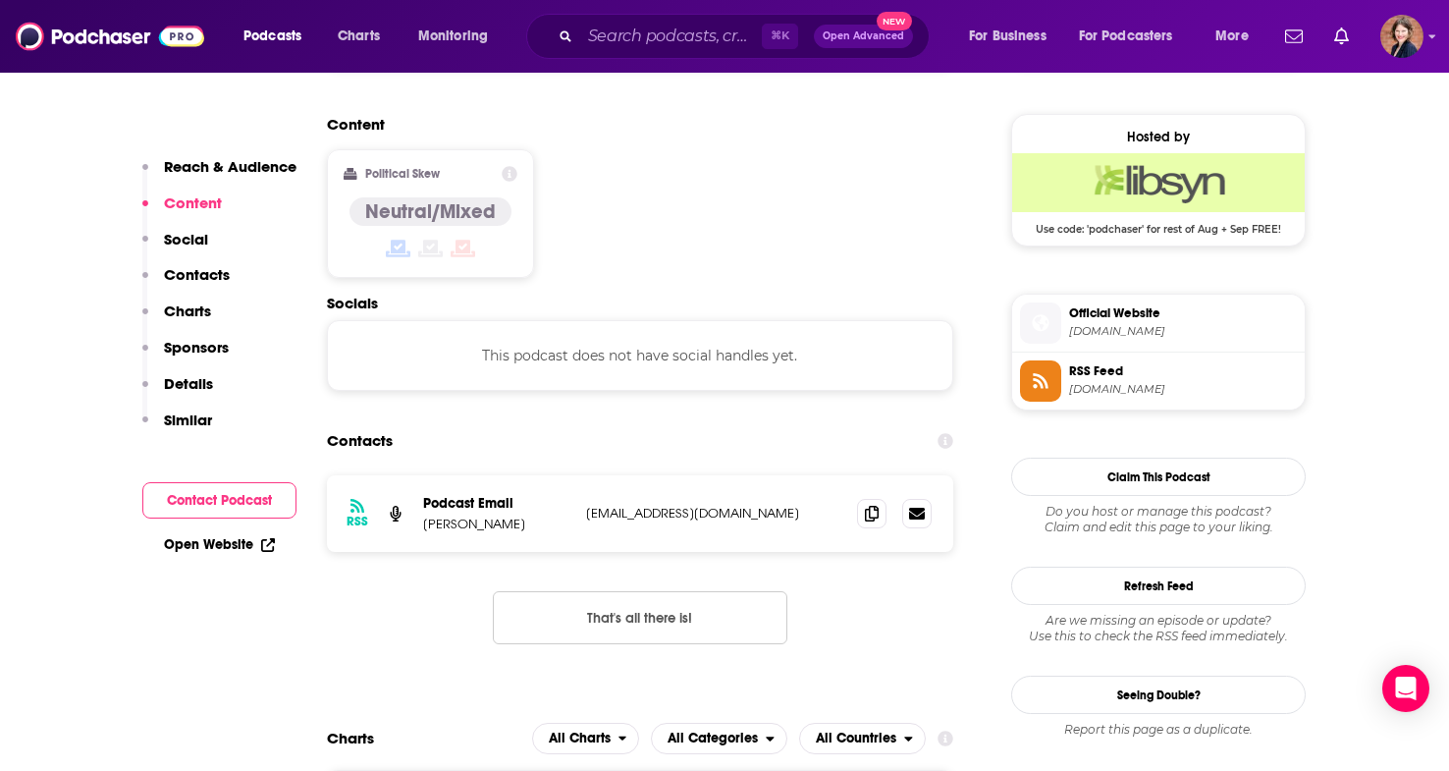
scroll to position [1600, 0]
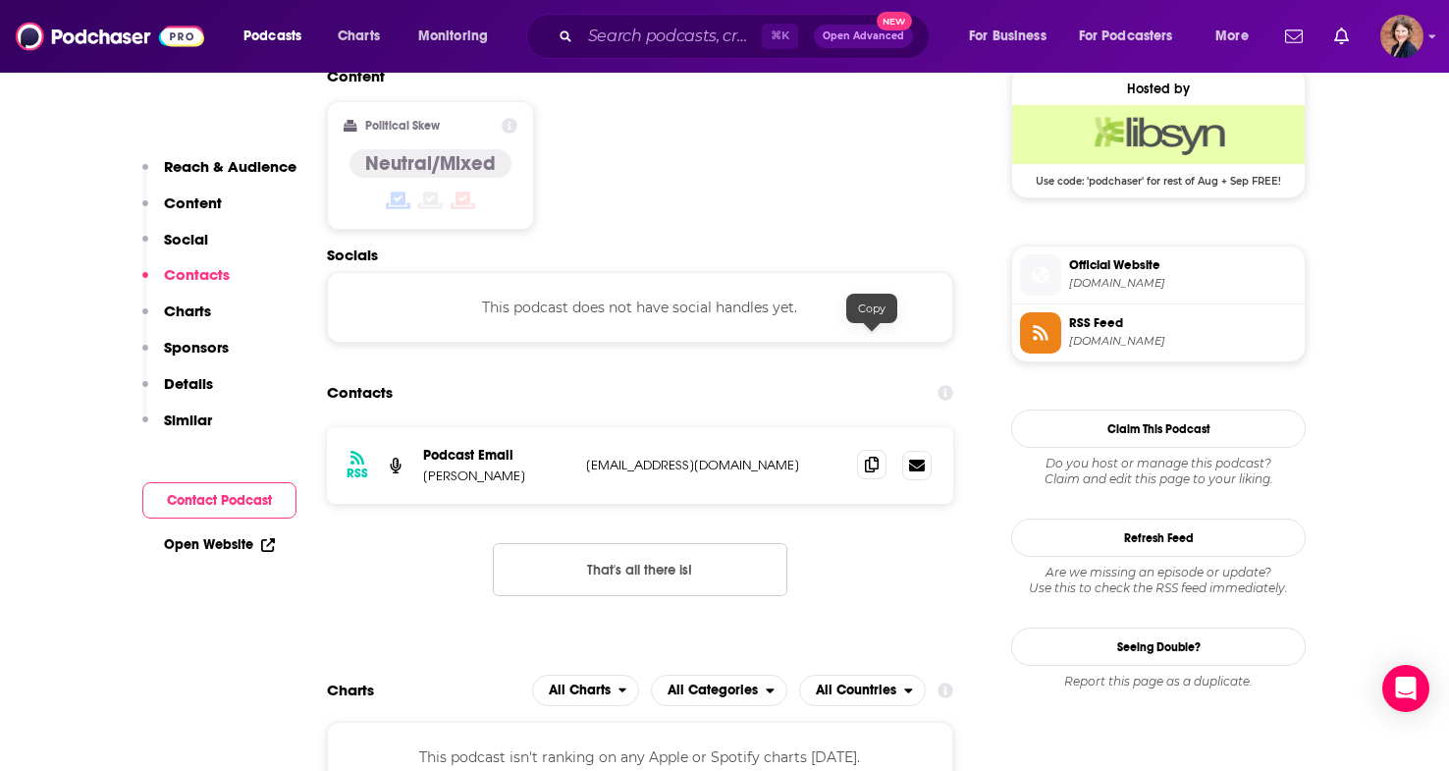
click at [876, 456] on icon at bounding box center [872, 464] width 14 height 16
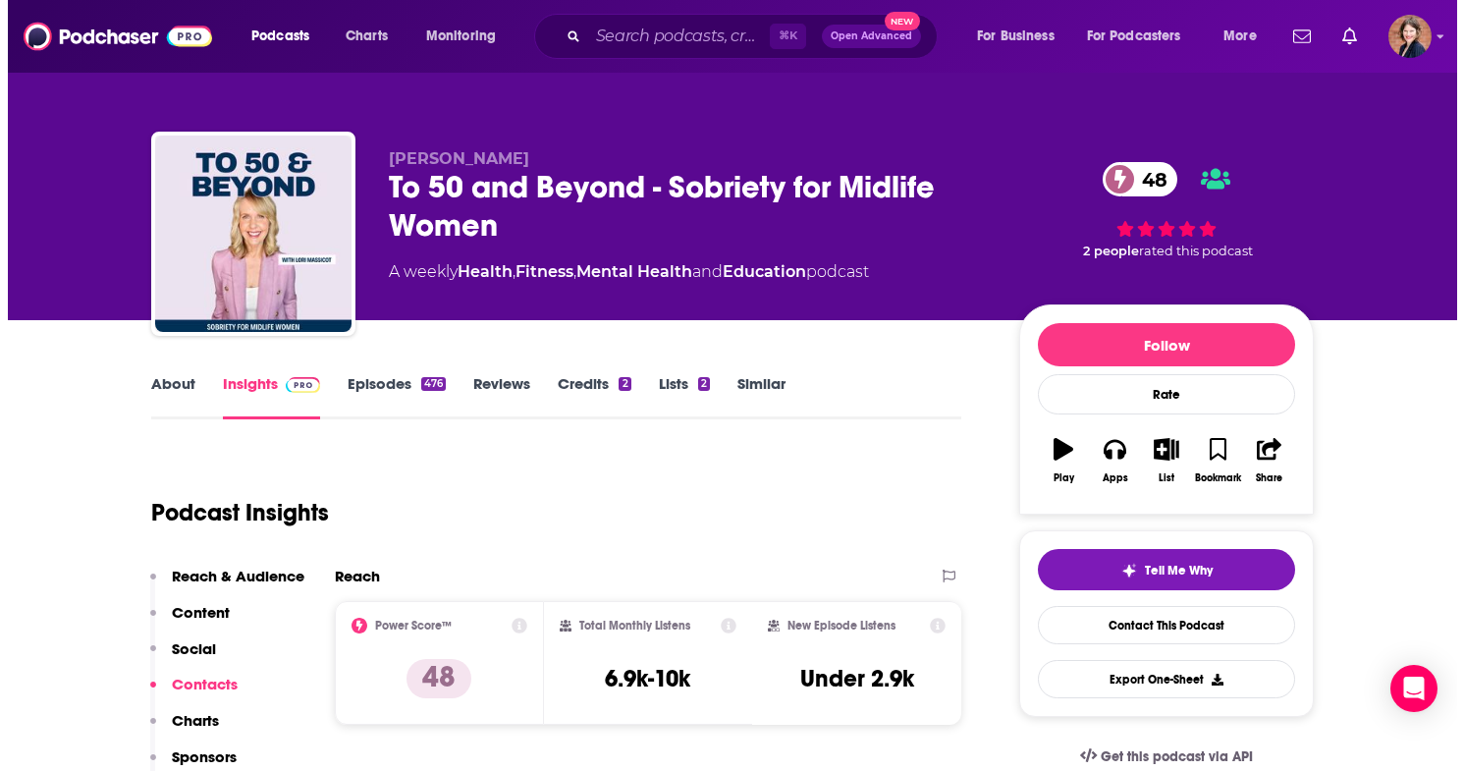
scroll to position [0, 0]
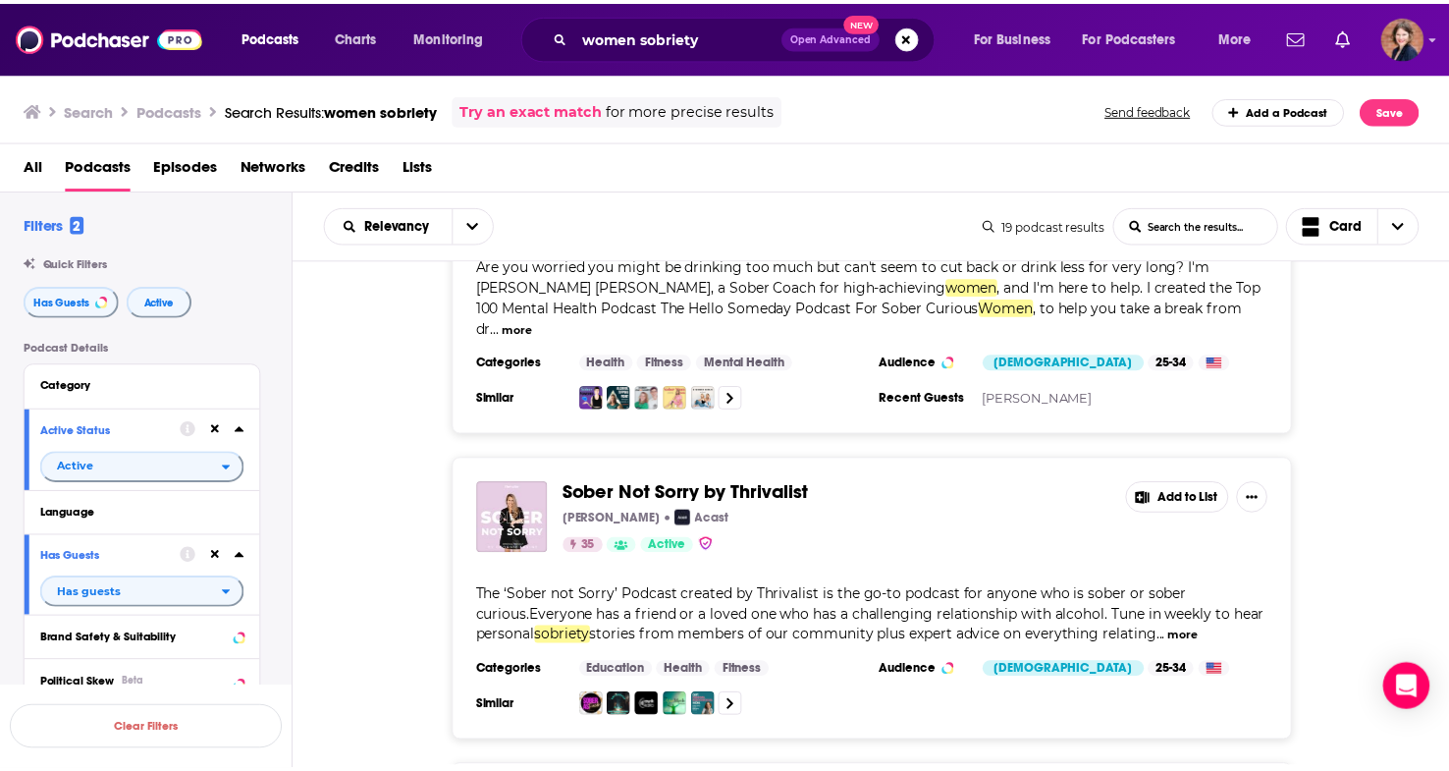
scroll to position [1461, 0]
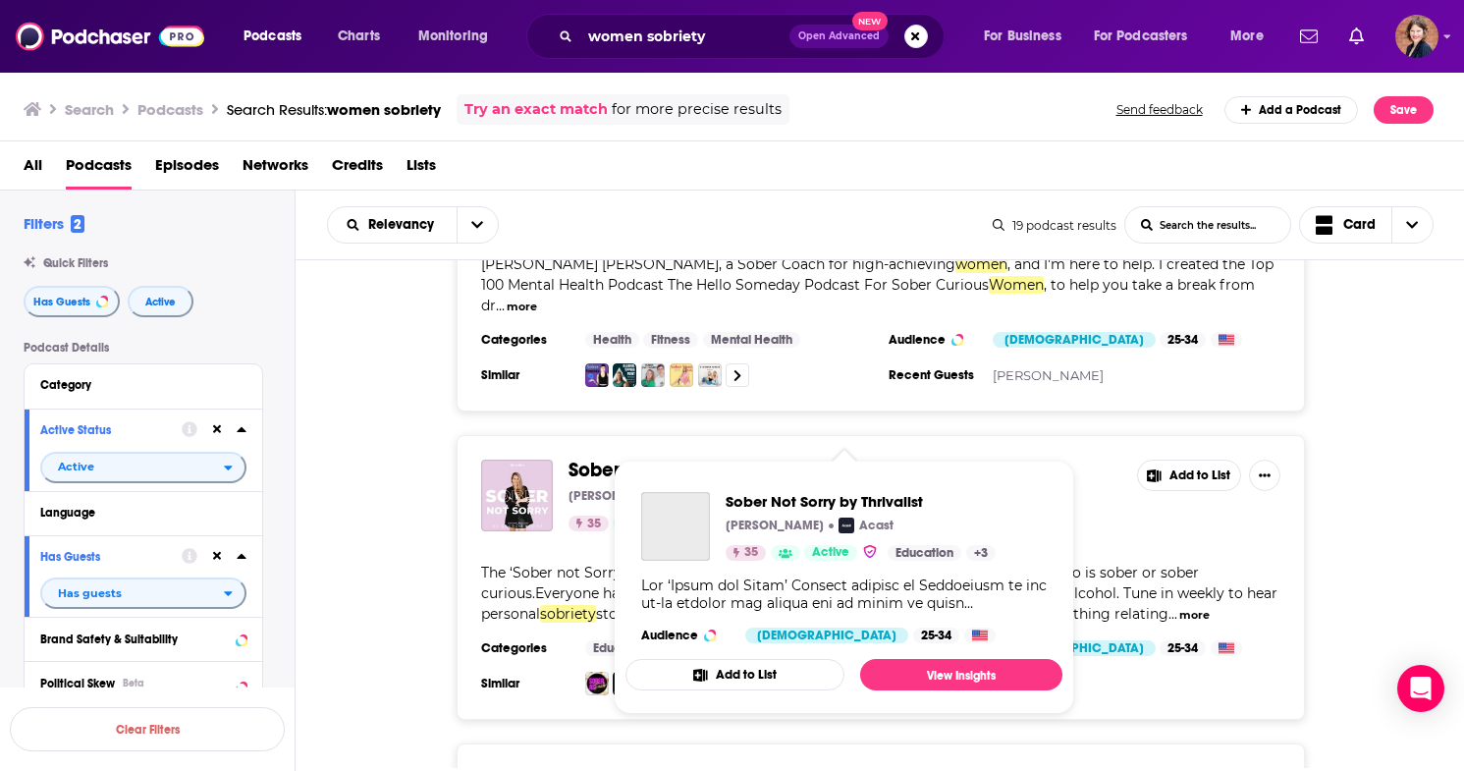
click at [598, 457] on span "Sober Not Sorry by Thrivalist" at bounding box center [692, 469] width 248 height 25
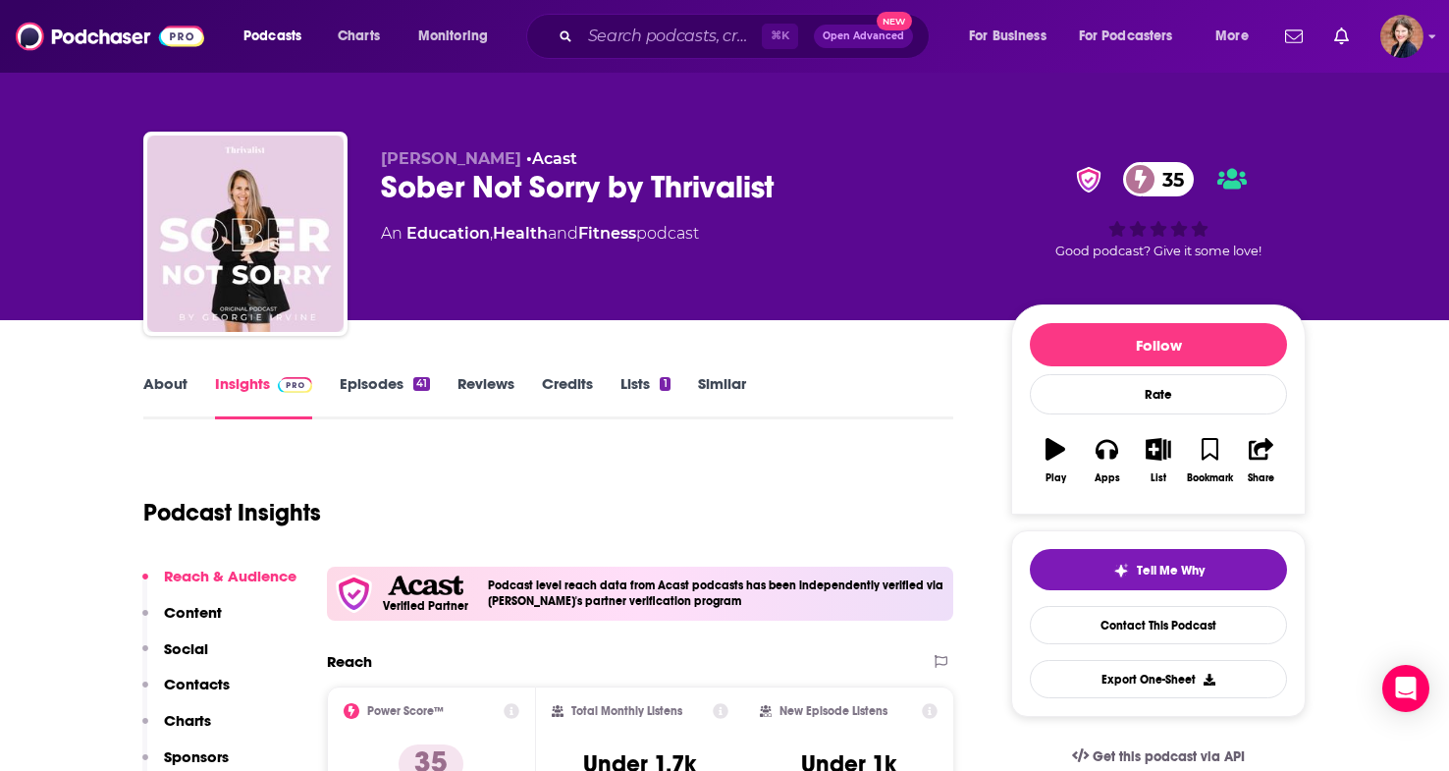
click at [161, 396] on link "About" at bounding box center [165, 396] width 44 height 45
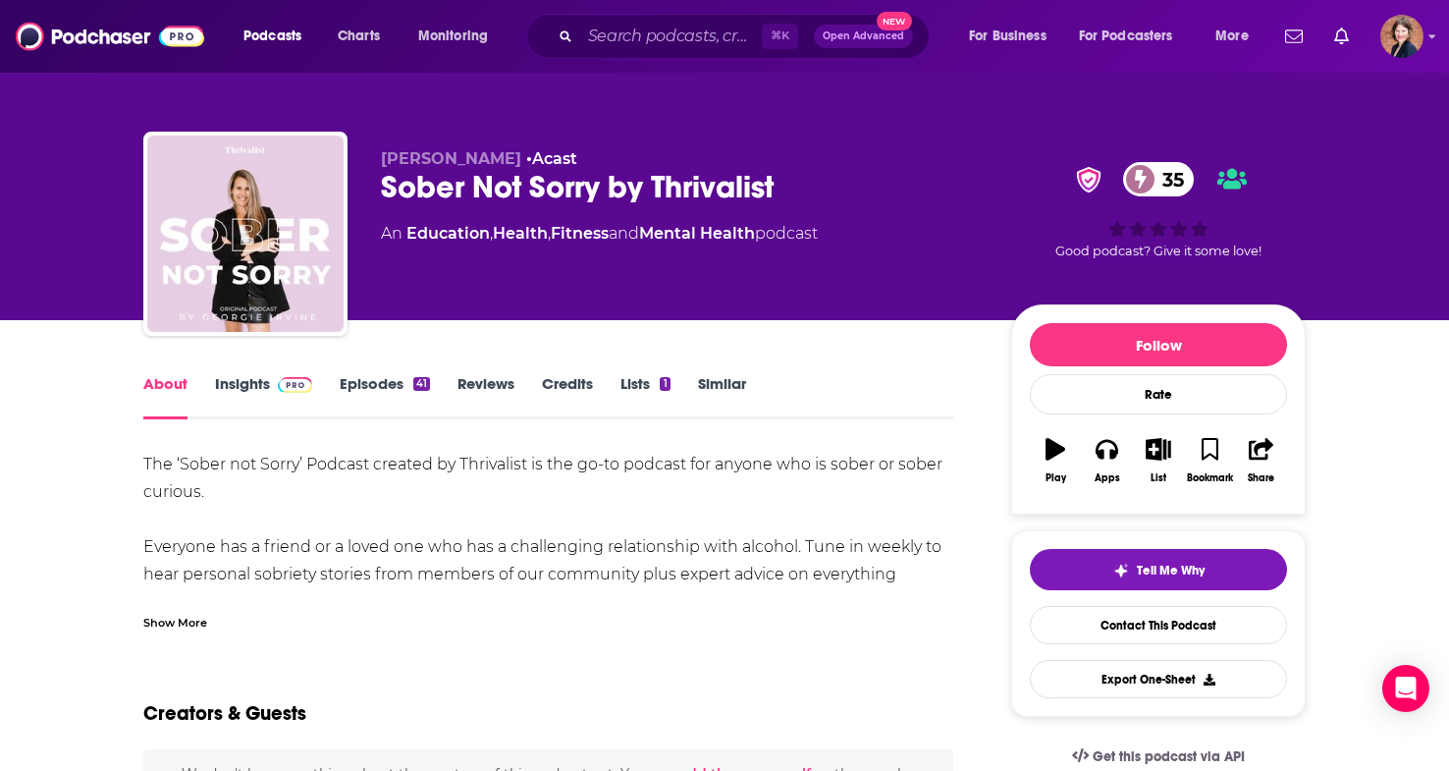
scroll to position [85, 0]
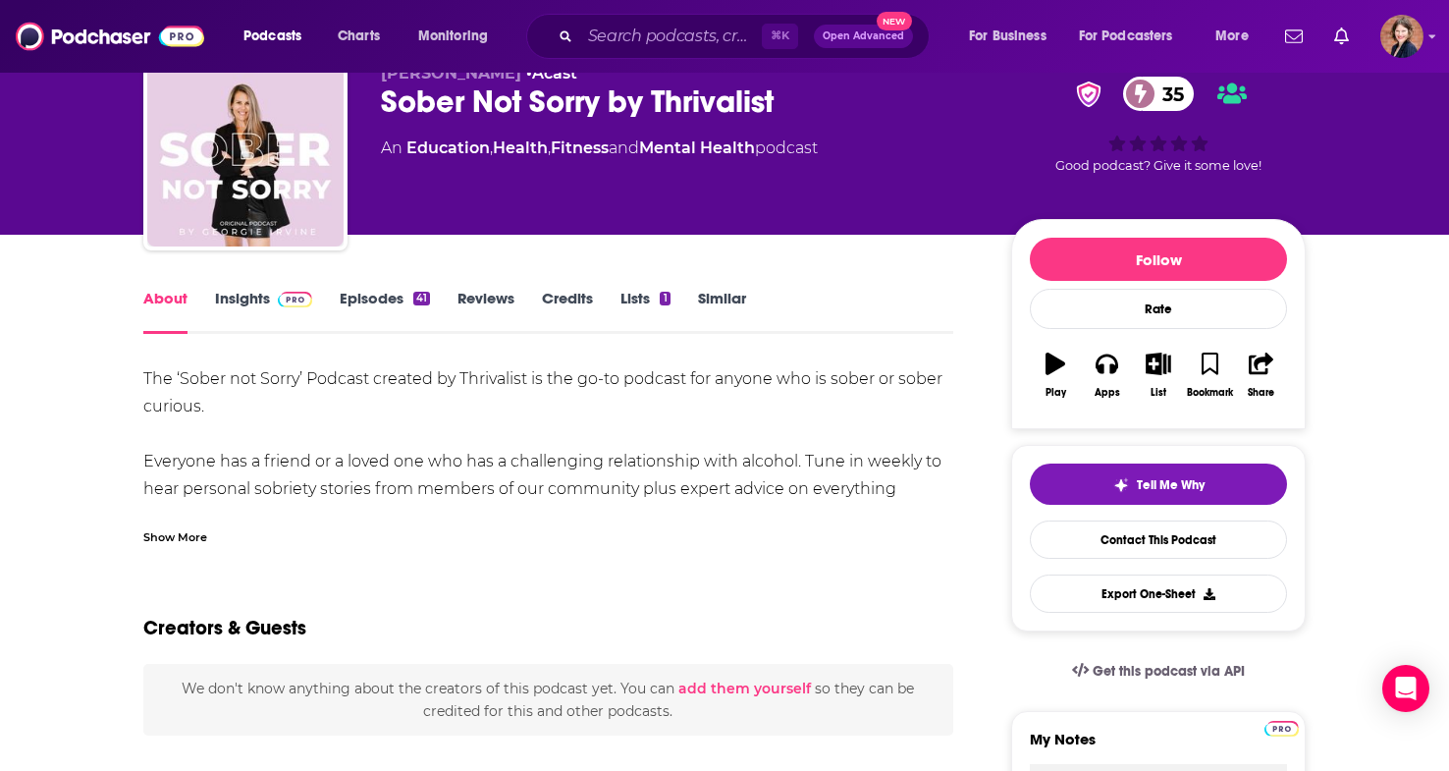
click at [202, 536] on div "Show More" at bounding box center [175, 535] width 64 height 19
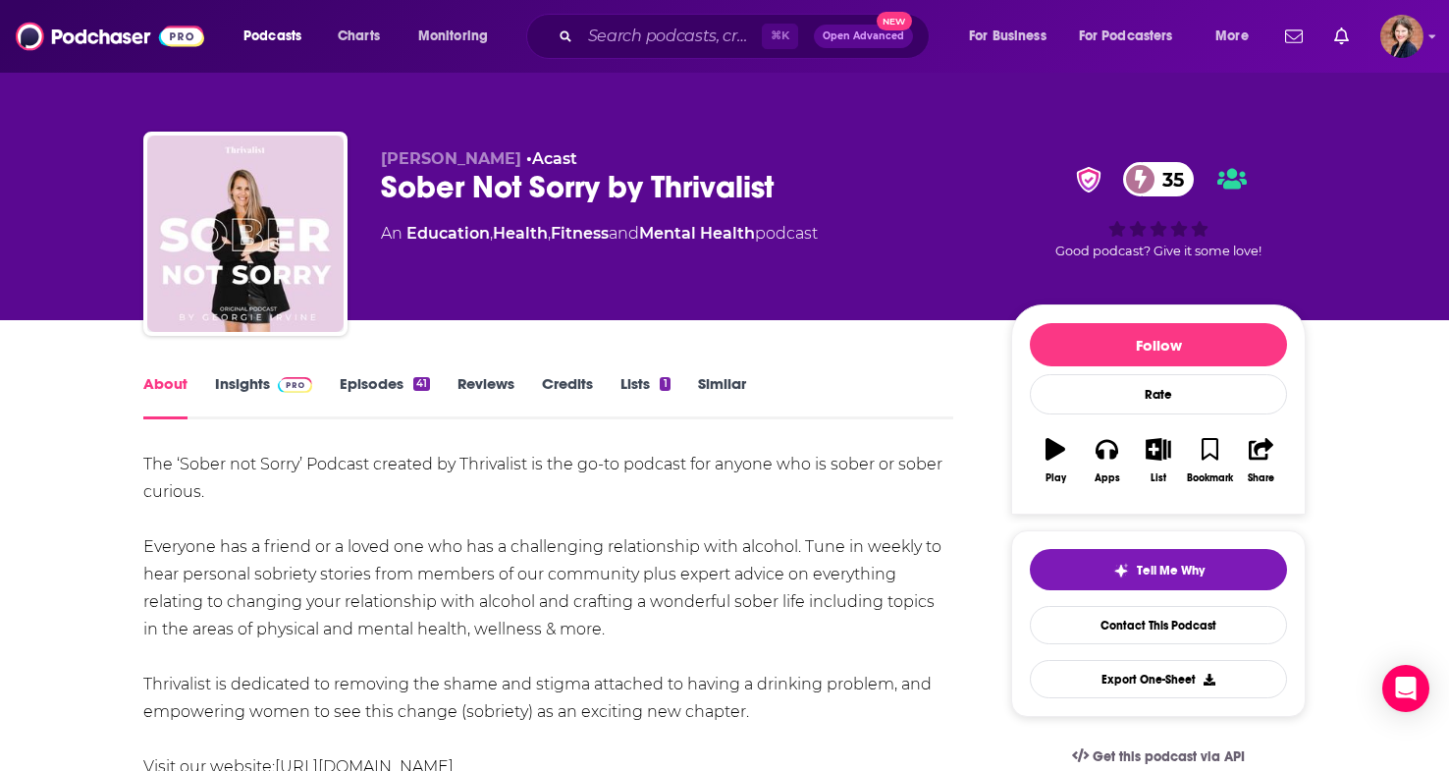
scroll to position [-1, 0]
click at [248, 385] on link "Insights" at bounding box center [263, 396] width 97 height 45
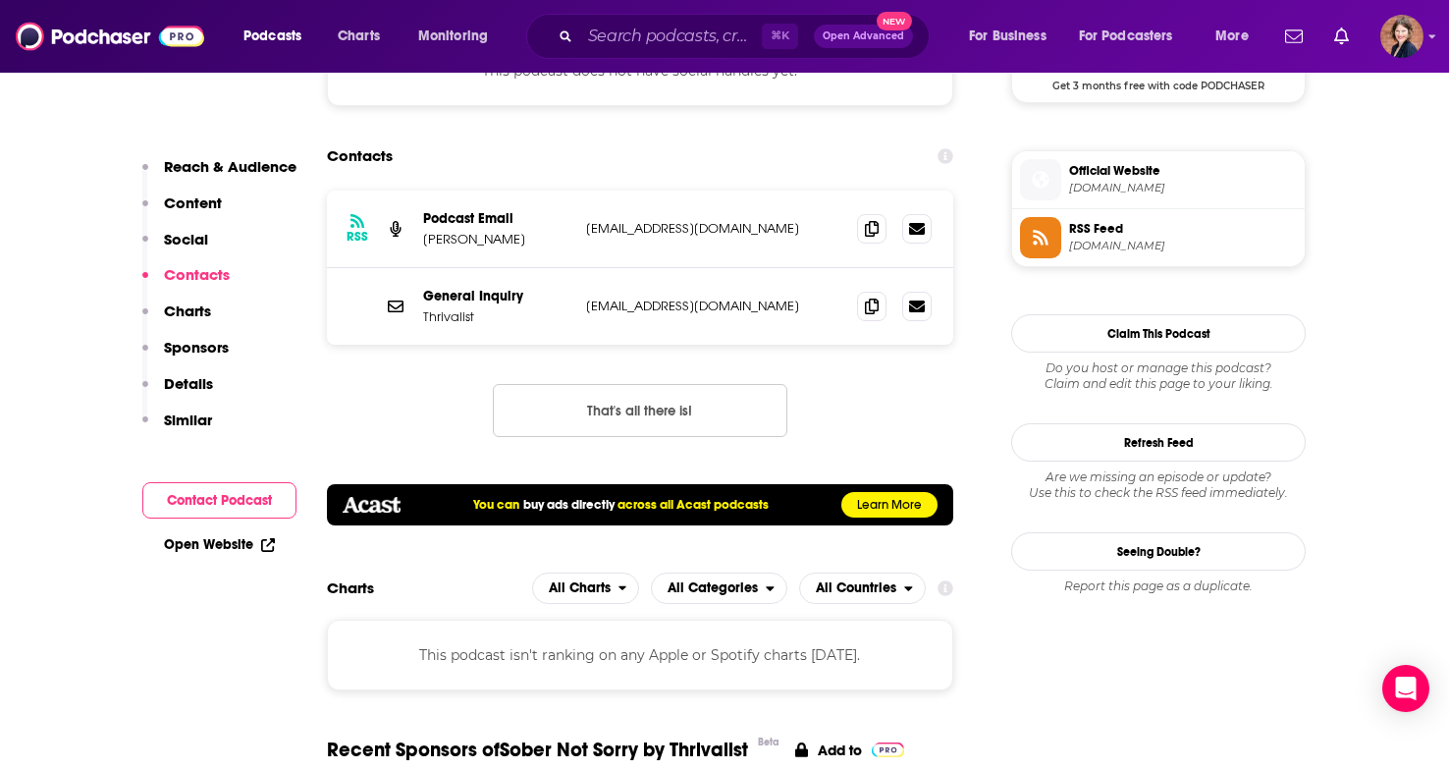
scroll to position [1193, 0]
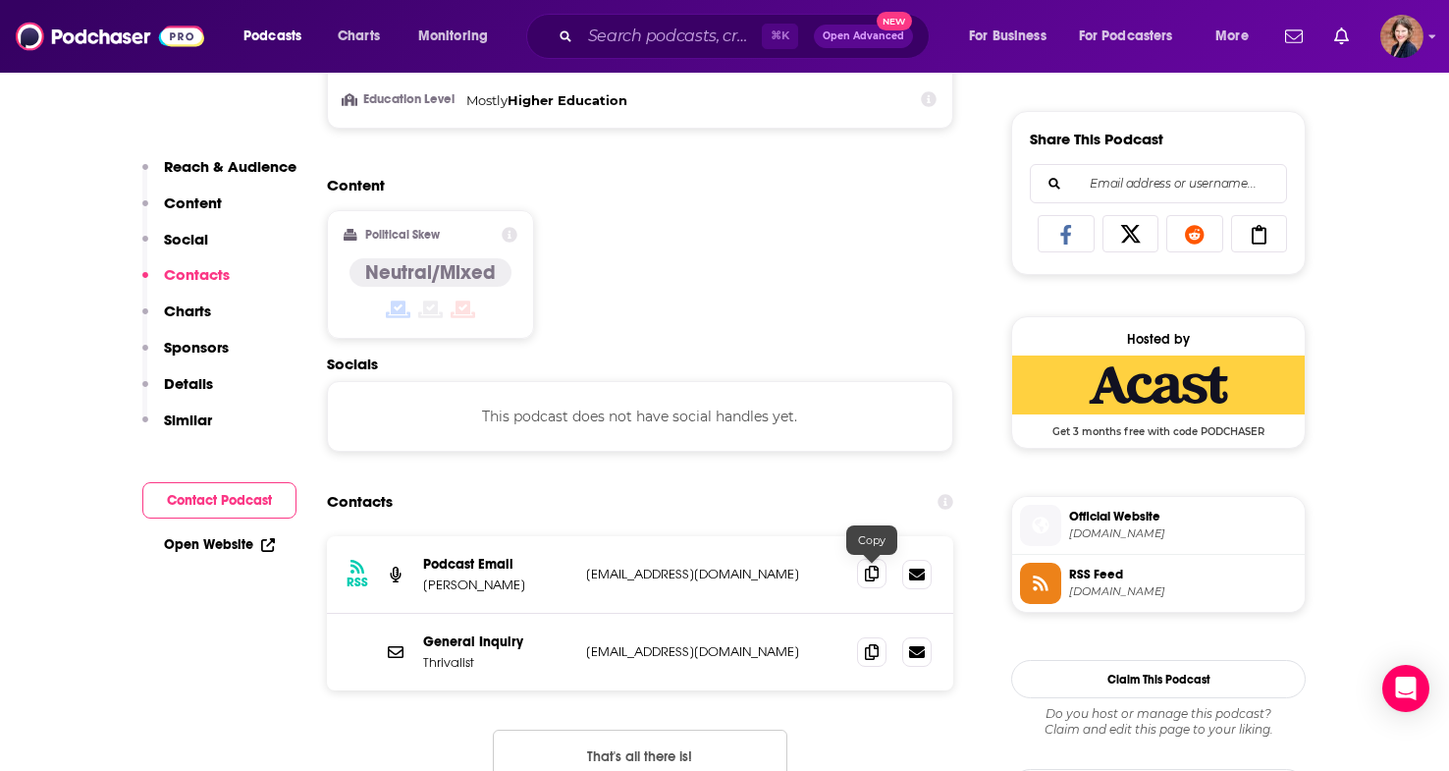
click at [875, 576] on icon at bounding box center [872, 573] width 14 height 16
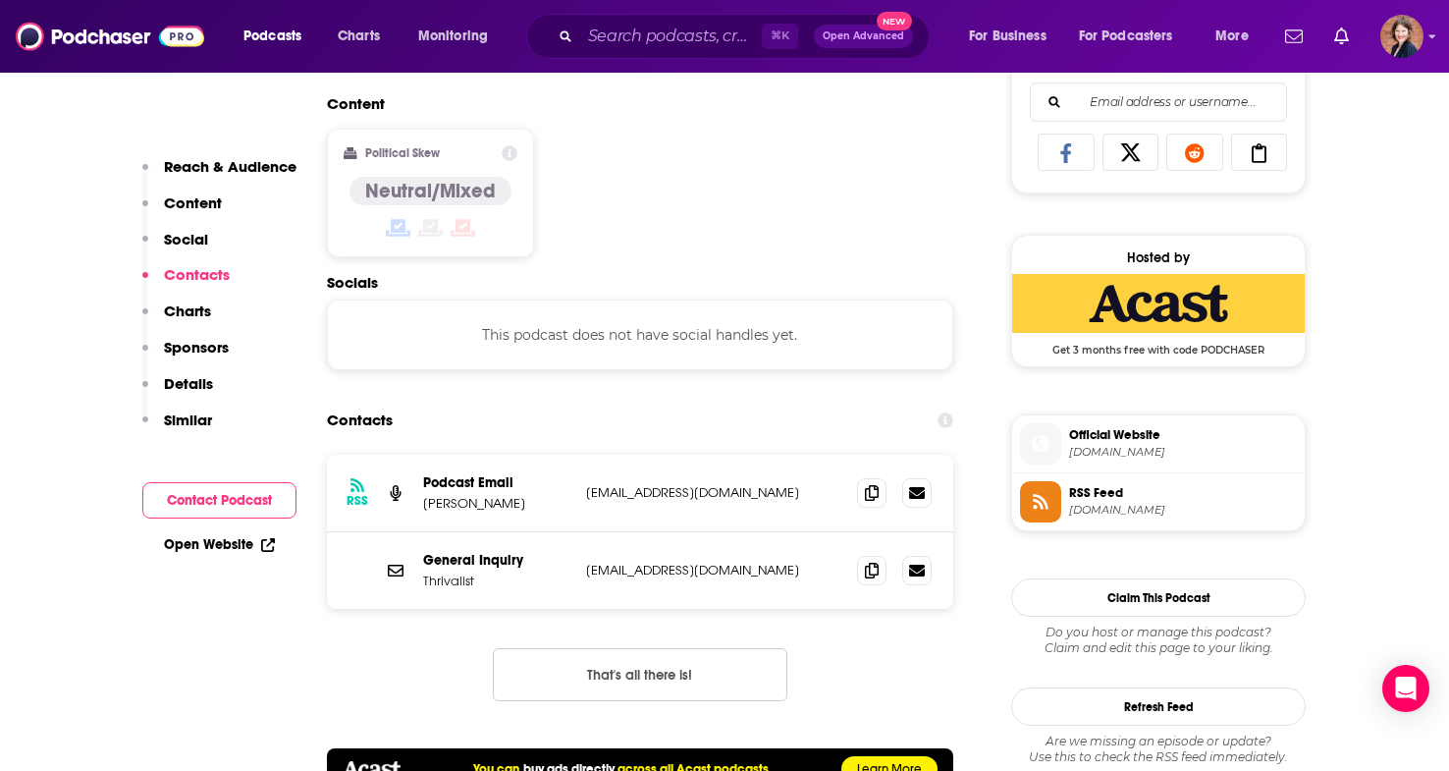
scroll to position [1294, 0]
